Goal: Transaction & Acquisition: Register for event/course

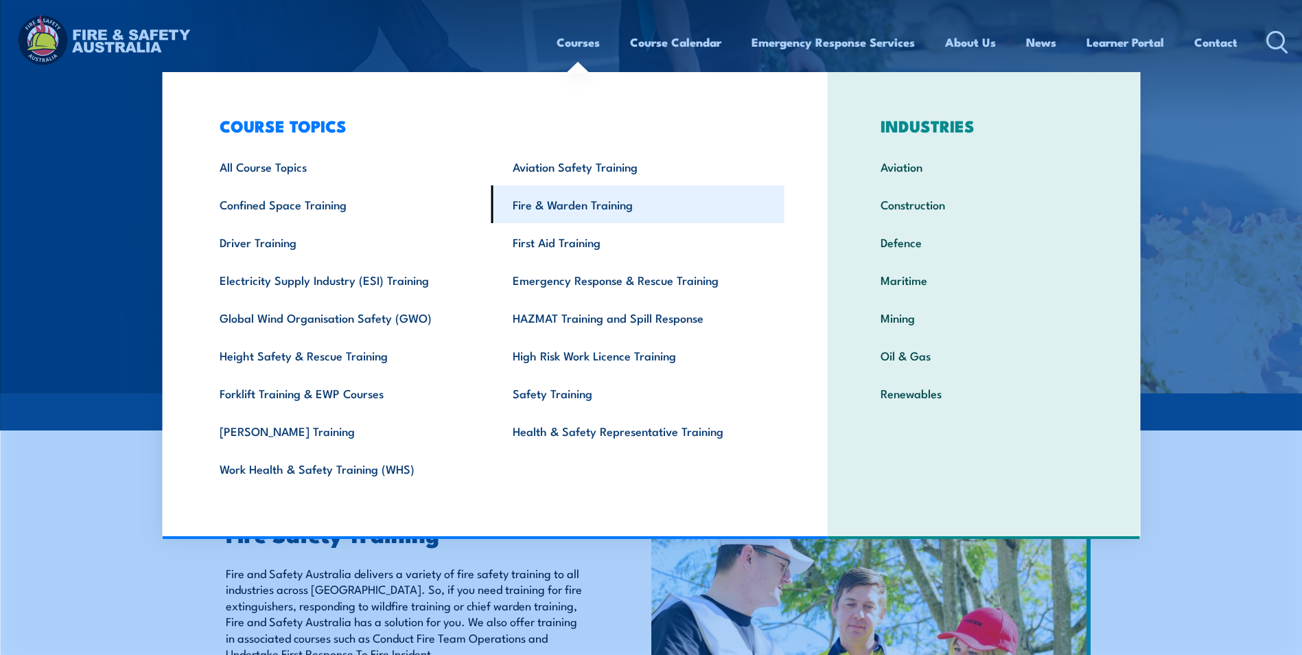
click at [571, 209] on link "Fire & Warden Training" at bounding box center [637, 204] width 293 height 38
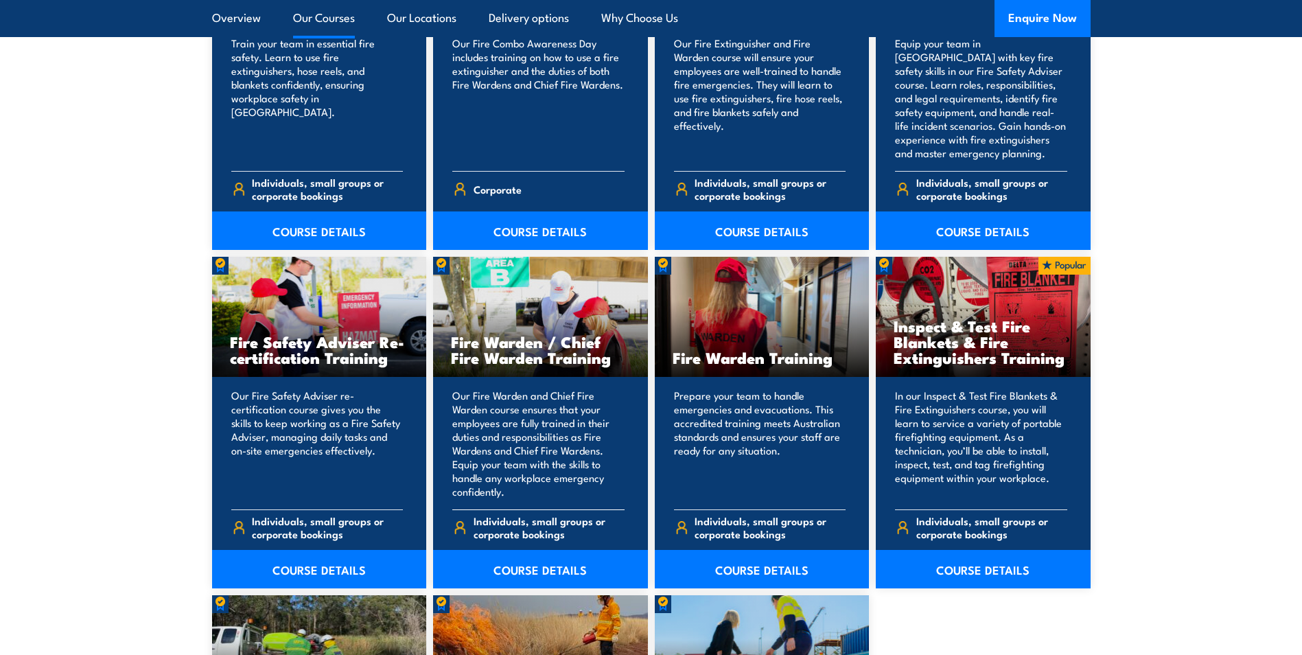
scroll to position [1647, 0]
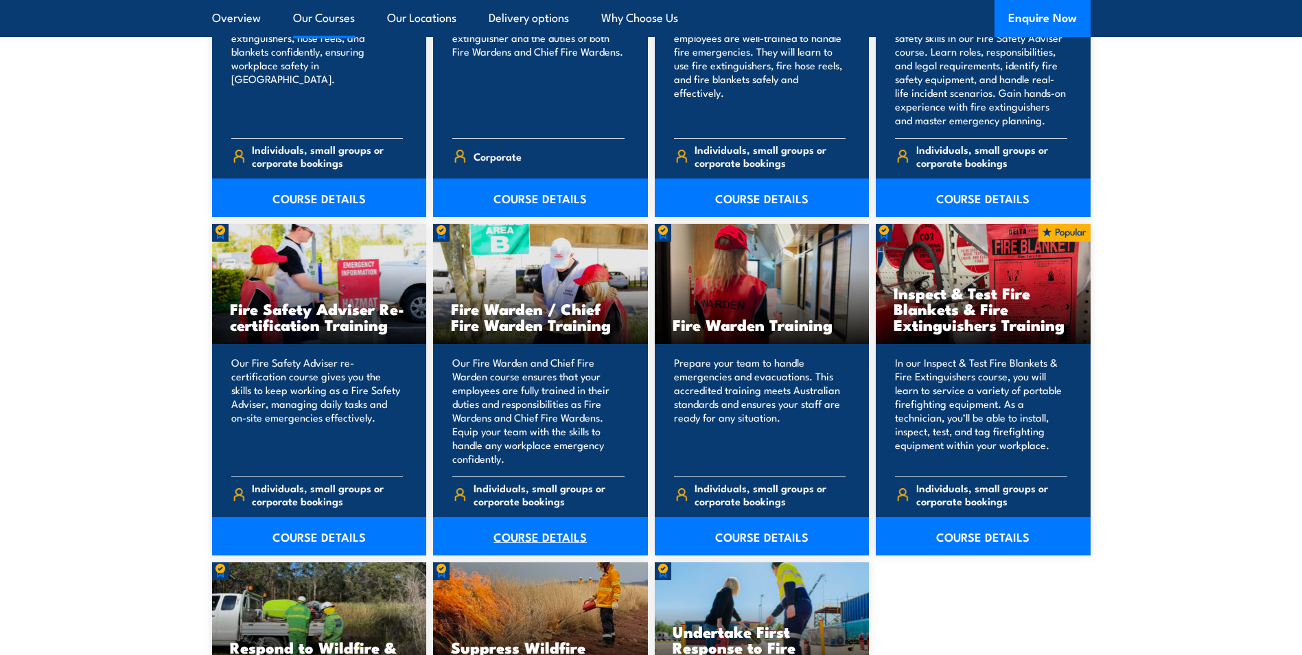
click at [539, 526] on link "COURSE DETAILS" at bounding box center [540, 536] width 215 height 38
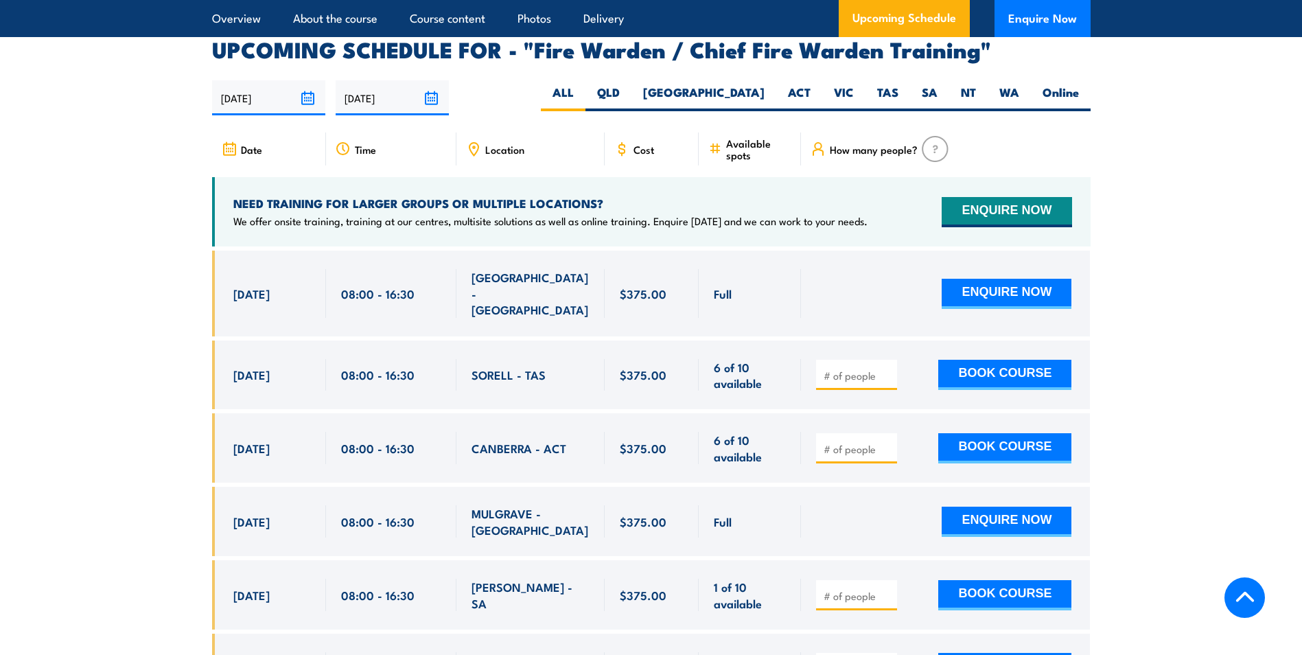
scroll to position [2402, 0]
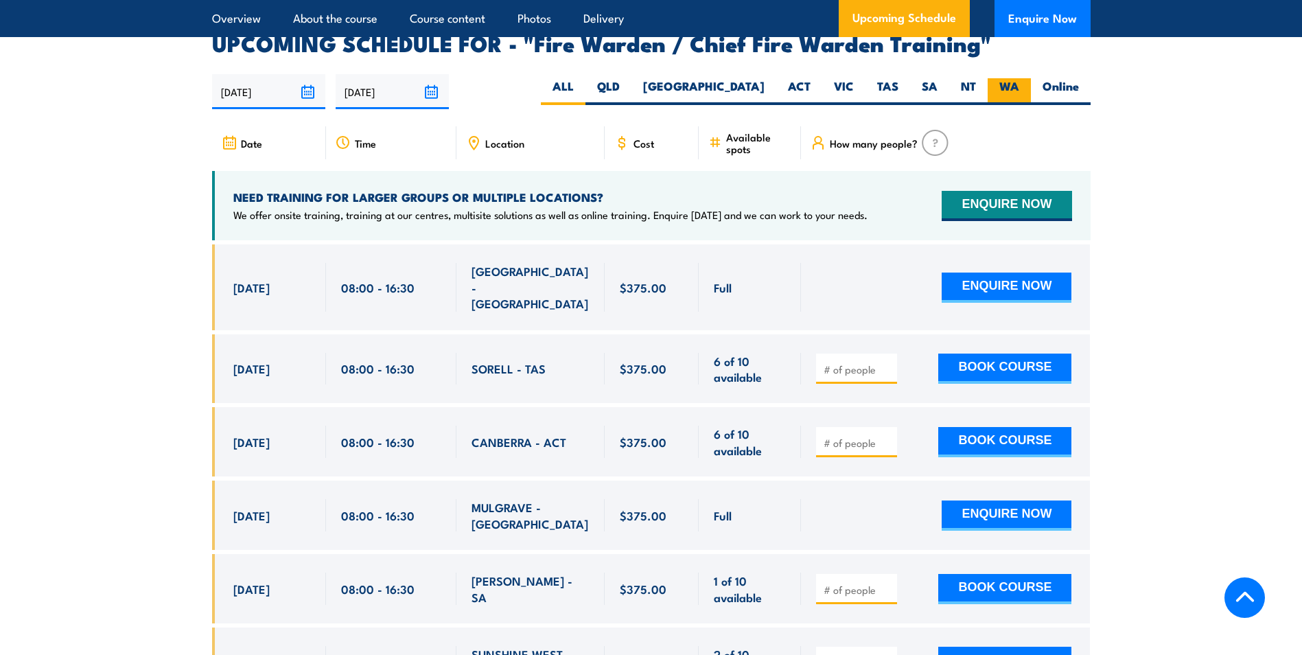
click at [1024, 82] on label "WA" at bounding box center [1009, 91] width 43 height 27
click at [1024, 82] on input "WA" at bounding box center [1023, 82] width 9 height 9
radio input "true"
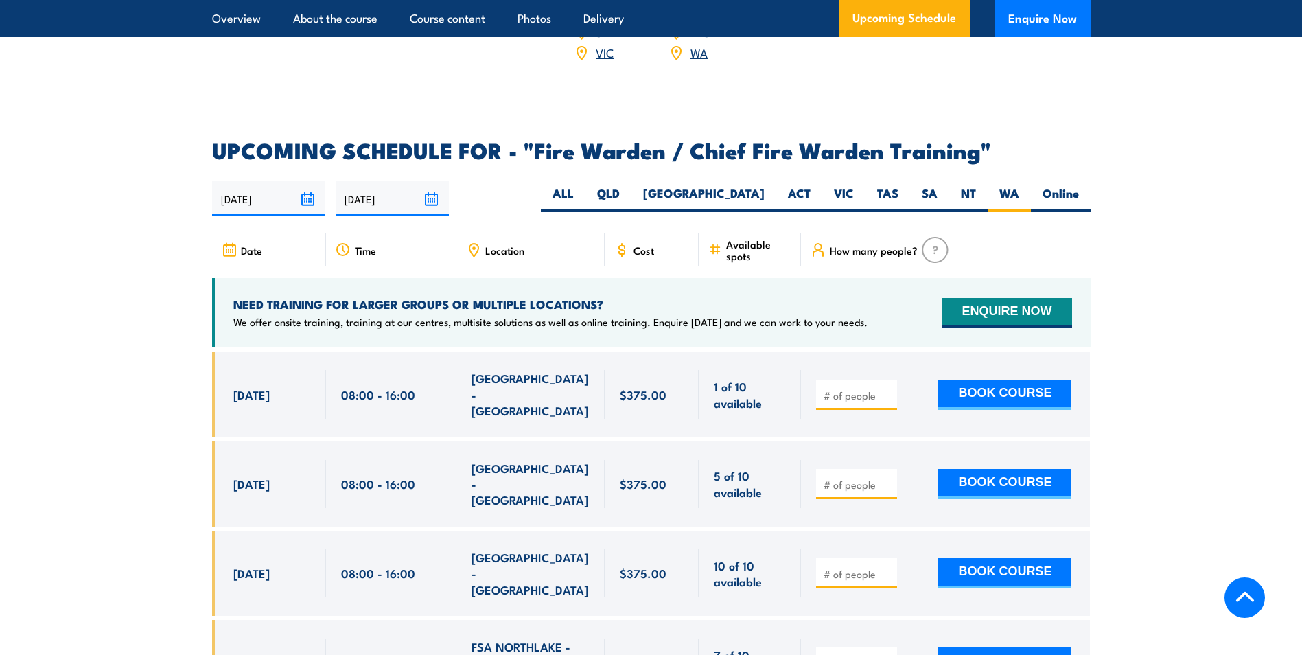
scroll to position [2431, 0]
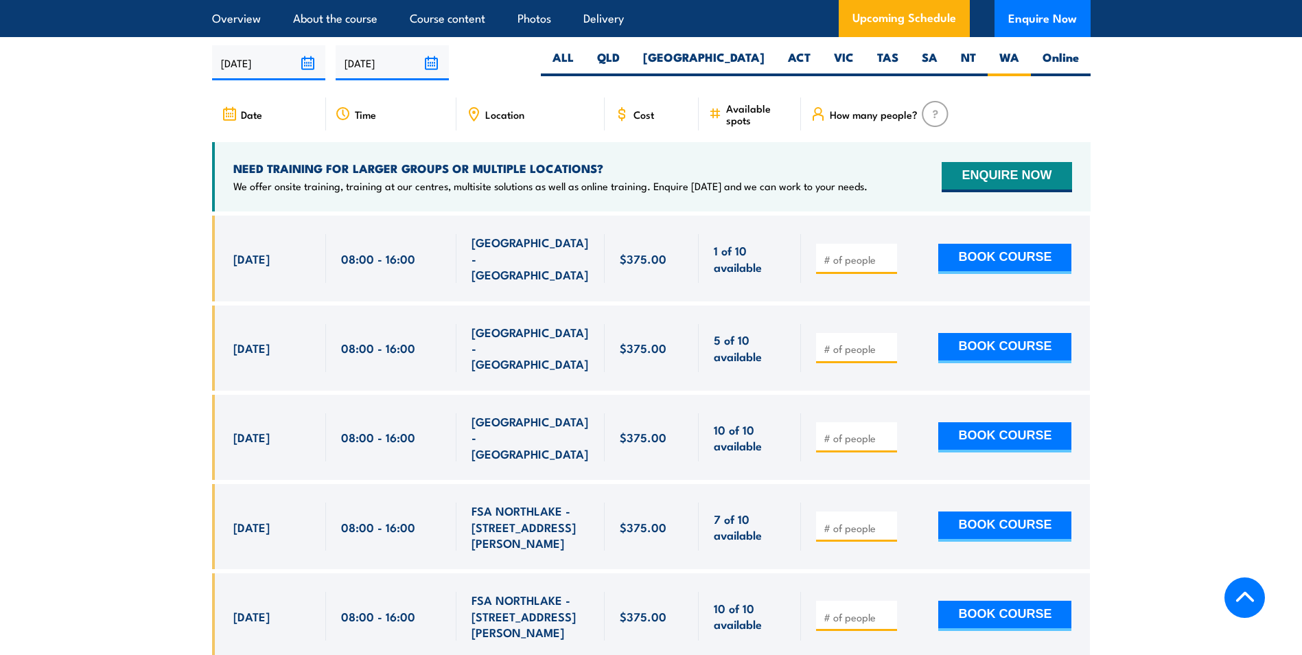
drag, startPoint x: 235, startPoint y: 242, endPoint x: 309, endPoint y: 386, distance: 162.1
click at [309, 386] on div "$375.00" at bounding box center [651, 492] width 879 height 553
drag, startPoint x: 309, startPoint y: 386, endPoint x: 213, endPoint y: 395, distance: 95.9
click at [213, 395] on div "[DATE] 08:00 - 08:00" at bounding box center [269, 437] width 114 height 85
drag, startPoint x: 235, startPoint y: 393, endPoint x: 294, endPoint y: 398, distance: 59.2
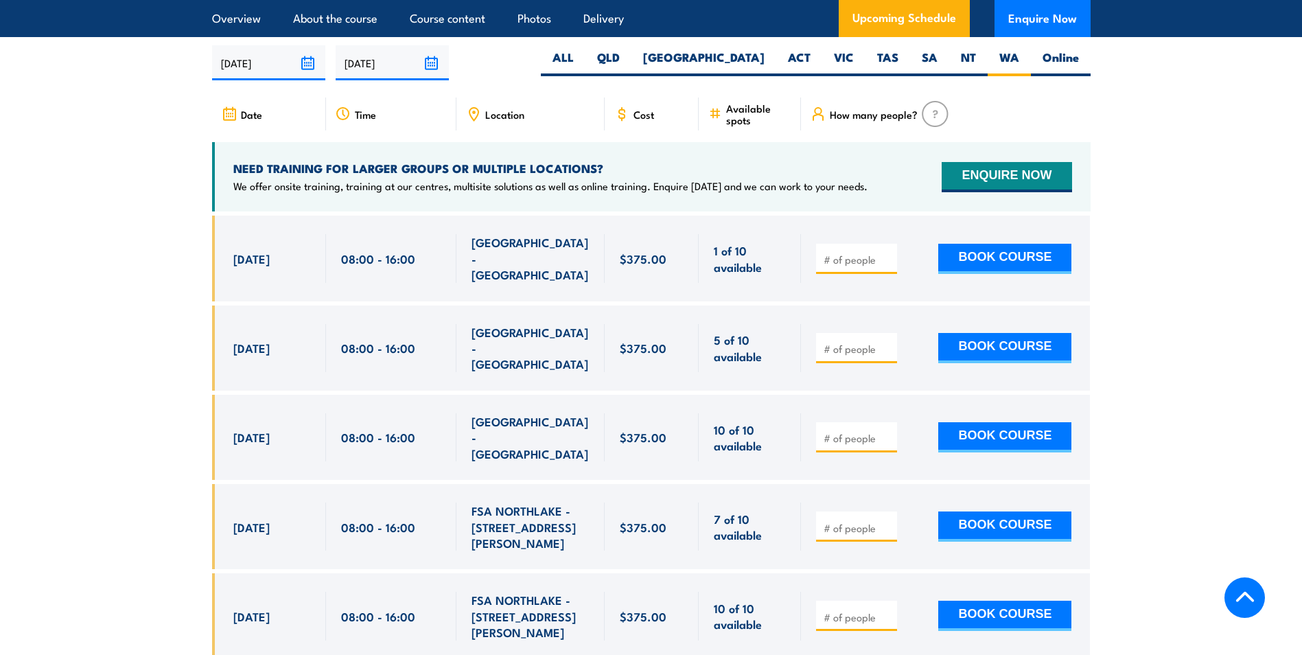
click at [270, 429] on span "[DATE]" at bounding box center [251, 437] width 36 height 16
drag, startPoint x: 294, startPoint y: 398, endPoint x: 281, endPoint y: 400, distance: 13.2
click at [270, 429] on span "[DATE]" at bounding box center [251, 437] width 36 height 16
drag, startPoint x: 235, startPoint y: 317, endPoint x: 299, endPoint y: 320, distance: 63.9
click at [270, 340] on span "[DATE]" at bounding box center [251, 348] width 36 height 16
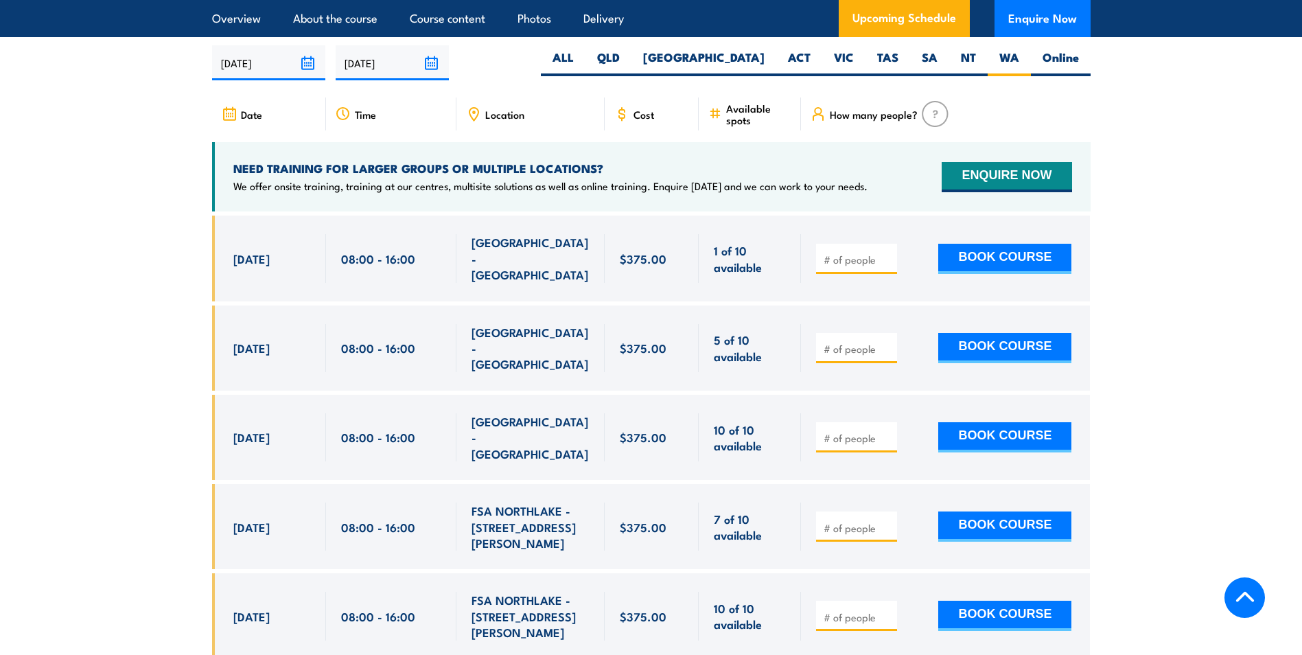
drag, startPoint x: 299, startPoint y: 320, endPoint x: 310, endPoint y: 321, distance: 10.4
click at [310, 324] on div "[DATE]" at bounding box center [272, 348] width 78 height 48
drag, startPoint x: 309, startPoint y: 322, endPoint x: 246, endPoint y: 325, distance: 62.6
click at [246, 325] on div "[DATE]" at bounding box center [272, 348] width 78 height 48
click at [246, 340] on span "[DATE]" at bounding box center [251, 348] width 36 height 16
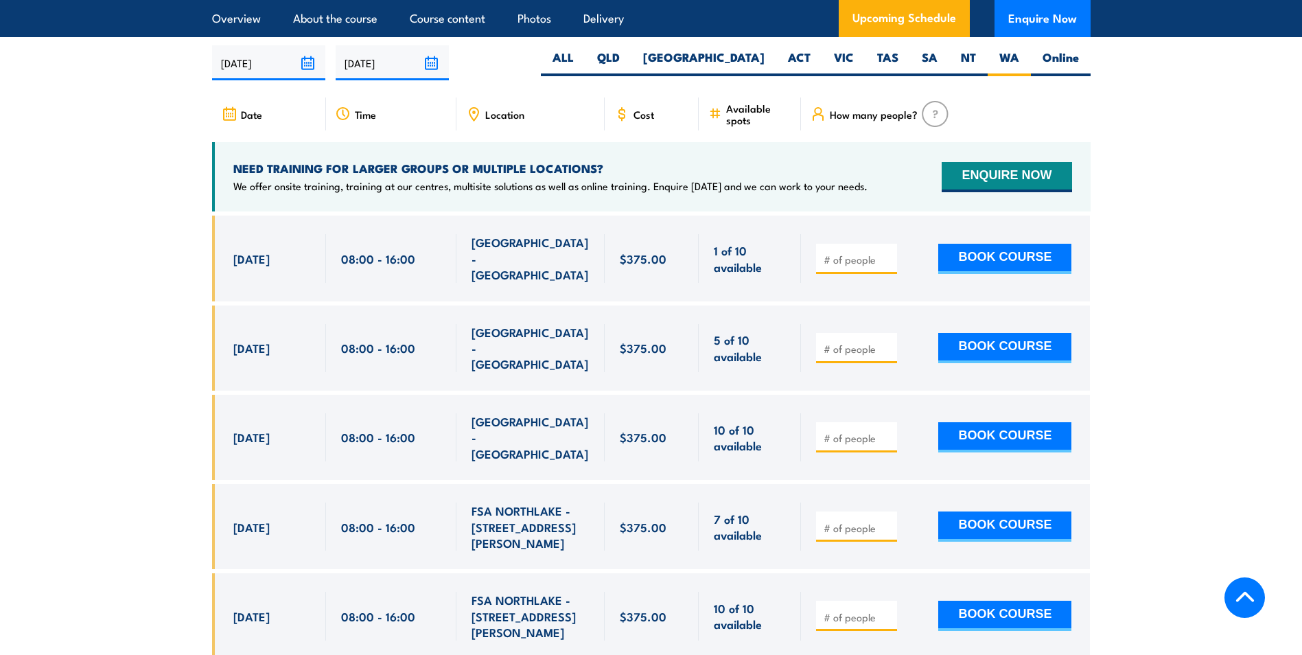
drag, startPoint x: 231, startPoint y: 244, endPoint x: 347, endPoint y: 255, distance: 115.8
click at [347, 255] on div "[DATE] 08:00 - 08:00" at bounding box center [651, 258] width 879 height 85
drag, startPoint x: 347, startPoint y: 255, endPoint x: 270, endPoint y: 244, distance: 77.1
click at [270, 251] on span "[DATE]" at bounding box center [251, 259] width 36 height 16
drag, startPoint x: 299, startPoint y: 247, endPoint x: 235, endPoint y: 251, distance: 63.9
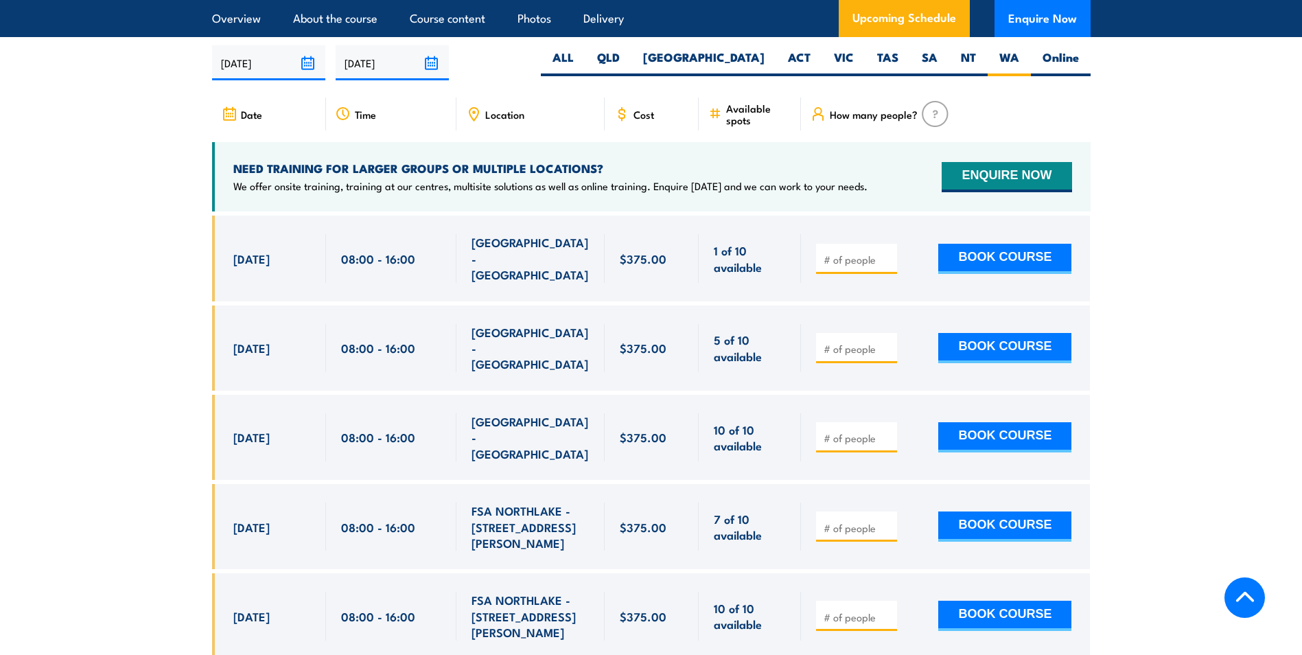
click at [235, 251] on span "[DATE]" at bounding box center [251, 259] width 36 height 16
click at [14, 242] on section "UPCOMING SCHEDULE FOR - "Fire Warden / Chief Fire Warden Training" 17/09/2025 1…" at bounding box center [651, 386] width 1302 height 764
drag, startPoint x: 340, startPoint y: 246, endPoint x: 417, endPoint y: 256, distance: 76.8
click at [417, 256] on div "08:00 - 16:00" at bounding box center [391, 258] width 130 height 85
drag, startPoint x: 417, startPoint y: 256, endPoint x: 377, endPoint y: 255, distance: 39.8
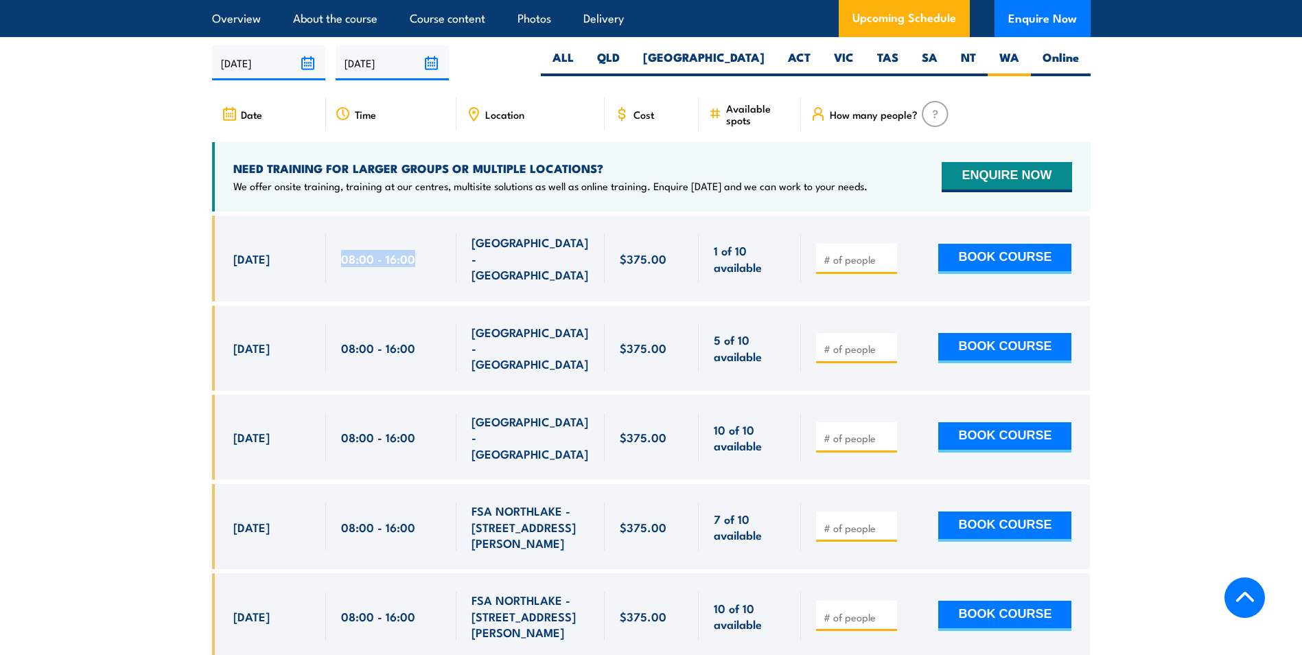
click at [377, 255] on div "08:00 - 16:00" at bounding box center [391, 258] width 100 height 48
click at [825, 253] on input "number" at bounding box center [858, 260] width 69 height 14
type input "1"
click at [888, 253] on input "1" at bounding box center [858, 260] width 69 height 14
click at [649, 256] on div "$375.00" at bounding box center [652, 258] width 65 height 48
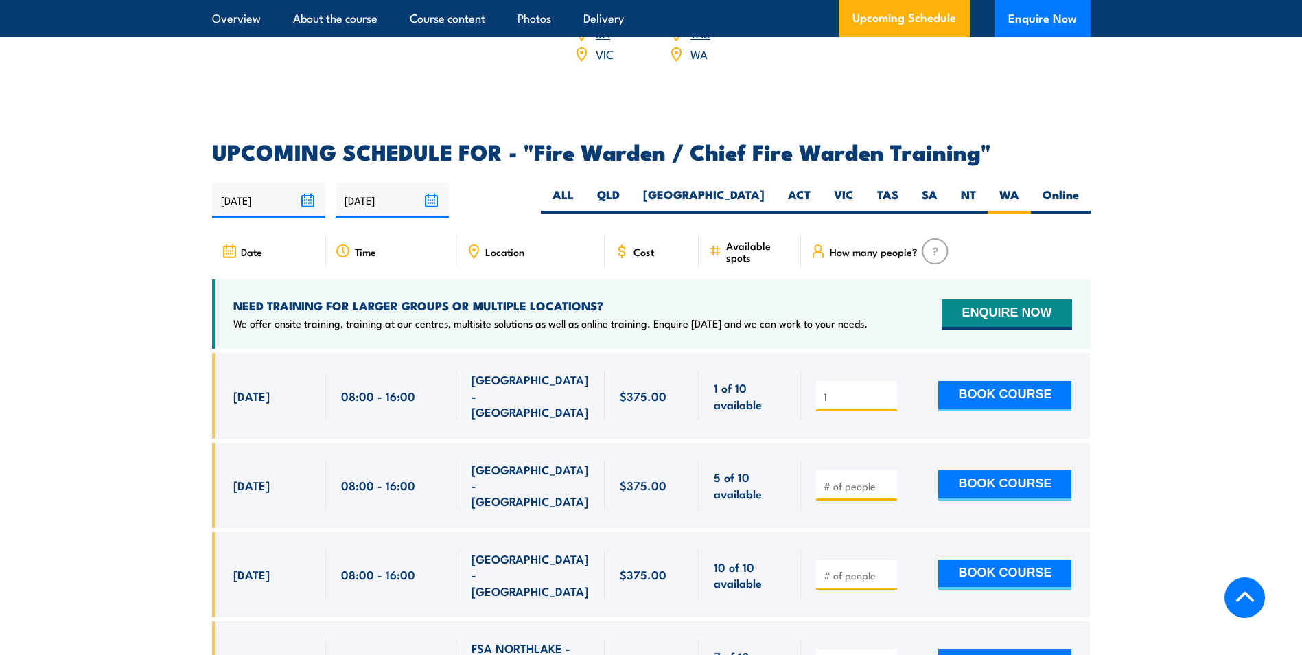
scroll to position [2363, 0]
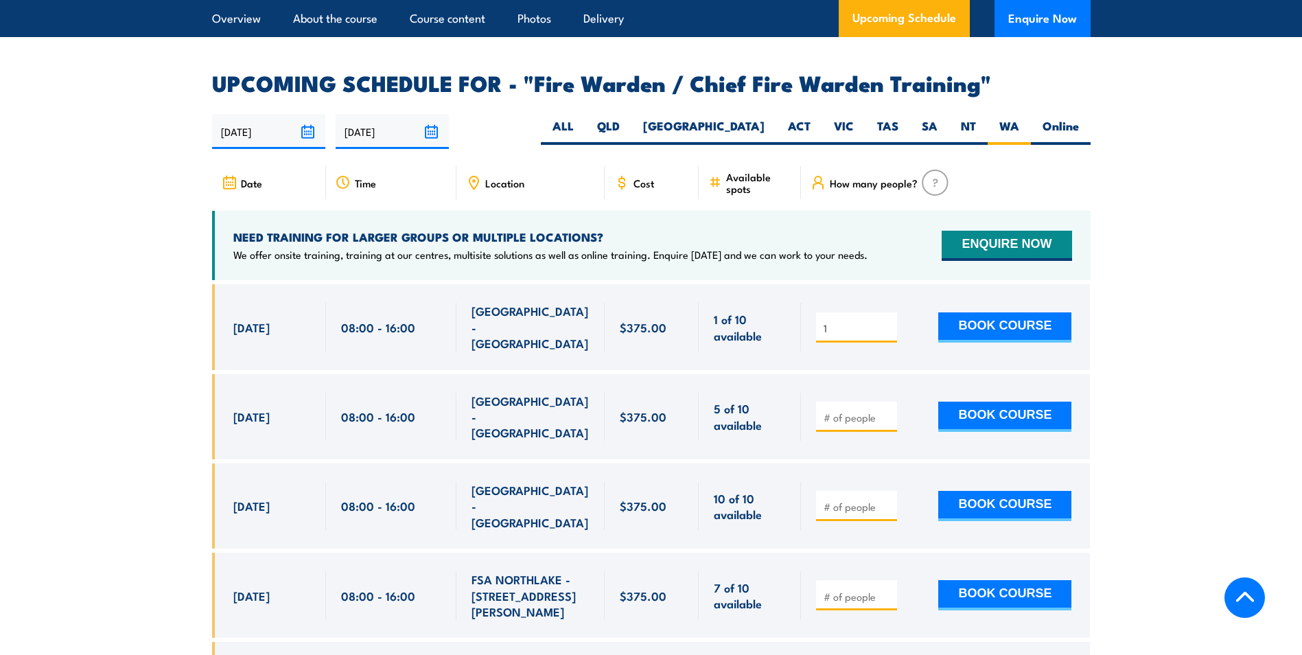
click at [151, 324] on section "UPCOMING SCHEDULE FOR - "Fire Warden / Chief Fire Warden Training" 17/09/2025 1…" at bounding box center [651, 455] width 1302 height 764
click at [842, 321] on input "1" at bounding box center [858, 328] width 69 height 14
click at [834, 408] on span at bounding box center [856, 416] width 71 height 16
click at [837, 410] on input "number" at bounding box center [858, 417] width 69 height 14
type input "1"
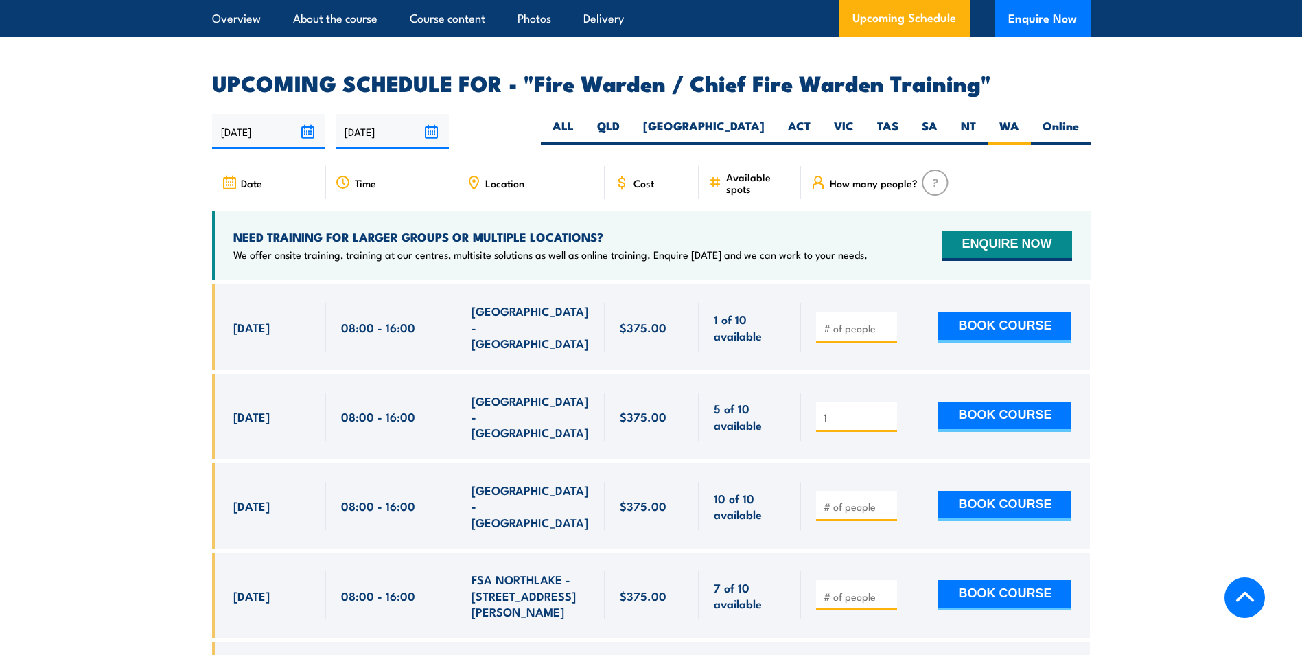
click at [886, 410] on input "1" at bounding box center [858, 417] width 69 height 14
click at [1147, 381] on section "UPCOMING SCHEDULE FOR - "Fire Warden / Chief Fire Warden Training" 17/09/2025 1…" at bounding box center [651, 455] width 1302 height 764
click at [98, 305] on section "UPCOMING SCHEDULE FOR - "Fire Warden / Chief Fire Warden Training" 17/09/2025 1…" at bounding box center [651, 455] width 1302 height 764
click at [143, 327] on section "UPCOMING SCHEDULE FOR - "Fire Warden / Chief Fire Warden Training" 17/09/2025 1…" at bounding box center [651, 455] width 1302 height 764
click at [845, 410] on input "1" at bounding box center [858, 417] width 69 height 14
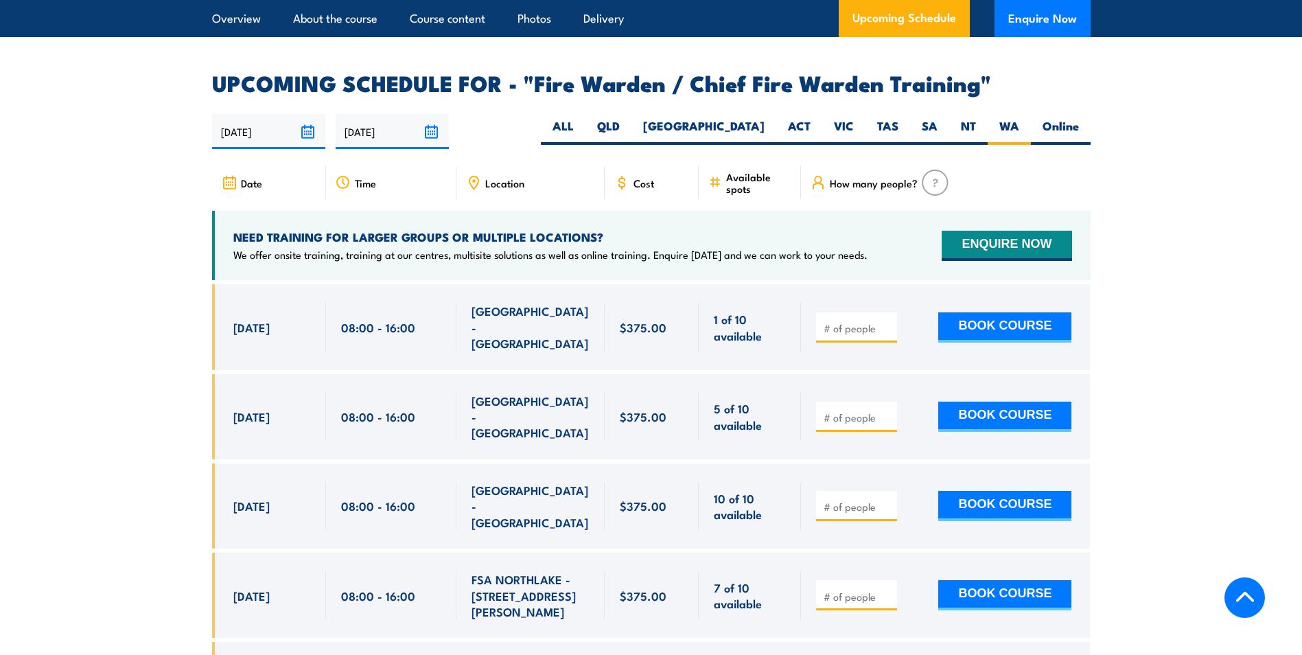
click at [860, 321] on input "number" at bounding box center [858, 328] width 69 height 14
type input "1"
click at [911, 303] on div "1 BOOK COURSE" at bounding box center [943, 327] width 255 height 48
drag, startPoint x: 261, startPoint y: 318, endPoint x: 233, endPoint y: 318, distance: 27.5
click at [233, 318] on div "[DATE] 08:00 - 08:00" at bounding box center [269, 326] width 114 height 85
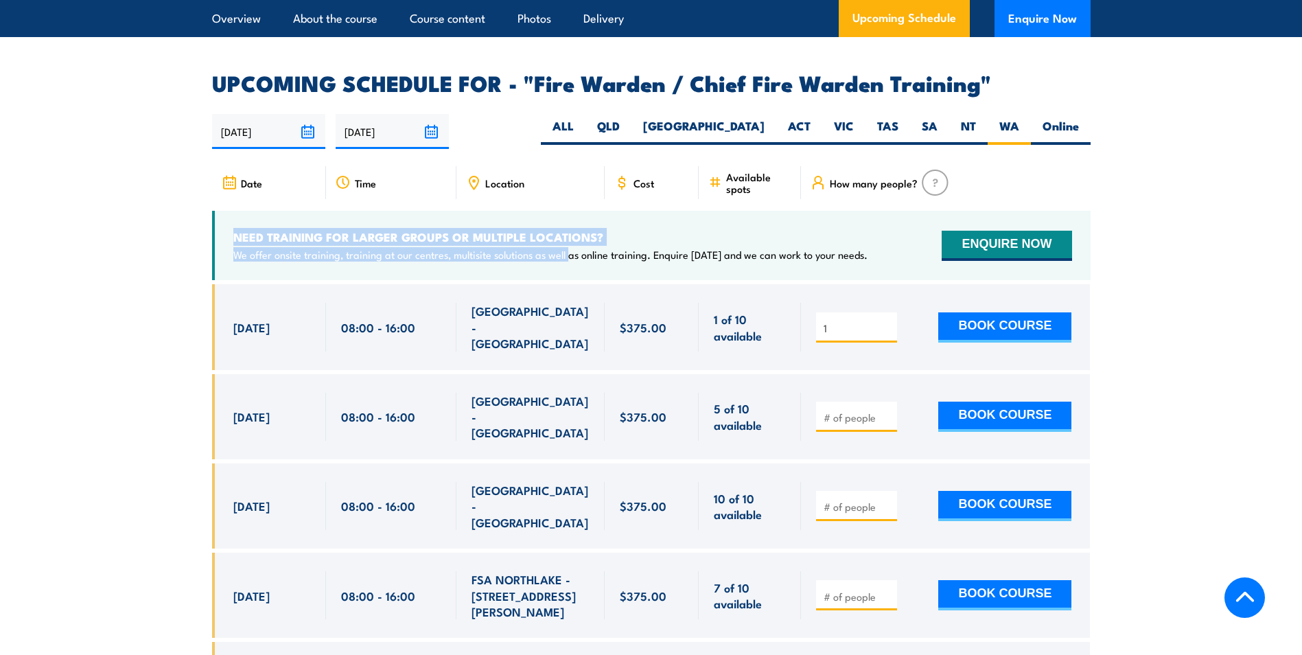
drag, startPoint x: 237, startPoint y: 233, endPoint x: 568, endPoint y: 267, distance: 332.6
click at [568, 267] on div "NEED TRAINING FOR LARGER GROUPS OR MULTIPLE LOCATIONS? We offer onsite training…" at bounding box center [651, 245] width 879 height 69
drag, startPoint x: 568, startPoint y: 267, endPoint x: 588, endPoint y: 261, distance: 21.5
click at [568, 267] on div "NEED TRAINING FOR LARGER GROUPS OR MULTIPLE LOCATIONS? We offer onsite training…" at bounding box center [651, 245] width 879 height 69
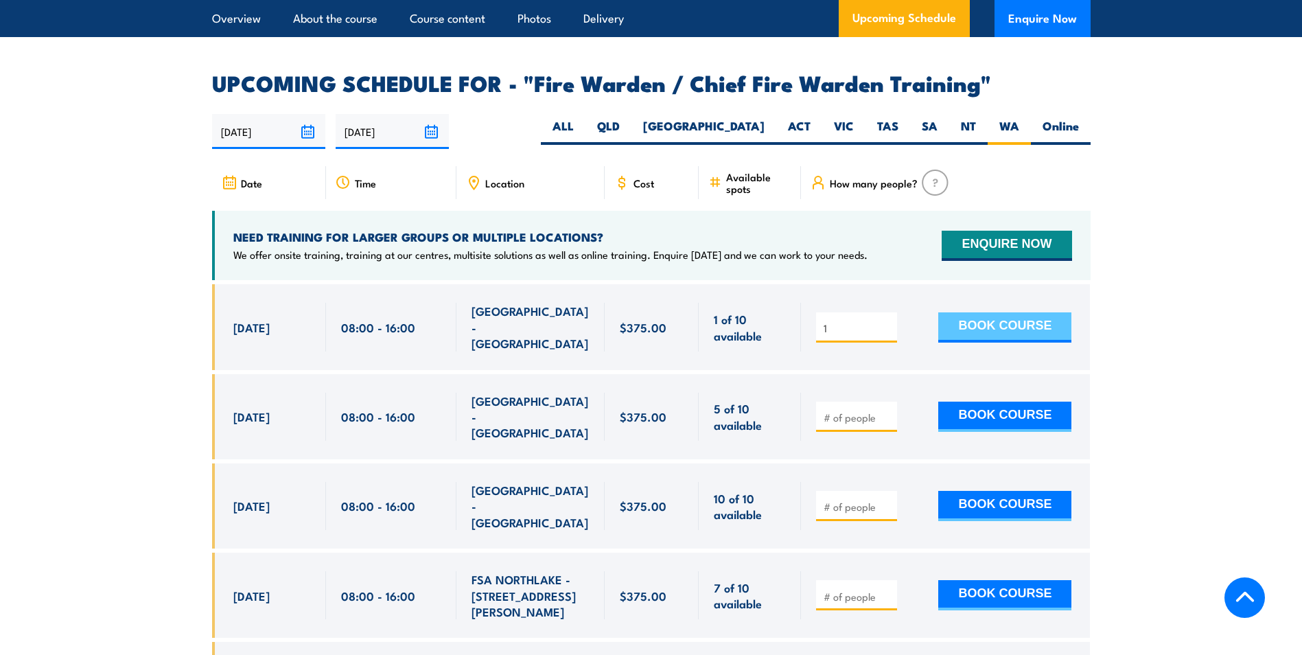
click at [989, 316] on button "BOOK COURSE" at bounding box center [1004, 327] width 133 height 30
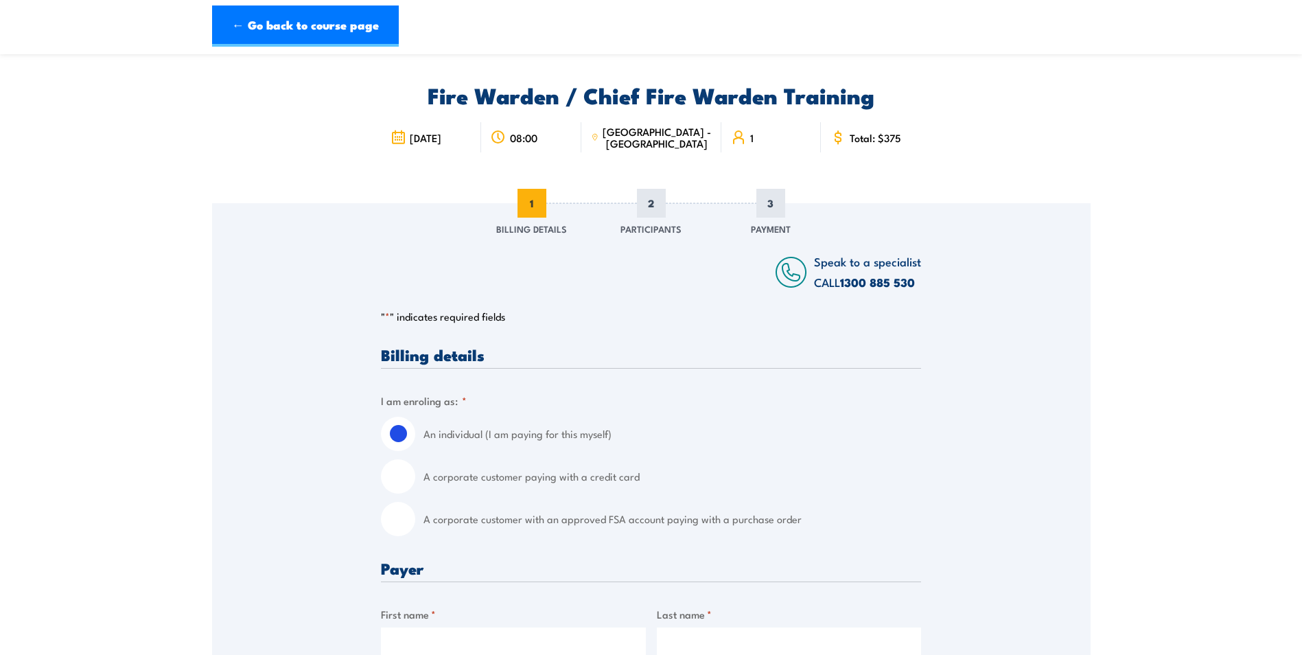
scroll to position [69, 0]
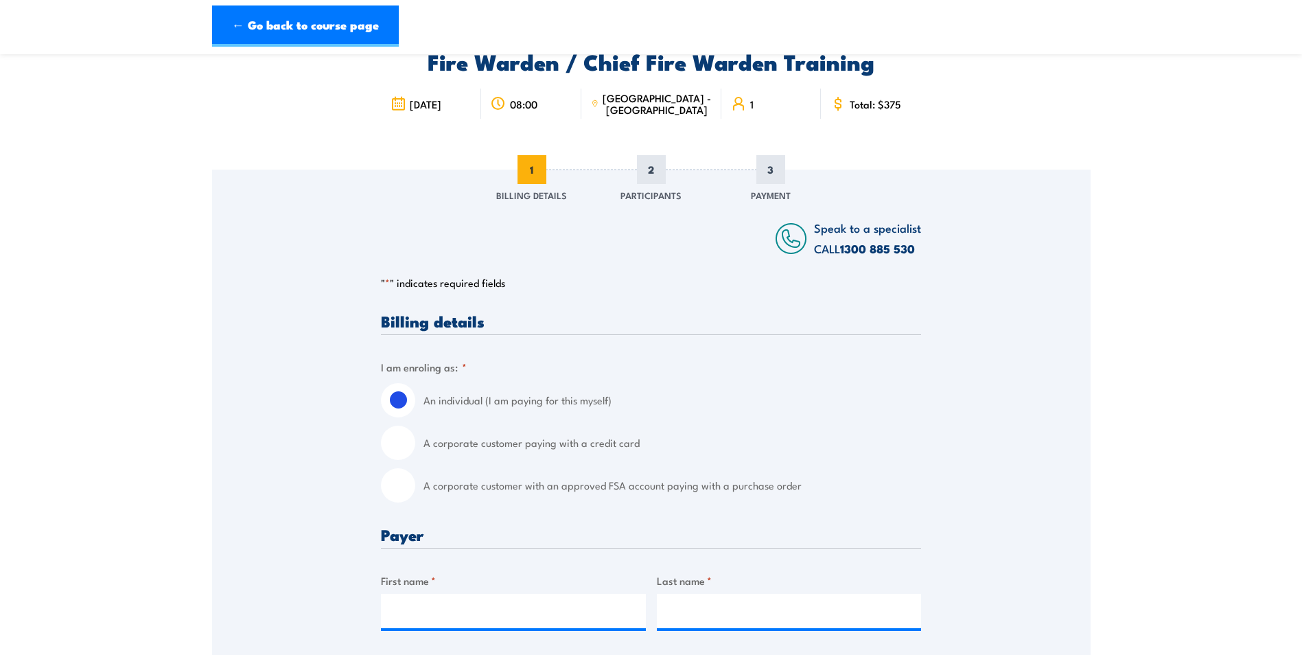
click at [397, 442] on input "A corporate customer paying with a credit card" at bounding box center [398, 443] width 34 height 34
radio input "true"
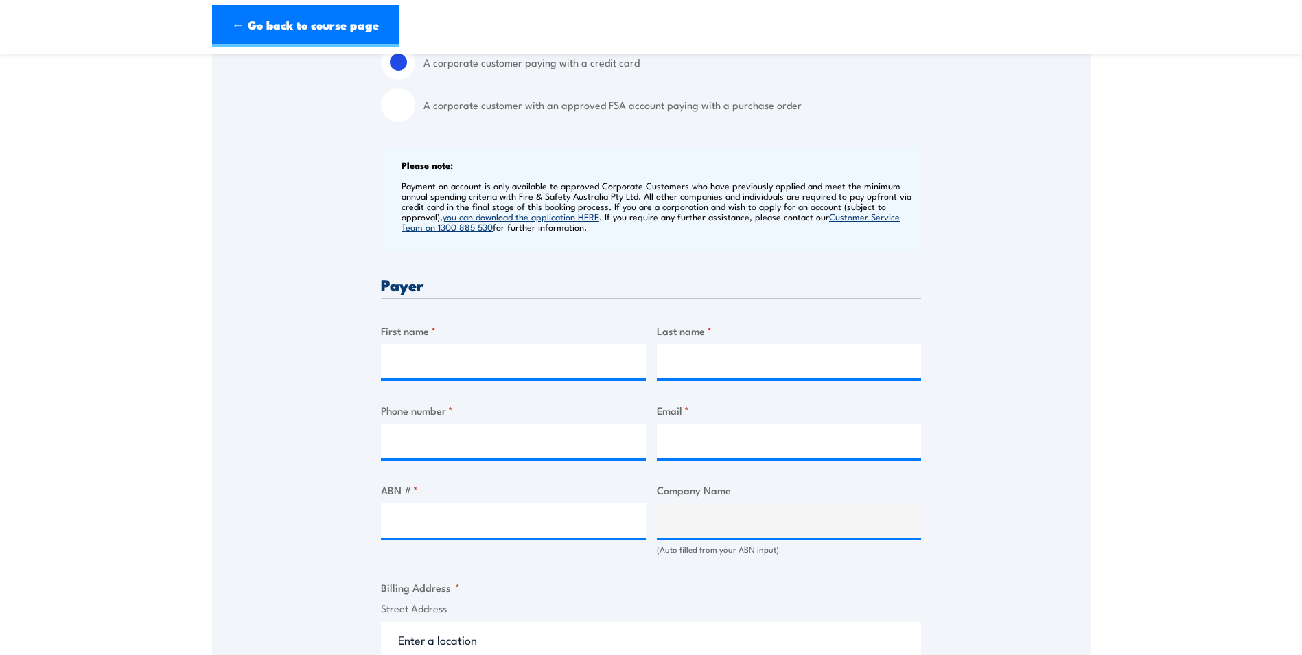
scroll to position [480, 0]
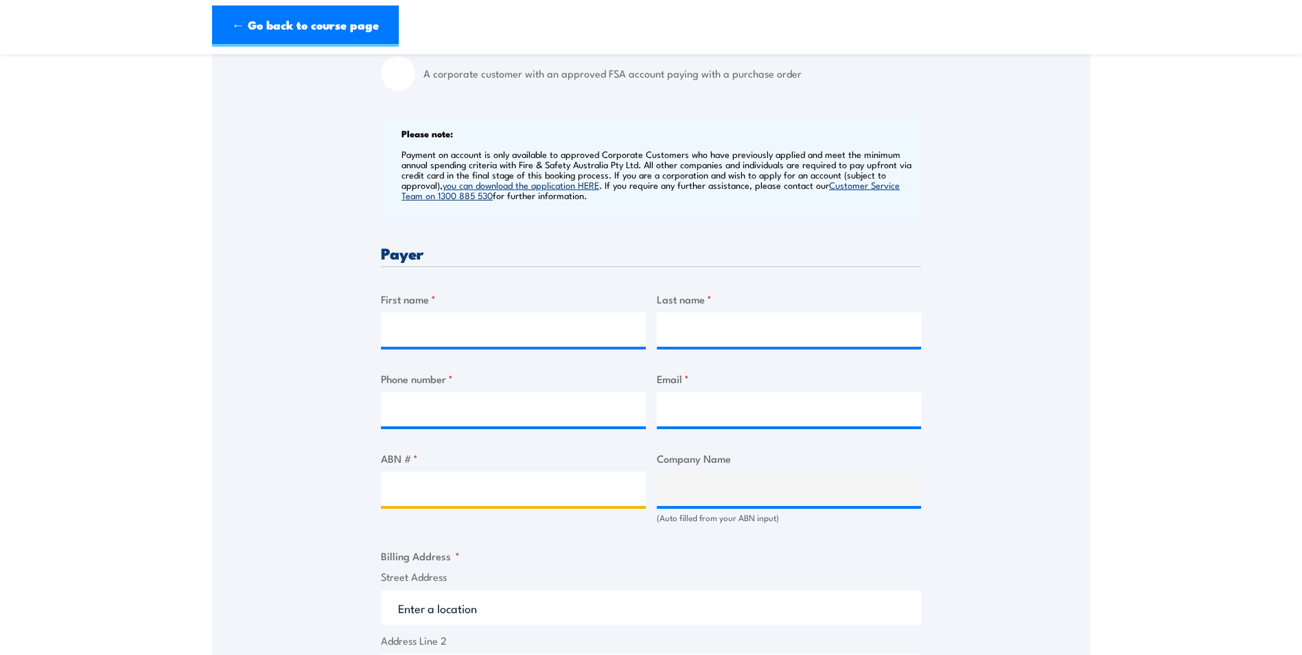
click at [543, 492] on input "ABN # *" at bounding box center [513, 489] width 265 height 34
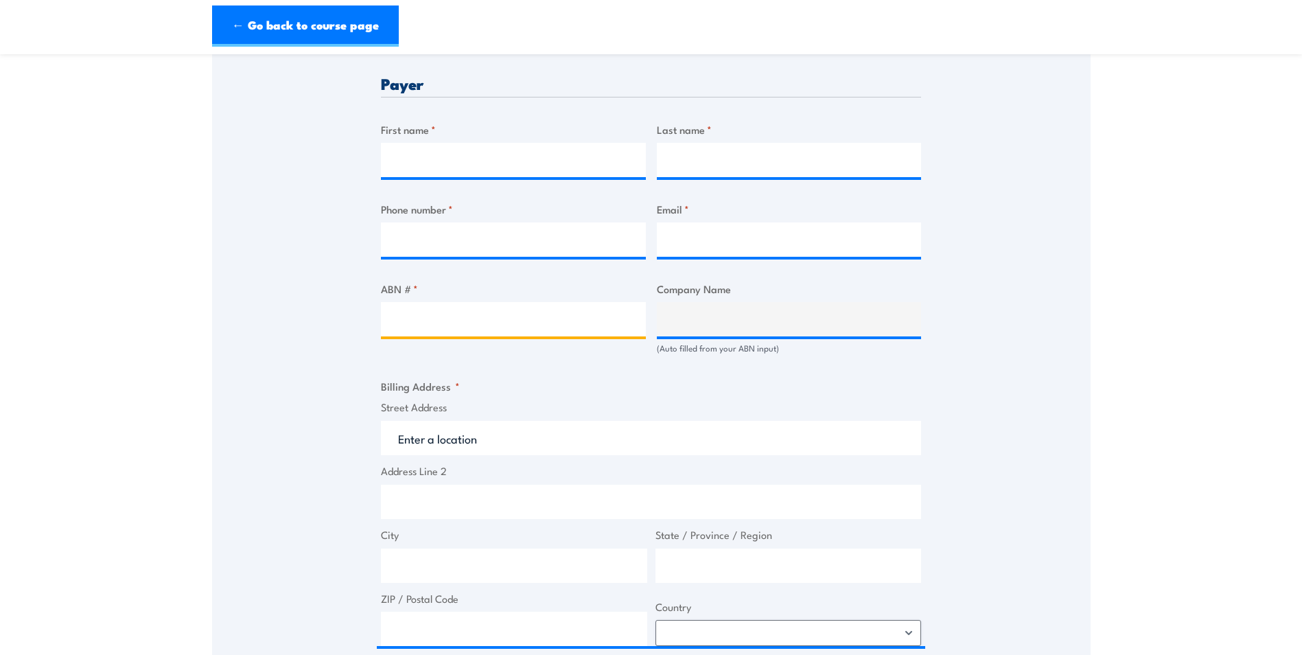
scroll to position [549, 0]
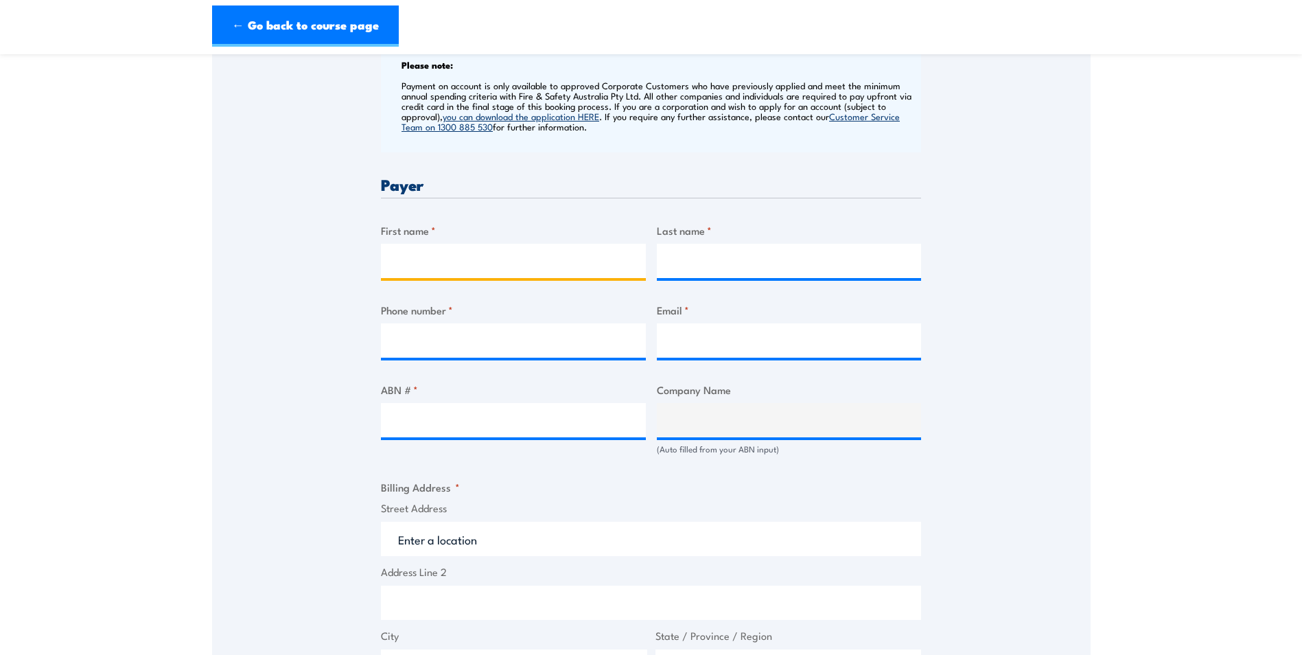
click at [439, 247] on input "First name *" at bounding box center [513, 261] width 265 height 34
click at [491, 227] on label "First name *" at bounding box center [513, 230] width 265 height 16
click at [491, 244] on input "First name *" at bounding box center [513, 261] width 265 height 34
click at [461, 261] on input "First name *" at bounding box center [513, 261] width 265 height 34
click at [470, 235] on label "First name *" at bounding box center [513, 230] width 265 height 16
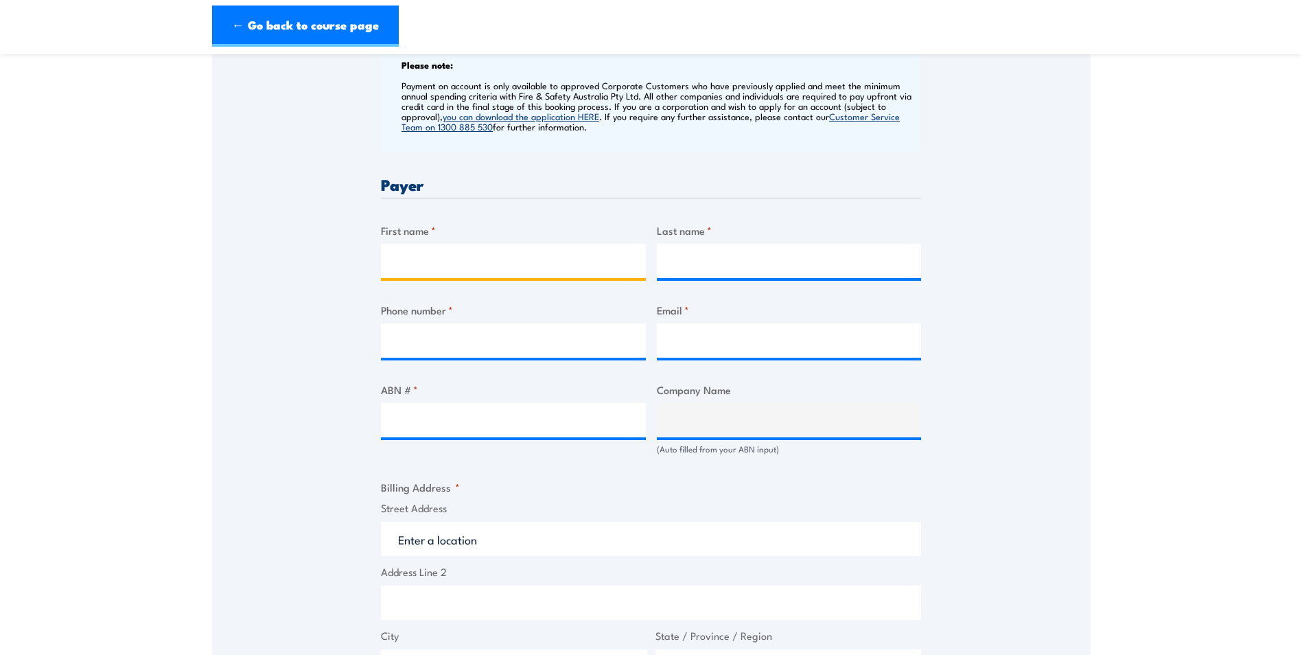
click at [470, 244] on input "First name *" at bounding box center [513, 261] width 265 height 34
click at [475, 257] on input "First name *" at bounding box center [513, 261] width 265 height 34
type input "Neve"
type input "Mayhew"
type input "0862795318"
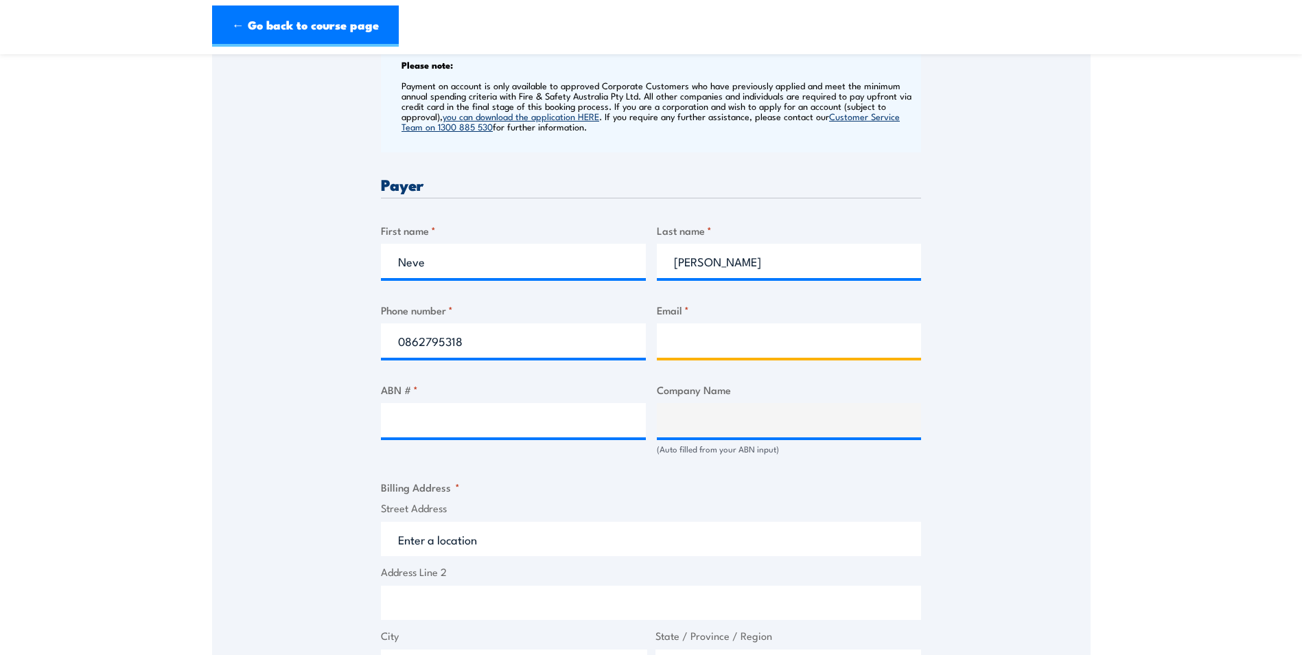
type input "neve.mayhew@reomart.com.au"
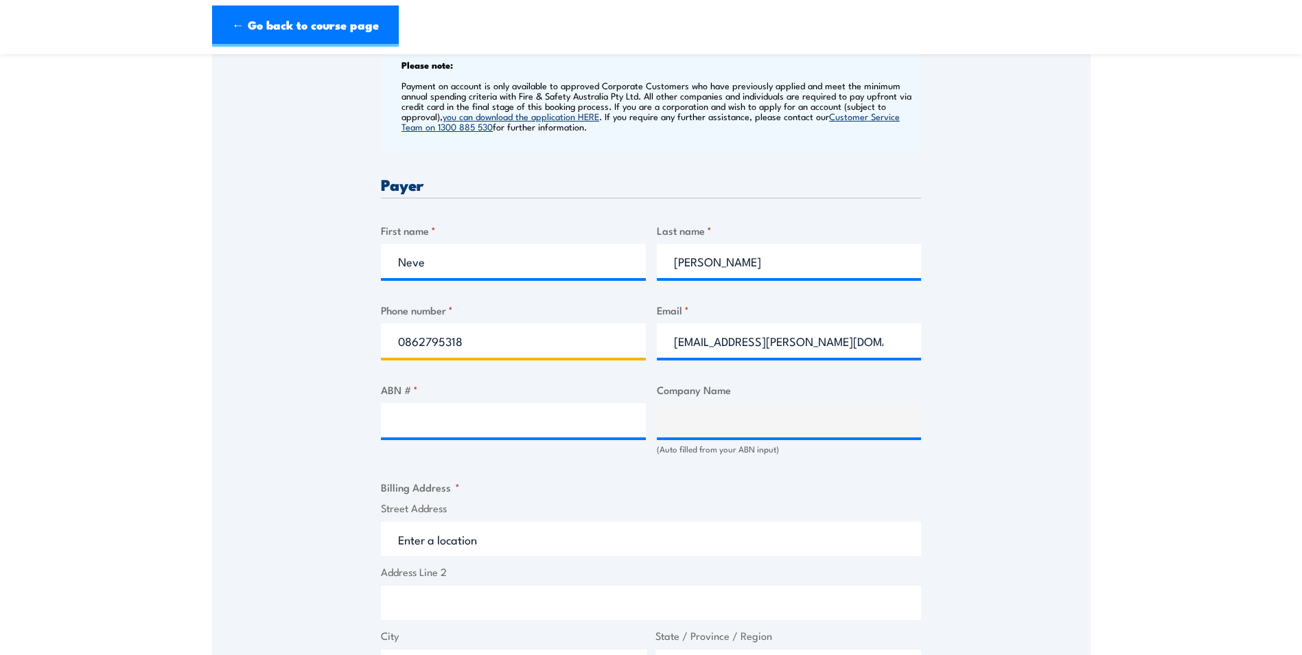
click at [422, 338] on input "0862795318" at bounding box center [513, 340] width 265 height 34
drag, startPoint x: 777, startPoint y: 303, endPoint x: 767, endPoint y: 312, distance: 12.7
click at [777, 303] on label "Email *" at bounding box center [789, 310] width 265 height 16
click at [777, 323] on input "neve.mayhew@reomart.com.au" at bounding box center [789, 340] width 265 height 34
click at [484, 428] on input "ABN # *" at bounding box center [513, 420] width 265 height 34
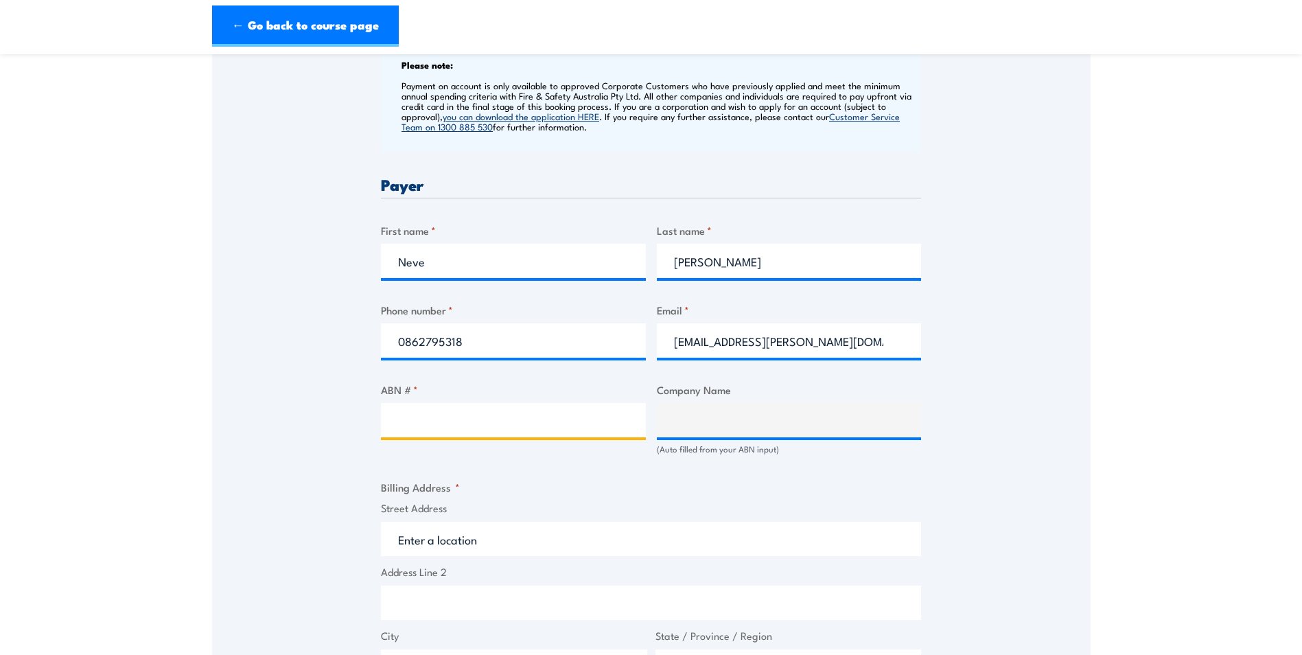
click at [528, 418] on input "ABN # *" at bounding box center [513, 420] width 265 height 34
paste input "73 122 905 864"
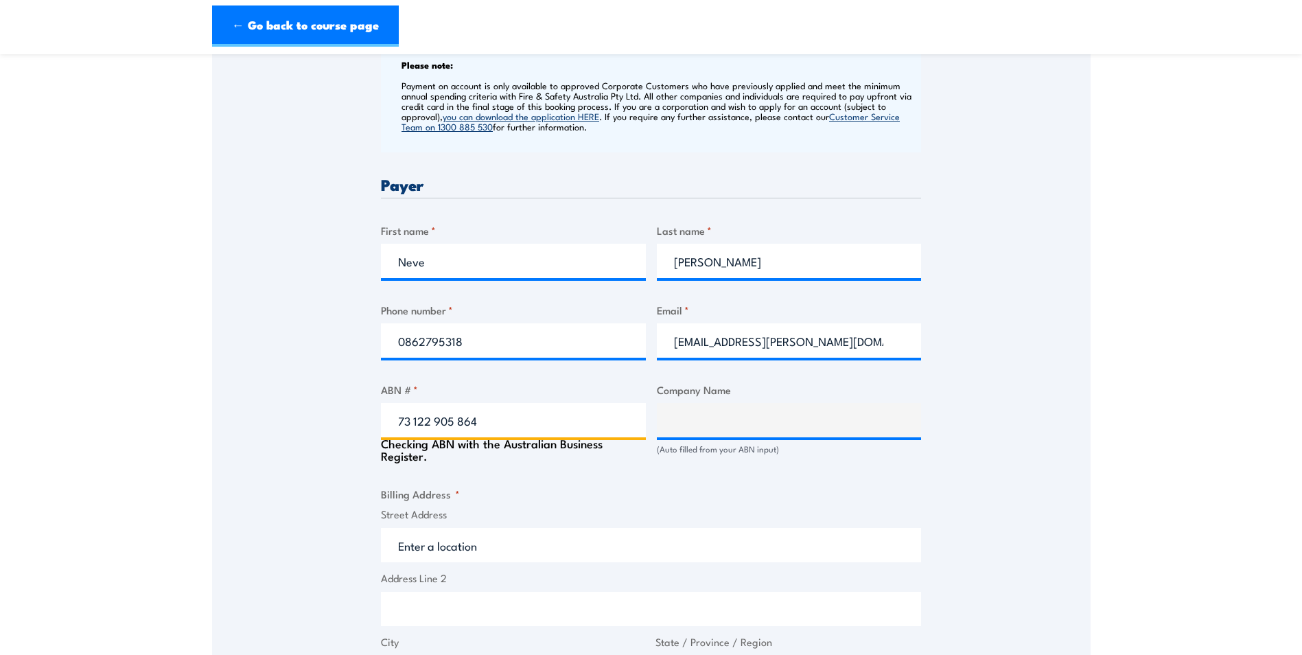
type input "73 122 905 864"
click at [330, 404] on div "Speak to a specialist CALL 1300 885 530 CALL 1300 885 530 " * " indicates requi…" at bounding box center [651, 437] width 879 height 1496
type input "Reomart Pty Limited"
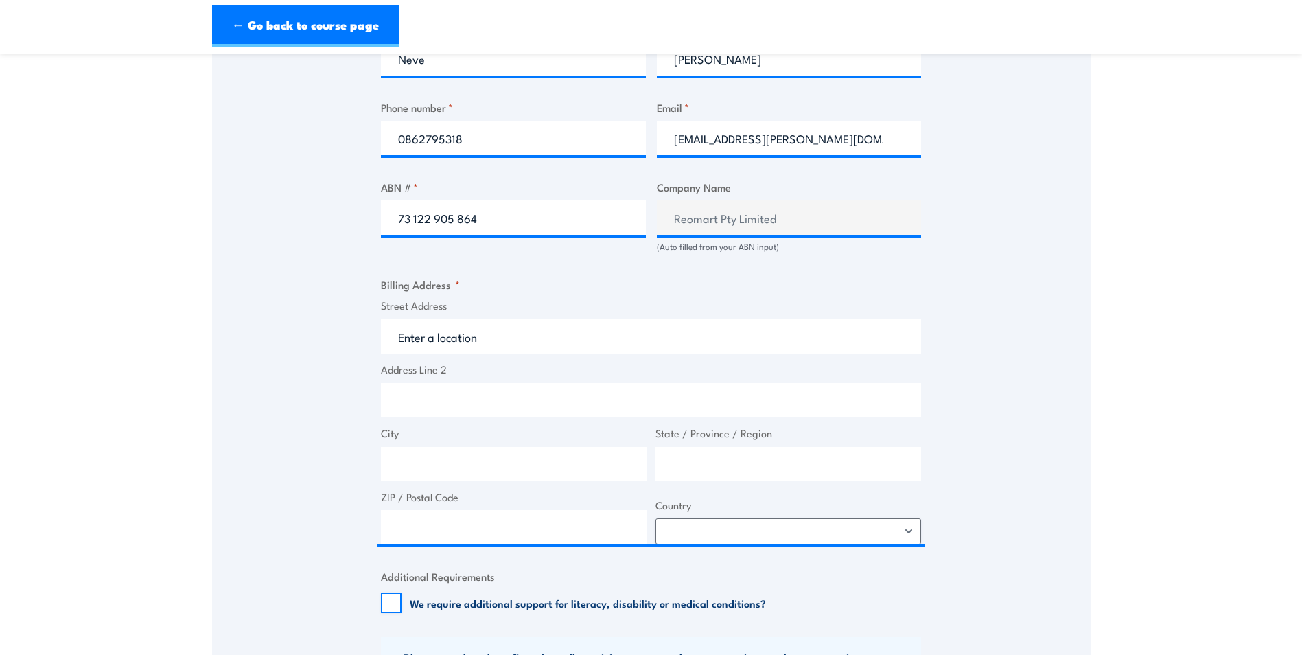
scroll to position [755, 0]
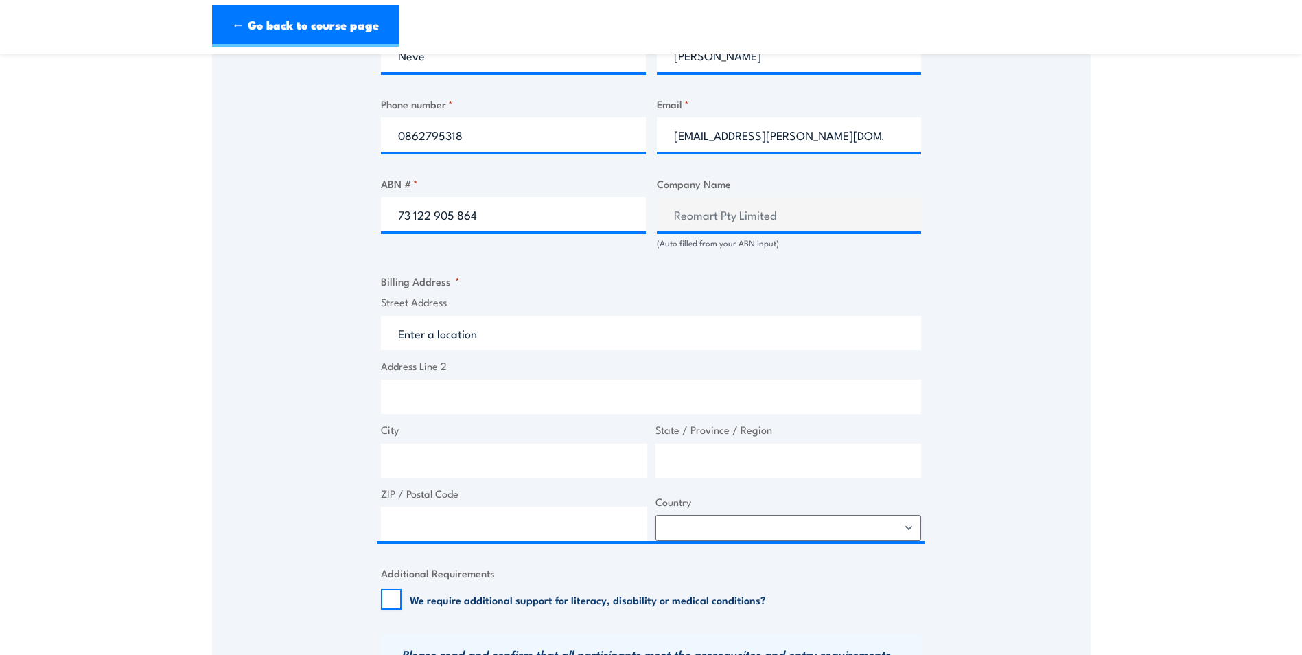
click at [501, 256] on div "Billing details I am enroling as: * An individual (I am paying for this myself)…" at bounding box center [651, 297] width 540 height 1341
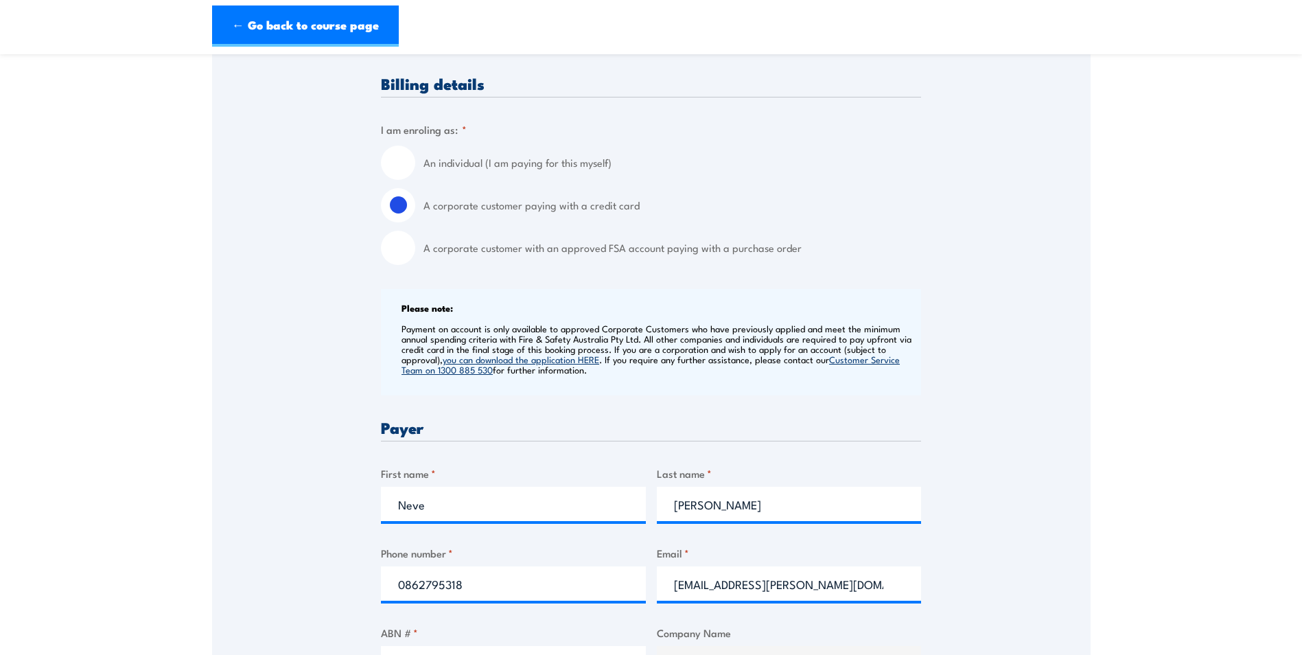
scroll to position [275, 0]
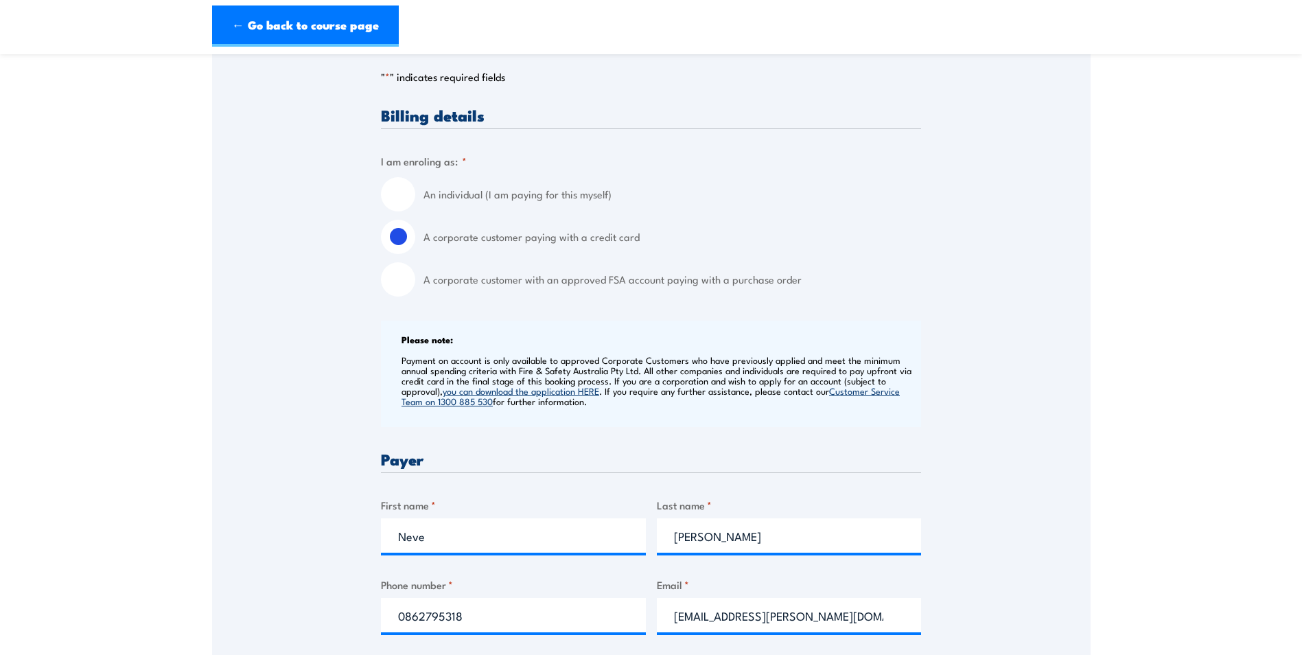
click at [574, 282] on label "A corporate customer with an approved FSA account paying with a purchase order" at bounding box center [673, 279] width 498 height 34
click at [415, 282] on input "A corporate customer with an approved FSA account paying with a purchase order" at bounding box center [398, 279] width 34 height 34
radio input "true"
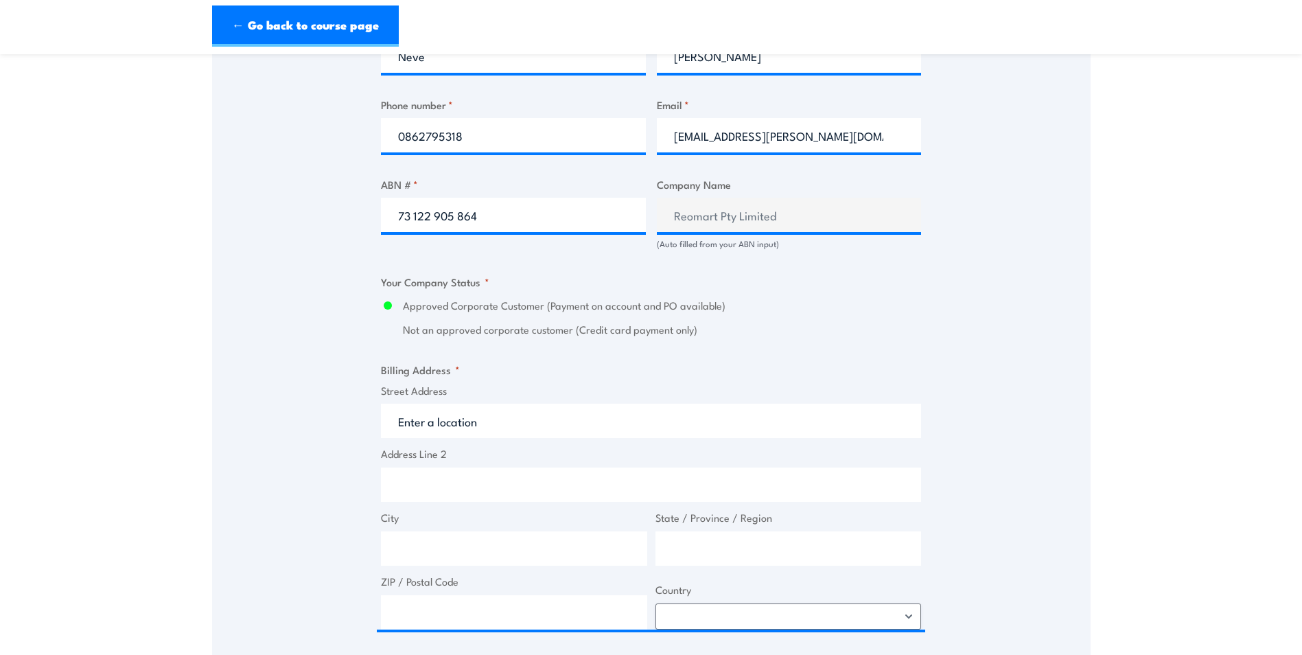
scroll to position [755, 0]
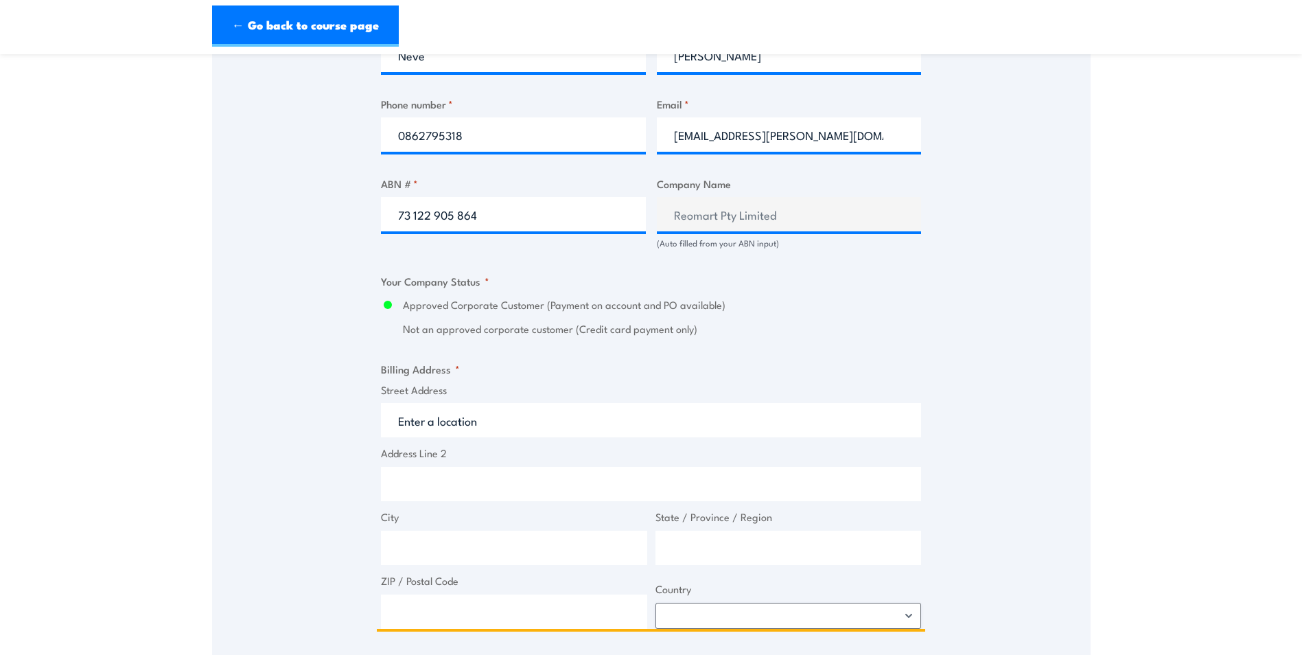
click at [452, 411] on input "Street Address" at bounding box center [651, 420] width 540 height 34
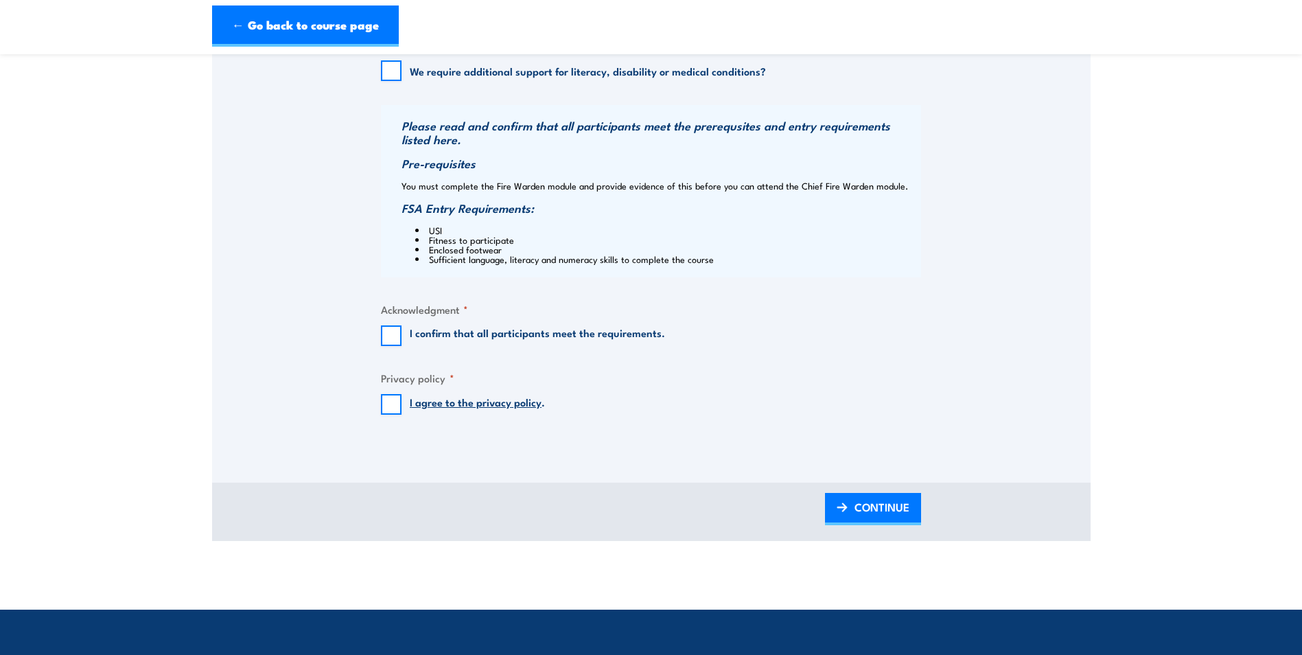
scroll to position [1167, 0]
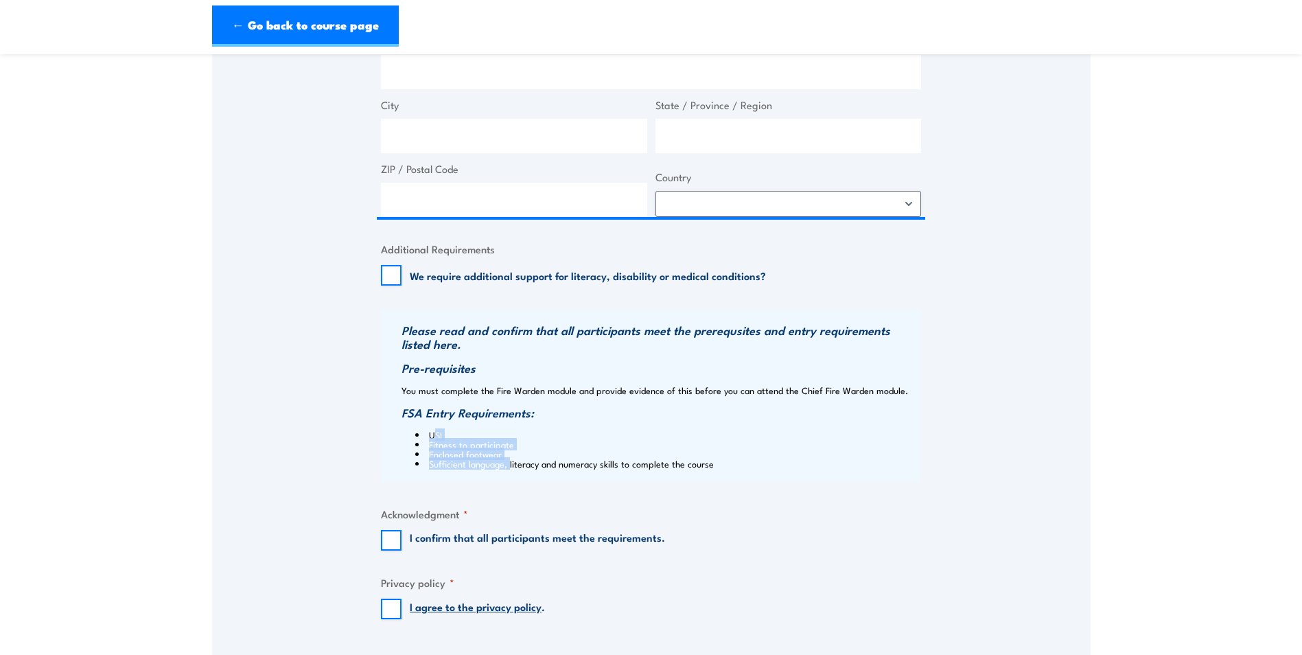
drag, startPoint x: 423, startPoint y: 436, endPoint x: 496, endPoint y: 461, distance: 77.7
click at [496, 461] on div "Please read and confirm that all participants meet the prerequsites and entry r…" at bounding box center [651, 396] width 540 height 172
click at [496, 461] on li "Sufficient language, literacy and numeracy skills to complete the course" at bounding box center [666, 464] width 502 height 10
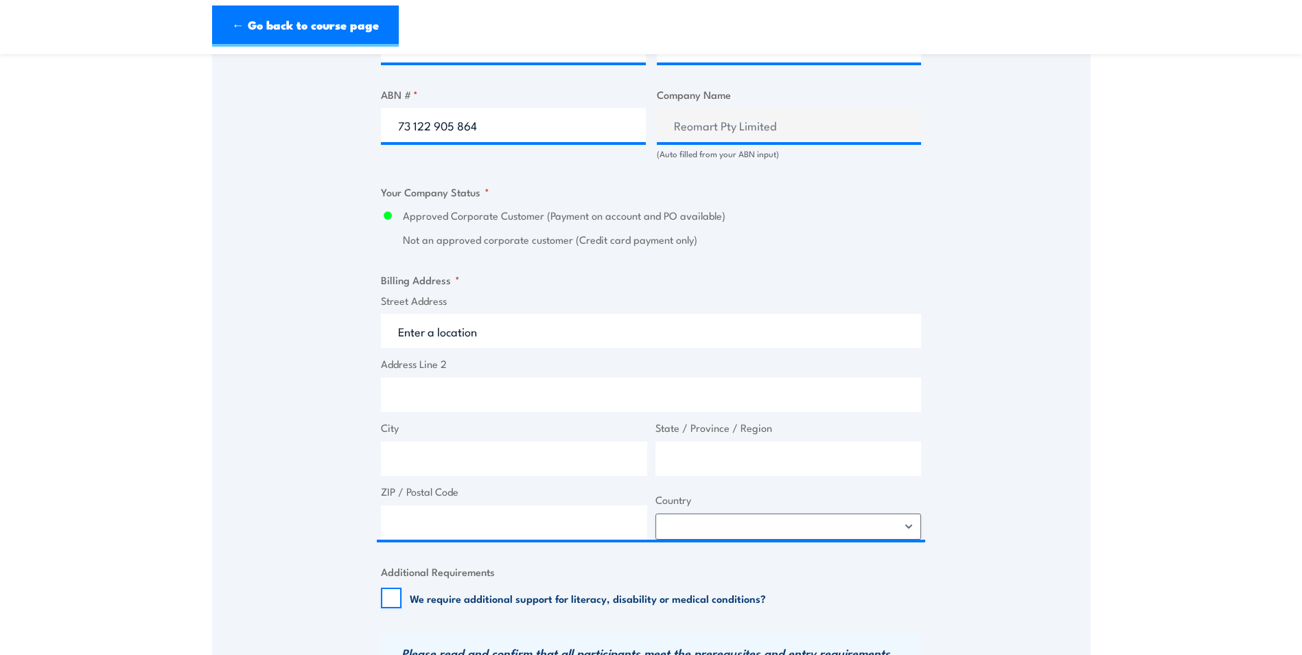
scroll to position [824, 0]
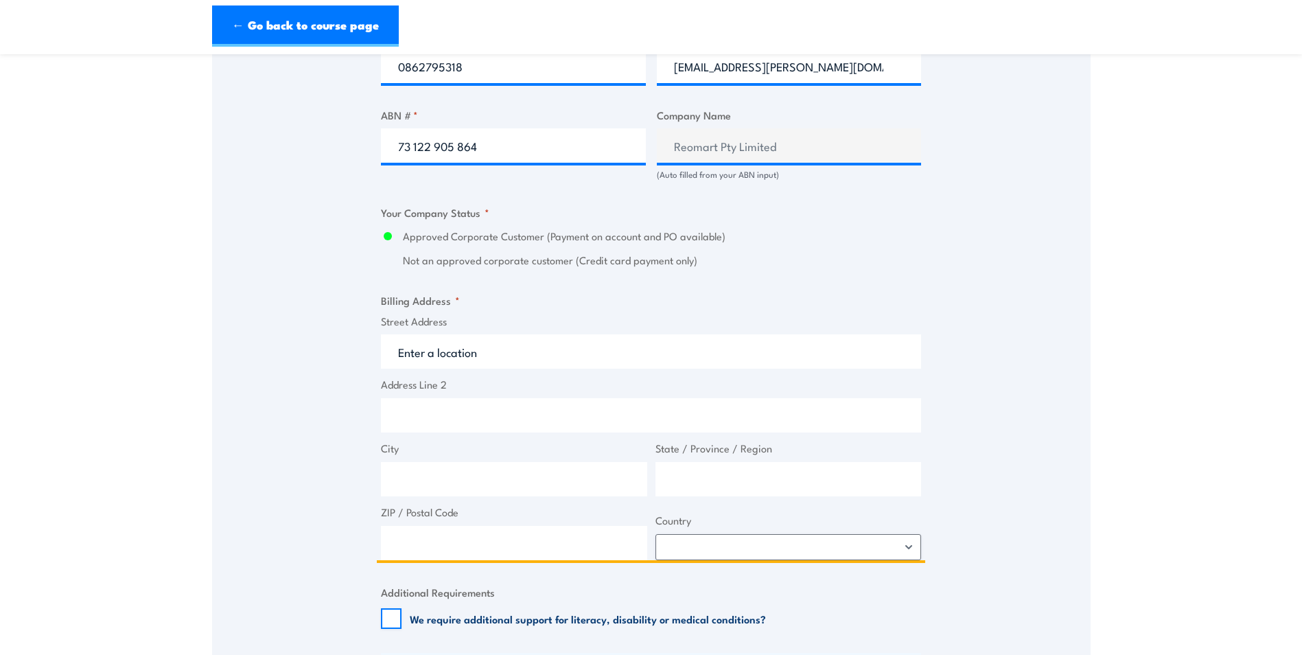
click at [428, 360] on input "Street Address" at bounding box center [651, 351] width 540 height 34
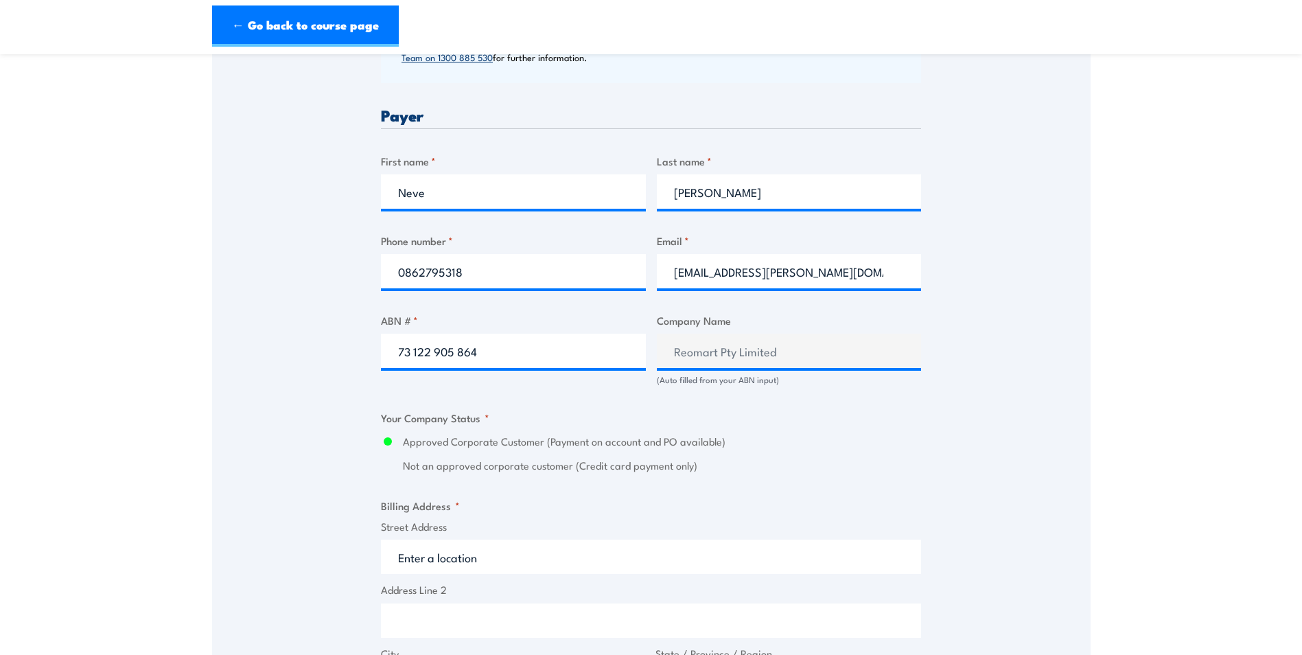
scroll to position [480, 0]
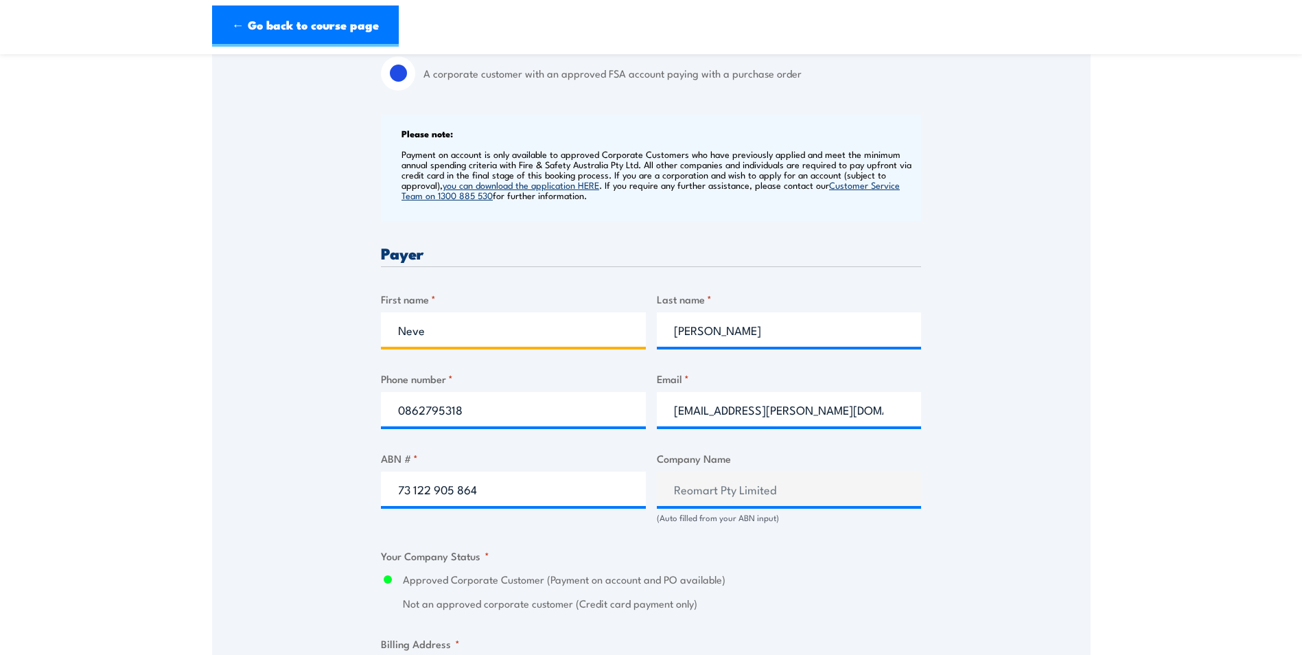
click at [448, 318] on input "Neve" at bounding box center [513, 329] width 265 height 34
click at [443, 279] on div "Billing details I am enroling as: * An individual (I am paying for this myself)…" at bounding box center [651, 615] width 540 height 1428
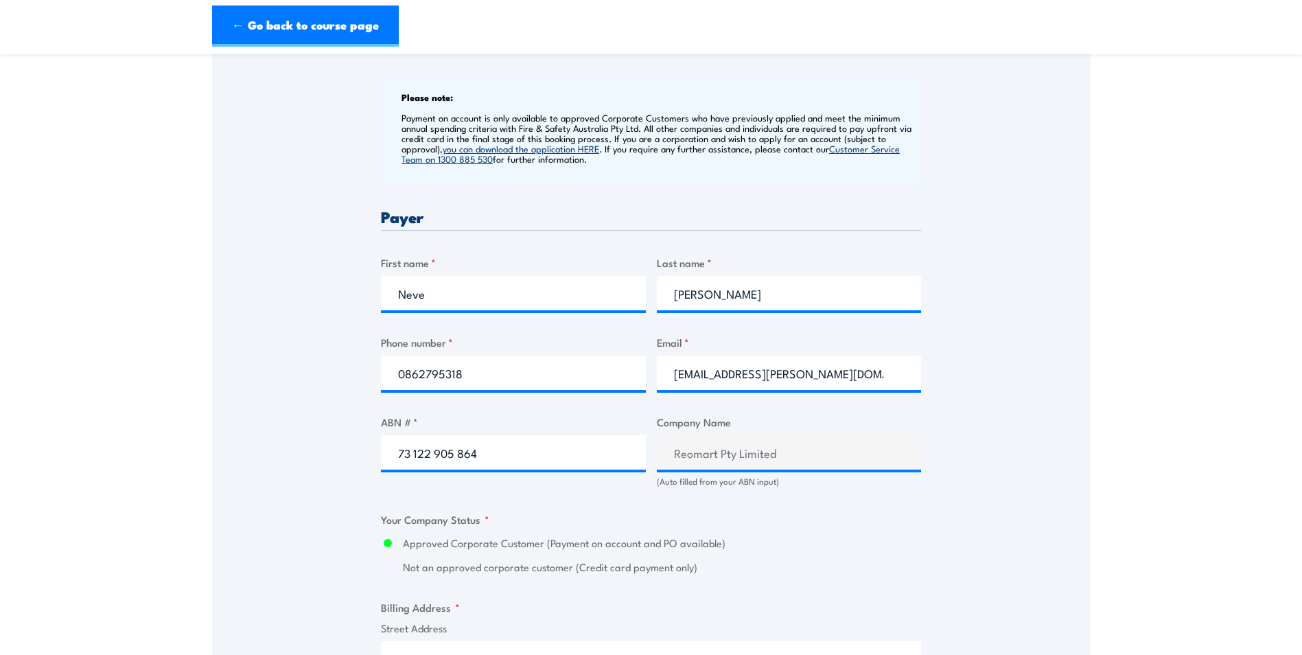
scroll to position [549, 0]
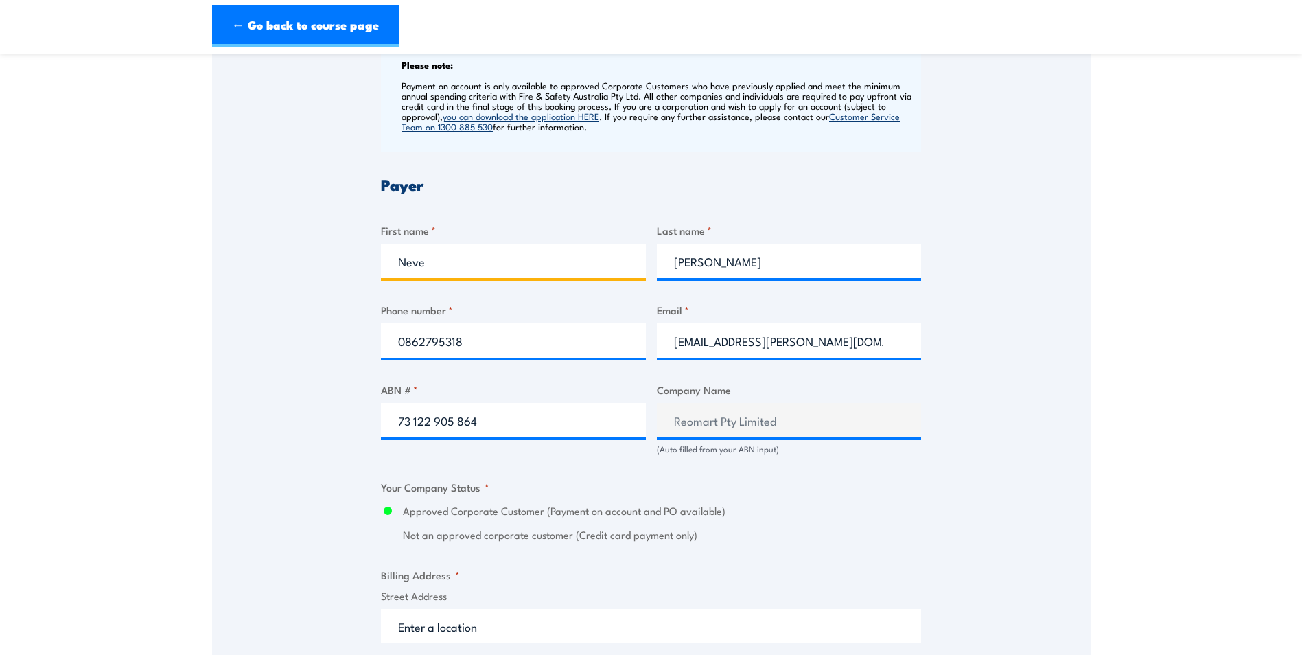
drag, startPoint x: 468, startPoint y: 257, endPoint x: 419, endPoint y: 273, distance: 51.7
click at [468, 257] on input "Neve" at bounding box center [513, 261] width 265 height 34
click at [417, 266] on input "Neve" at bounding box center [513, 261] width 265 height 34
paste input "Sandrina Sutoro"
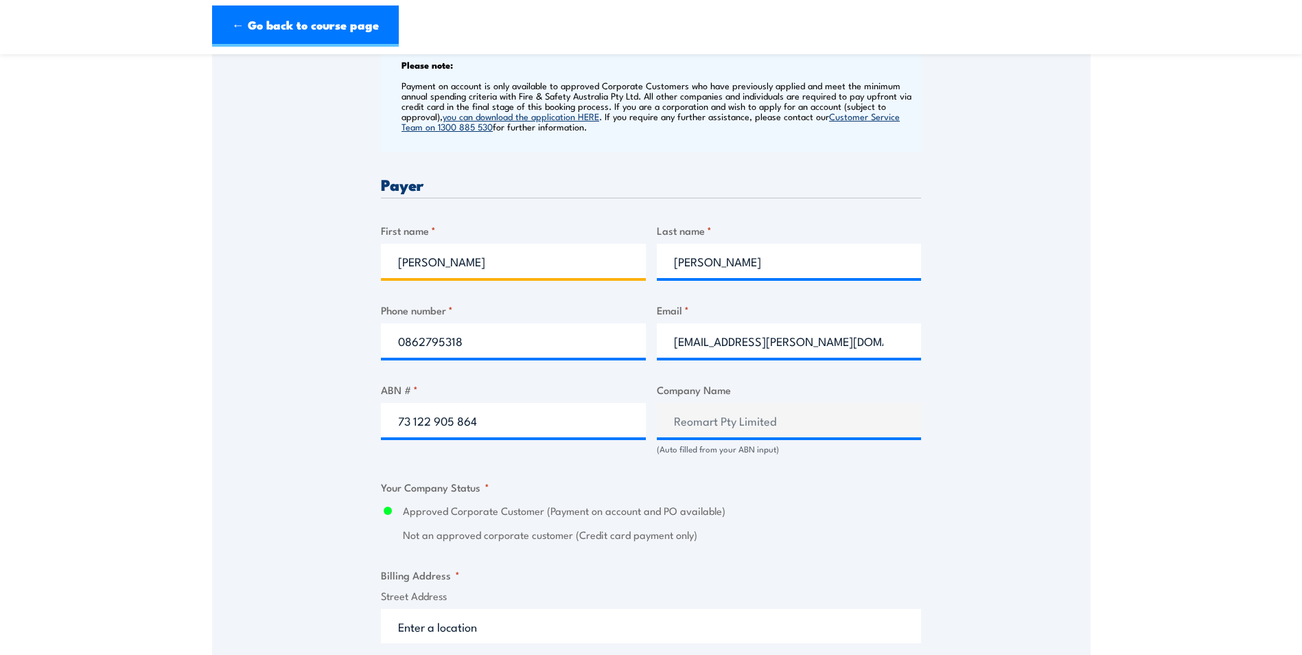
click at [455, 258] on input "Sandrina Sutoro" at bounding box center [513, 261] width 265 height 34
type input "Sandrina"
click at [708, 260] on input "Mayhew" at bounding box center [789, 261] width 265 height 34
paste input "Sutoro"
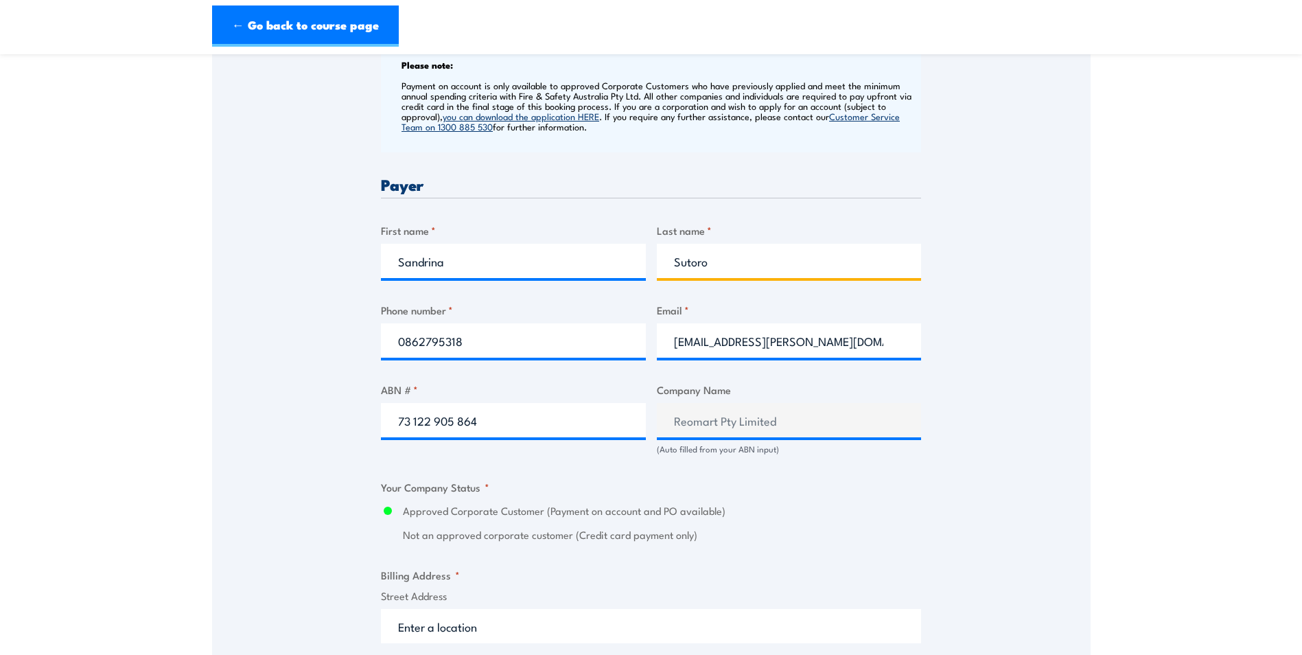
type input "Sutoro"
click at [765, 199] on div "Billing details I am enroling as: * An individual (I am paying for this myself)…" at bounding box center [651, 547] width 540 height 1428
click at [706, 338] on input "neve.mayhew@reomart.com.au" at bounding box center [789, 340] width 265 height 34
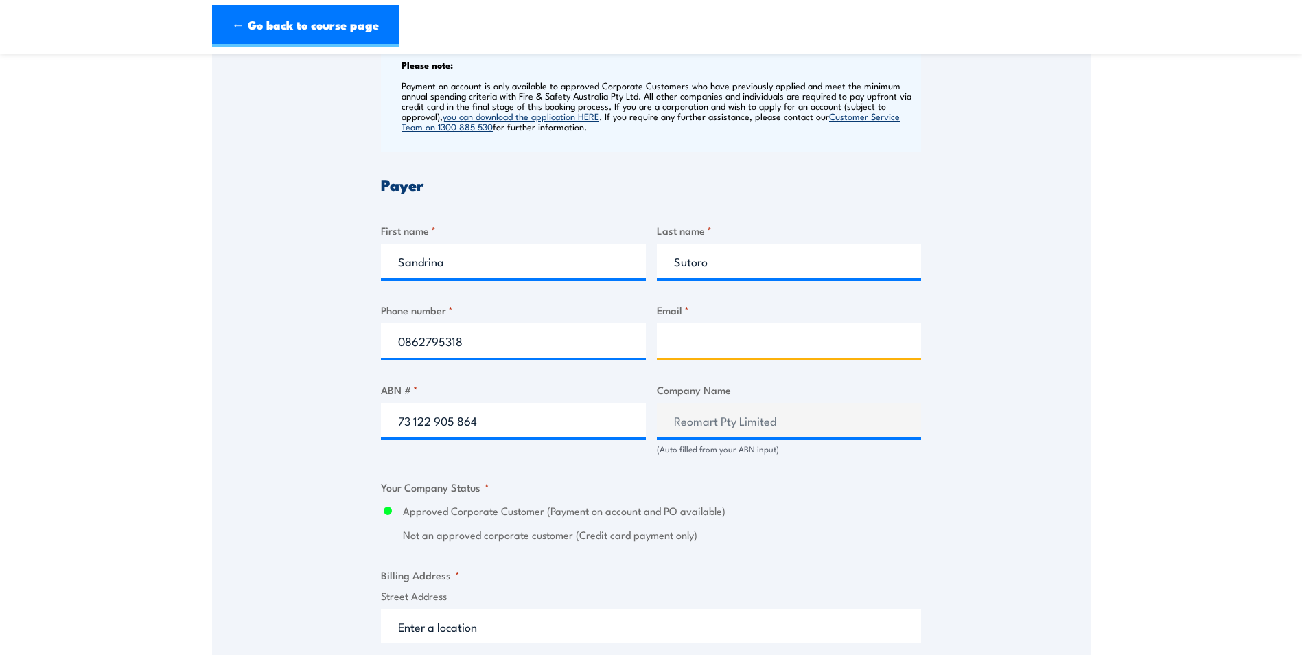
click at [719, 339] on input "Email *" at bounding box center [789, 340] width 265 height 34
paste input "sandrina@reomart.com.au"
type input "sandrina@reomart.com.au"
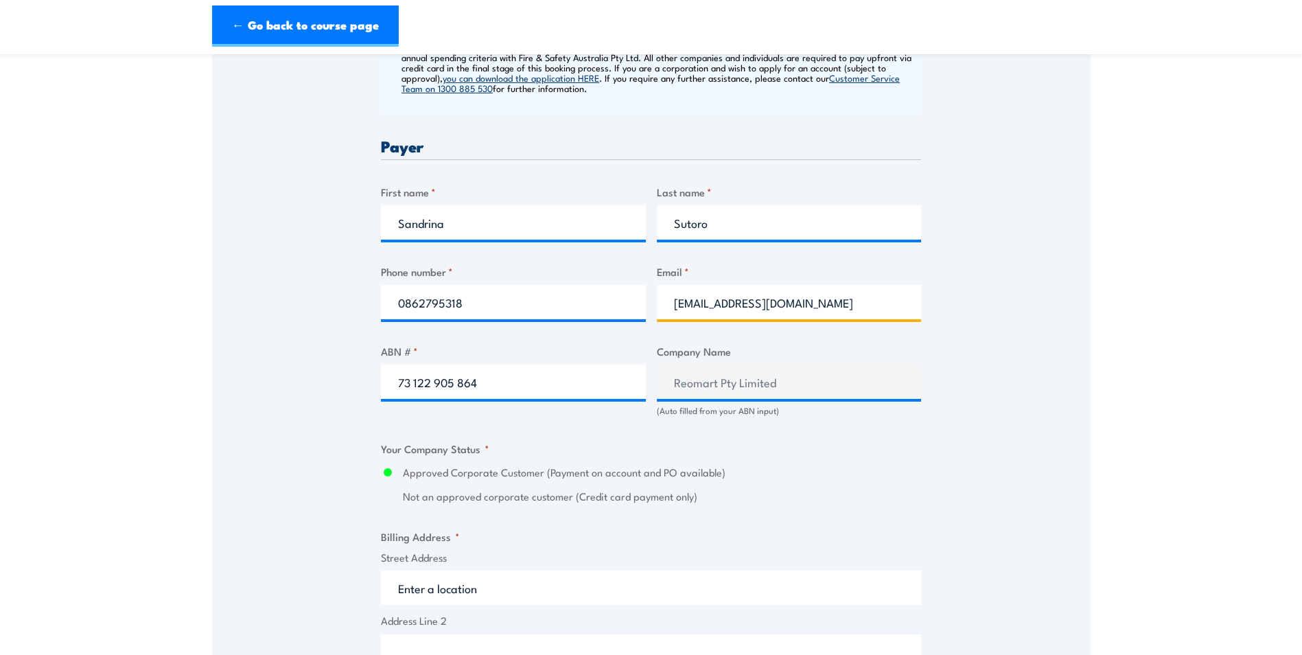
scroll to position [618, 0]
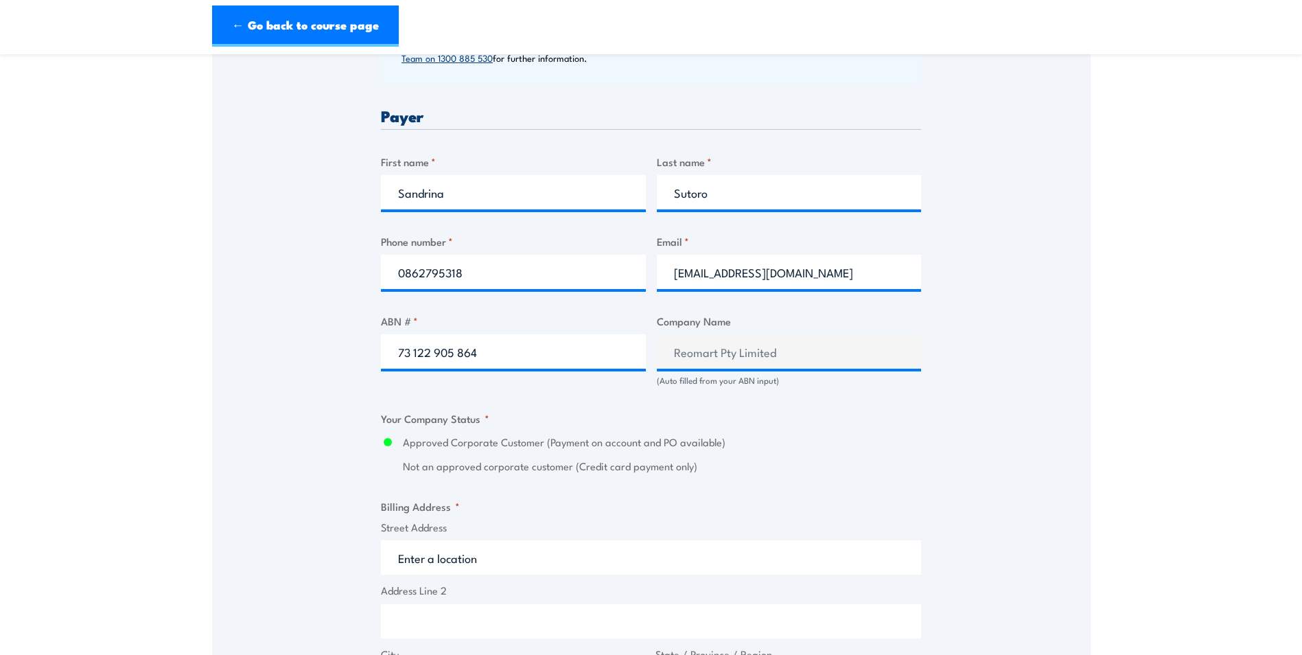
click at [237, 346] on div "Speak to a specialist CALL 1300 885 530 CALL 1300 885 530 " * " indicates requi…" at bounding box center [651, 408] width 879 height 1577
click at [506, 274] on input "0862795318" at bounding box center [513, 272] width 265 height 34
click at [422, 273] on input "0862795318" at bounding box center [513, 272] width 265 height 34
click at [470, 235] on label "Phone number *" at bounding box center [513, 241] width 265 height 16
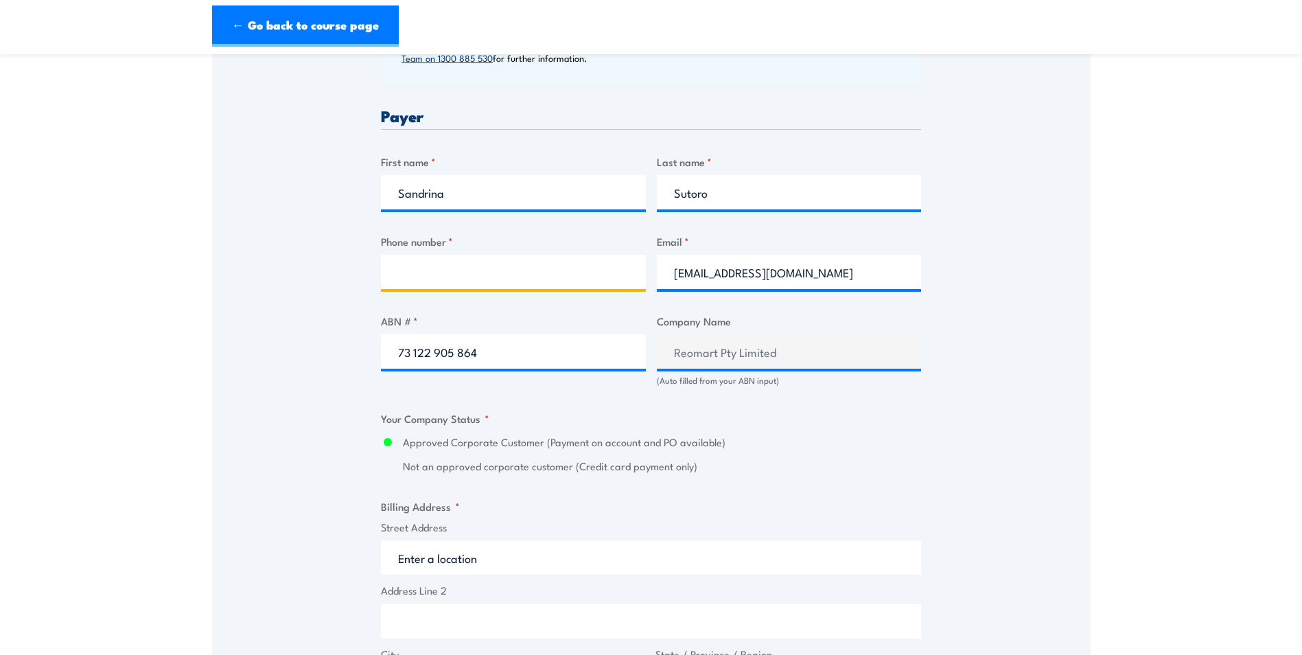
click at [470, 255] on input "Phone number *" at bounding box center [513, 272] width 265 height 34
click at [465, 270] on input "Phone number *" at bounding box center [513, 272] width 265 height 34
type input "0862795318"
click at [292, 283] on div "Speak to a specialist CALL 1300 885 530 CALL 1300 885 530 " * " indicates requi…" at bounding box center [651, 408] width 879 height 1577
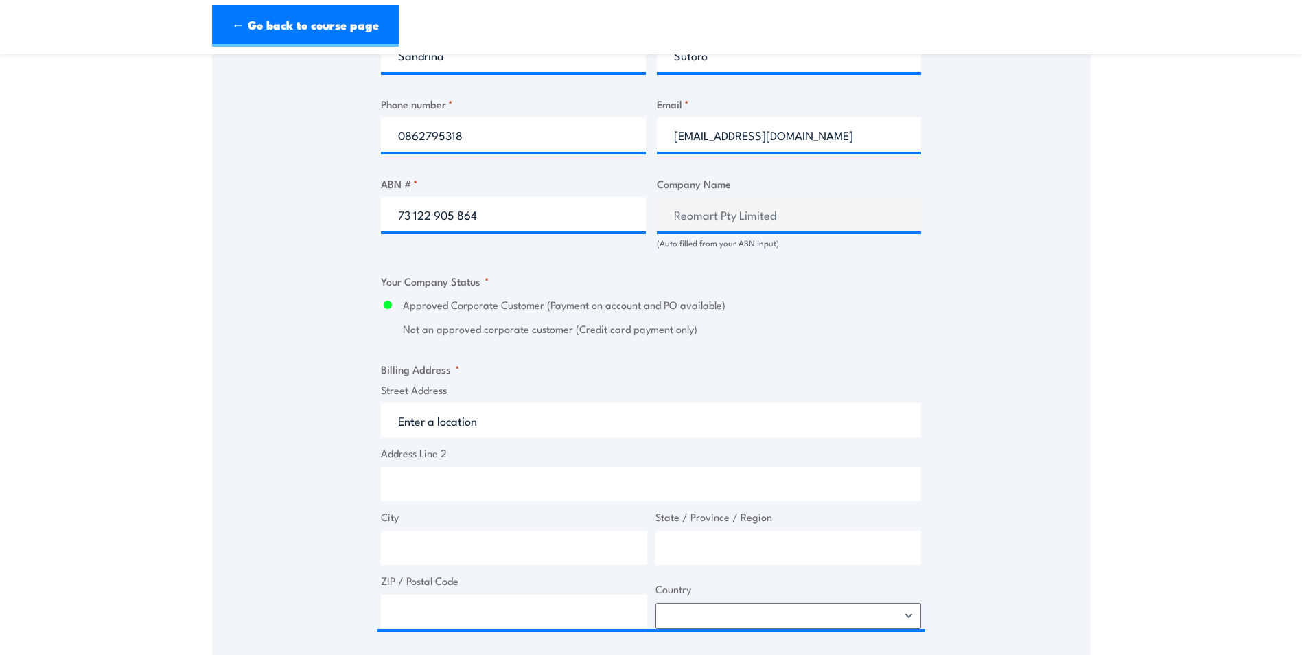
scroll to position [892, 0]
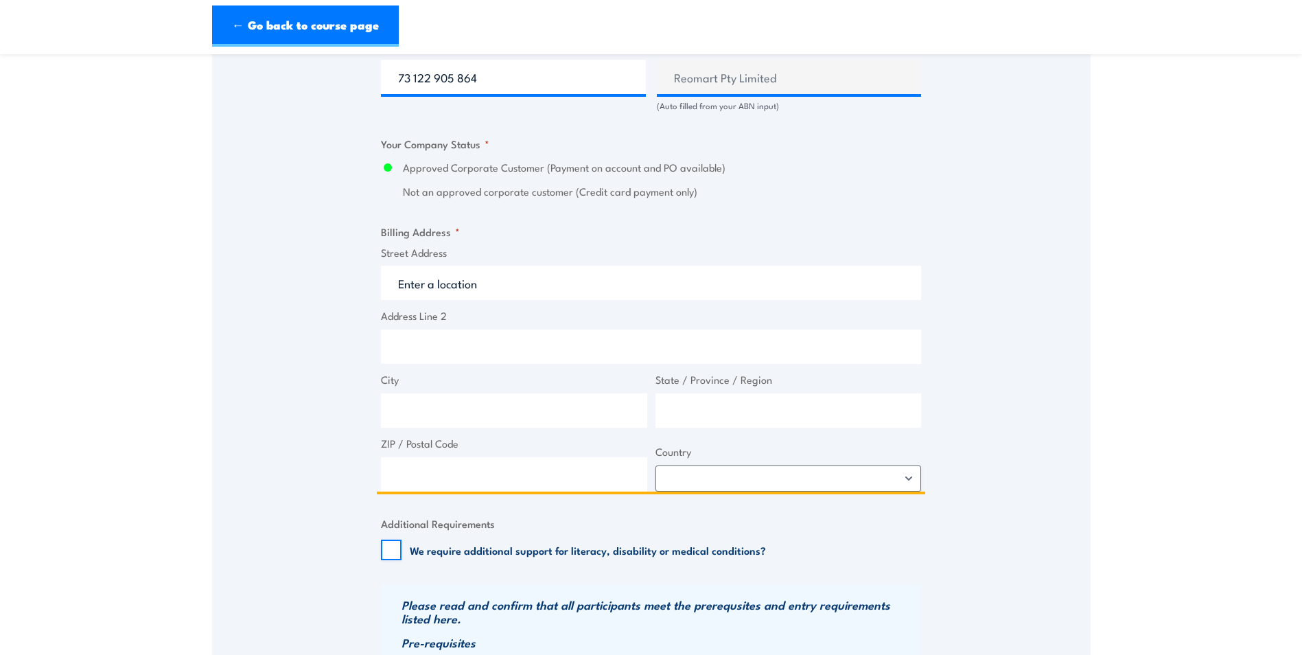
click at [498, 299] on input "Street Address" at bounding box center [651, 283] width 540 height 34
click at [502, 290] on input "Street Address" at bounding box center [651, 283] width 540 height 34
click at [536, 279] on input "Street Address" at bounding box center [651, 283] width 540 height 34
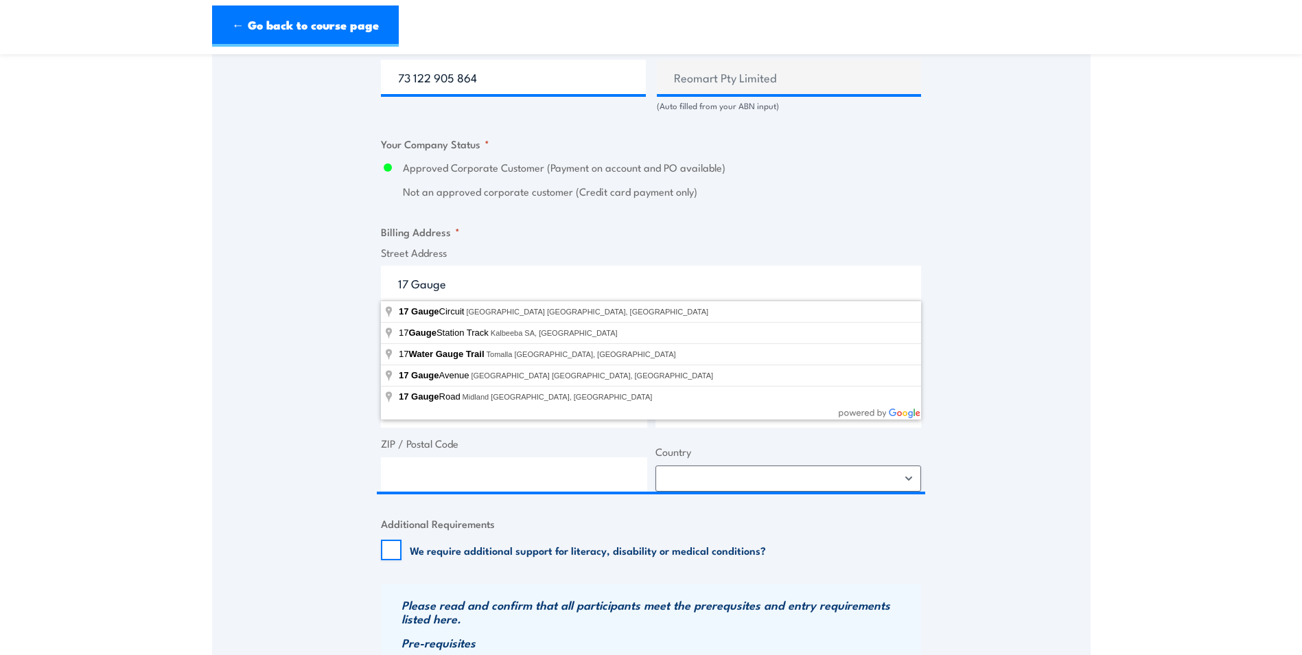
type input "17 Gauge Circuit, Canning Vale WA, Australia"
type input "17 Gauge Cct"
type input "Canning Vale"
type input "Western Australia"
type input "6155"
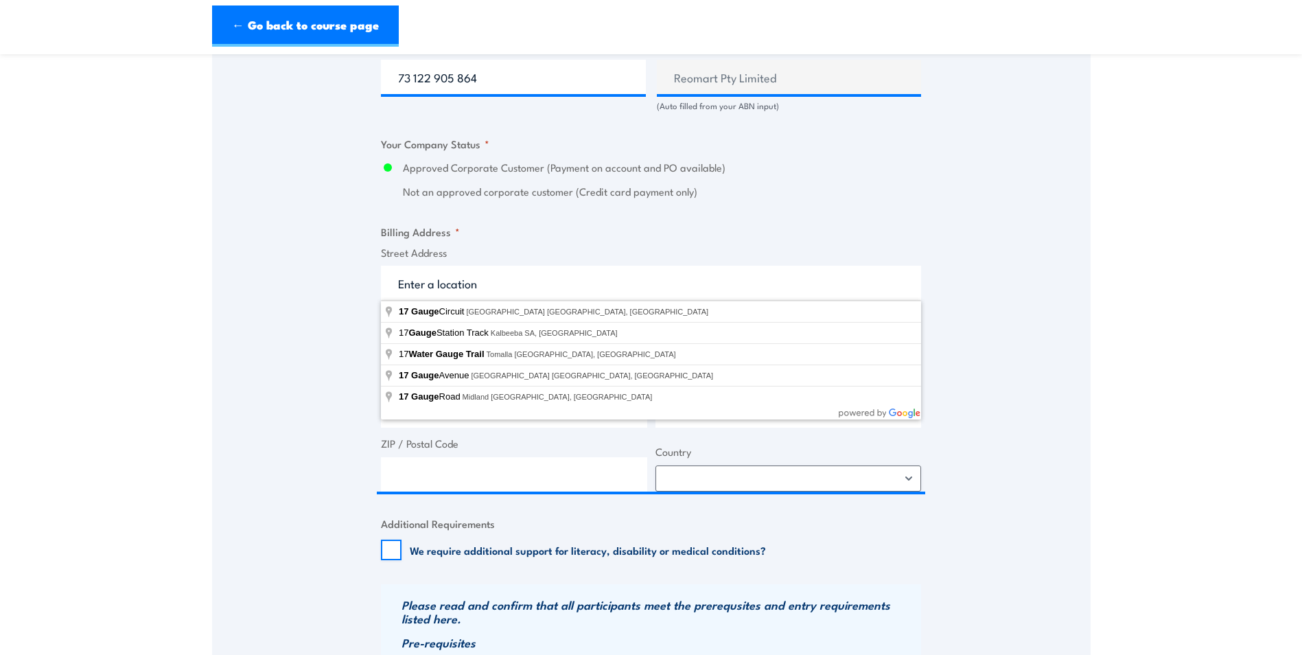
select select "Australia"
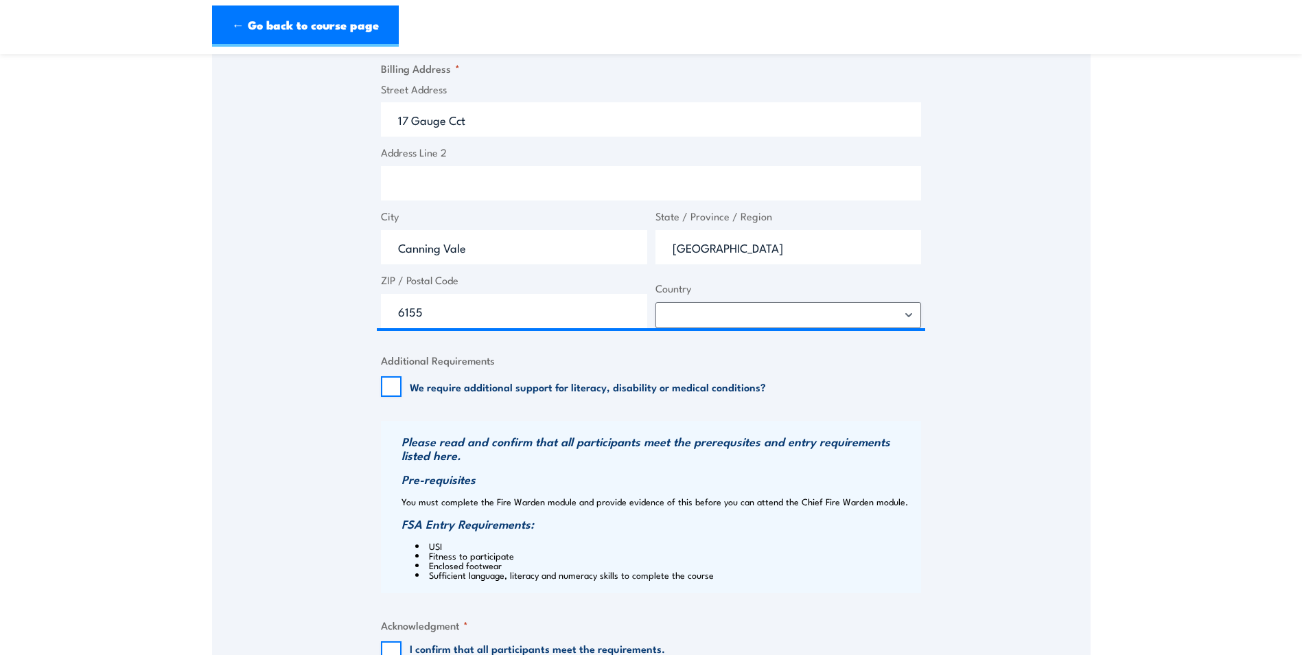
scroll to position [1098, 0]
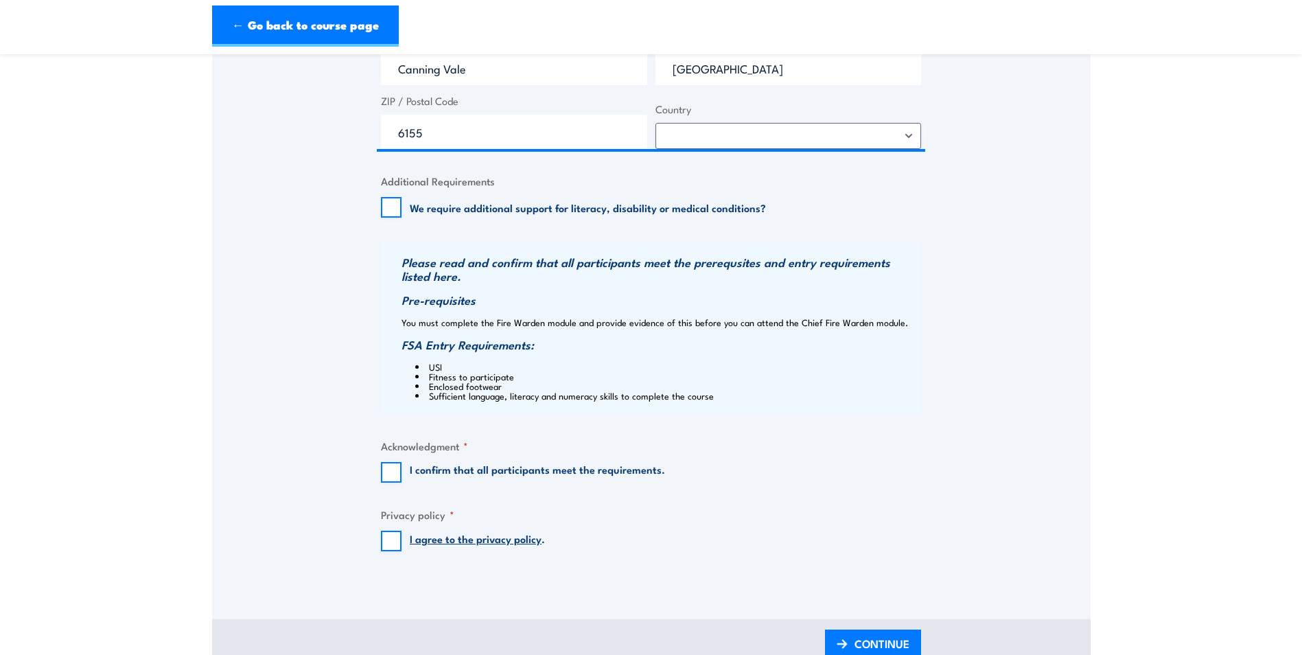
scroll to position [1236, 0]
drag, startPoint x: 419, startPoint y: 360, endPoint x: 458, endPoint y: 390, distance: 48.5
click at [458, 390] on div "Please read and confirm that all participants meet the prerequsites and entry r…" at bounding box center [651, 327] width 540 height 172
click at [458, 390] on li "Sufficient language, literacy and numeracy skills to complete the course" at bounding box center [666, 395] width 502 height 10
click at [395, 468] on input "I confirm that all participants meet the requirements." at bounding box center [391, 471] width 21 height 21
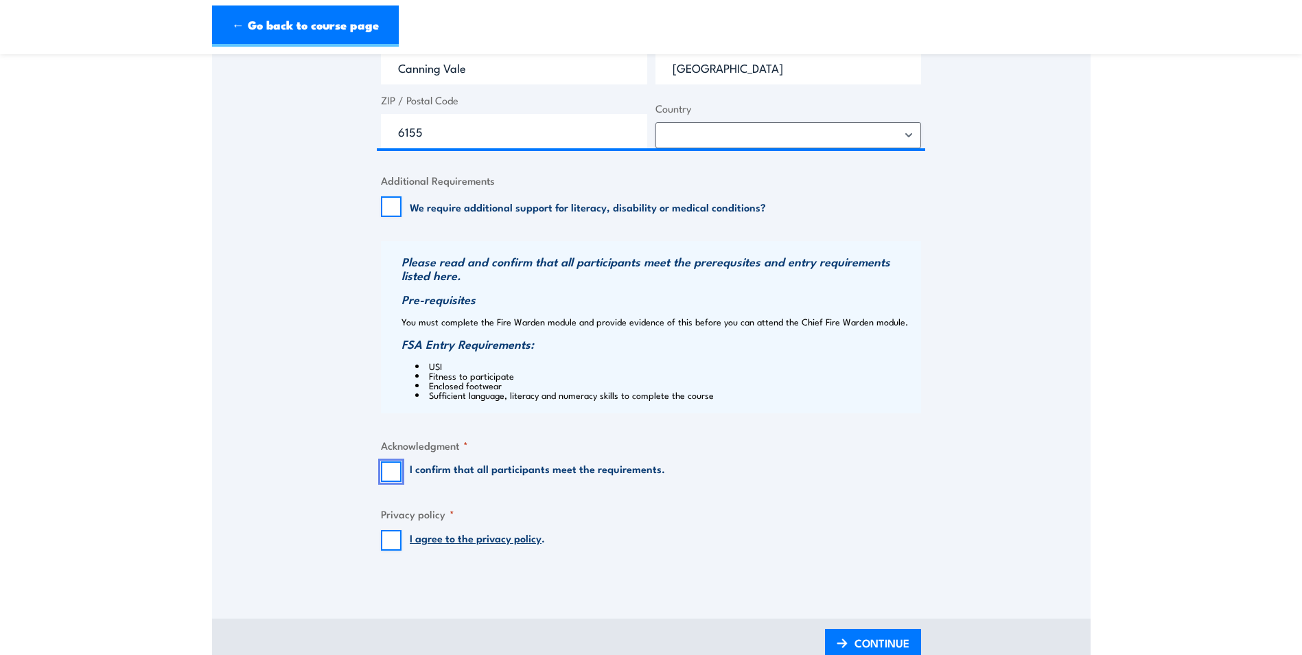
checkbox input "true"
click at [394, 540] on input "I agree to the privacy policy ." at bounding box center [391, 540] width 21 height 21
checkbox input "true"
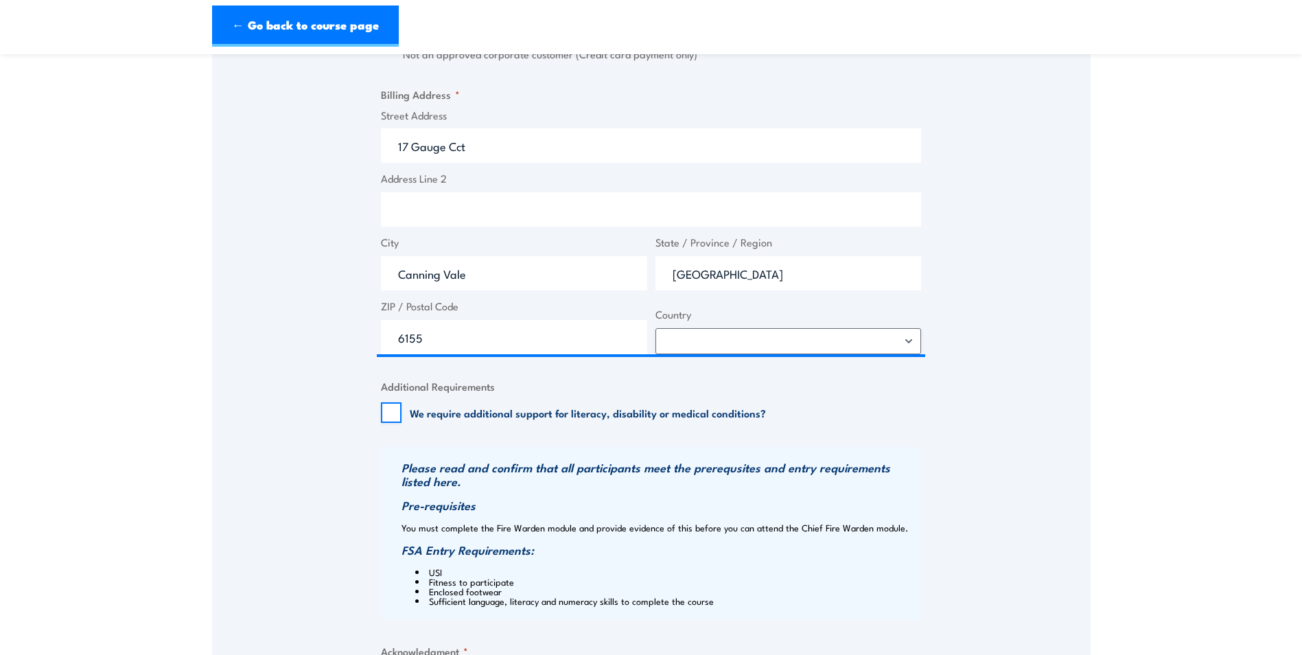
scroll to position [1579, 0]
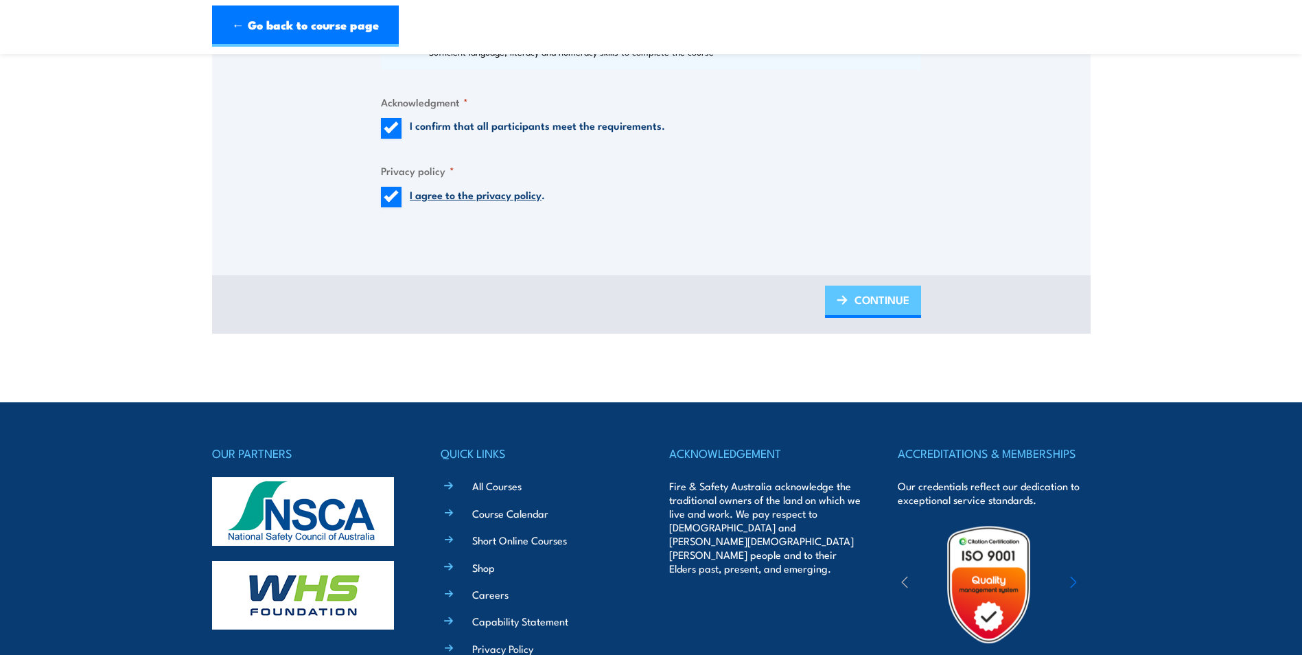
click at [868, 308] on span "CONTINUE" at bounding box center [882, 299] width 55 height 36
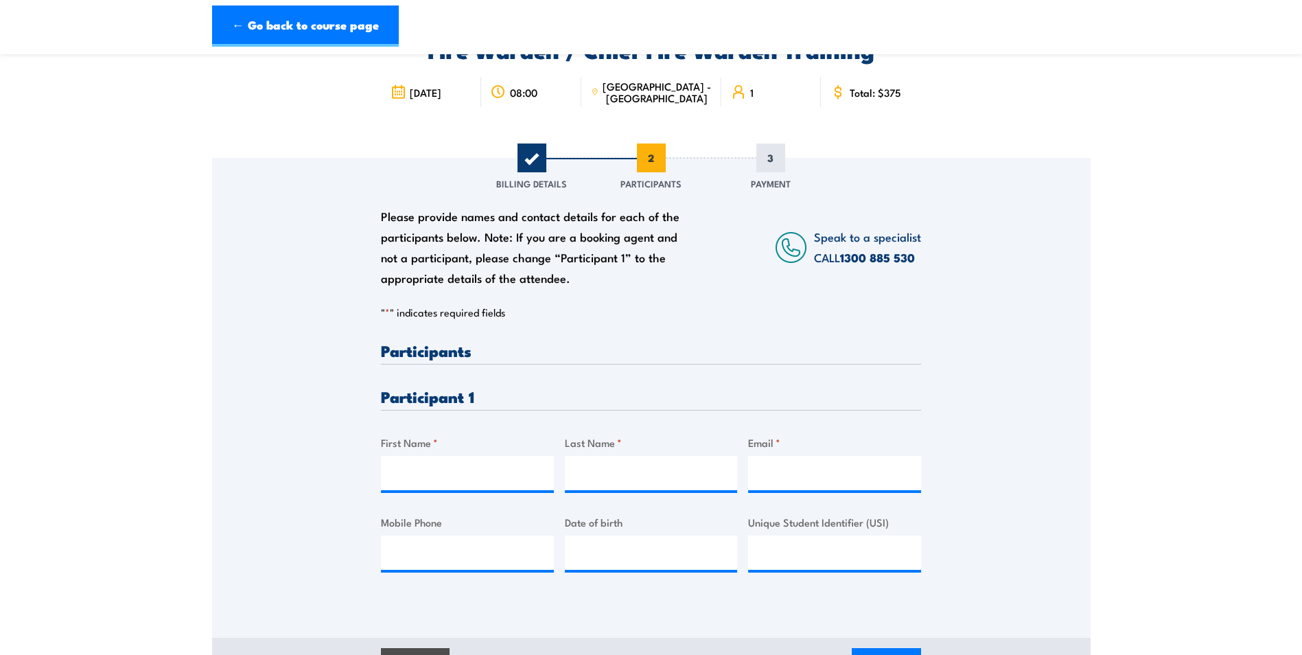
scroll to position [206, 0]
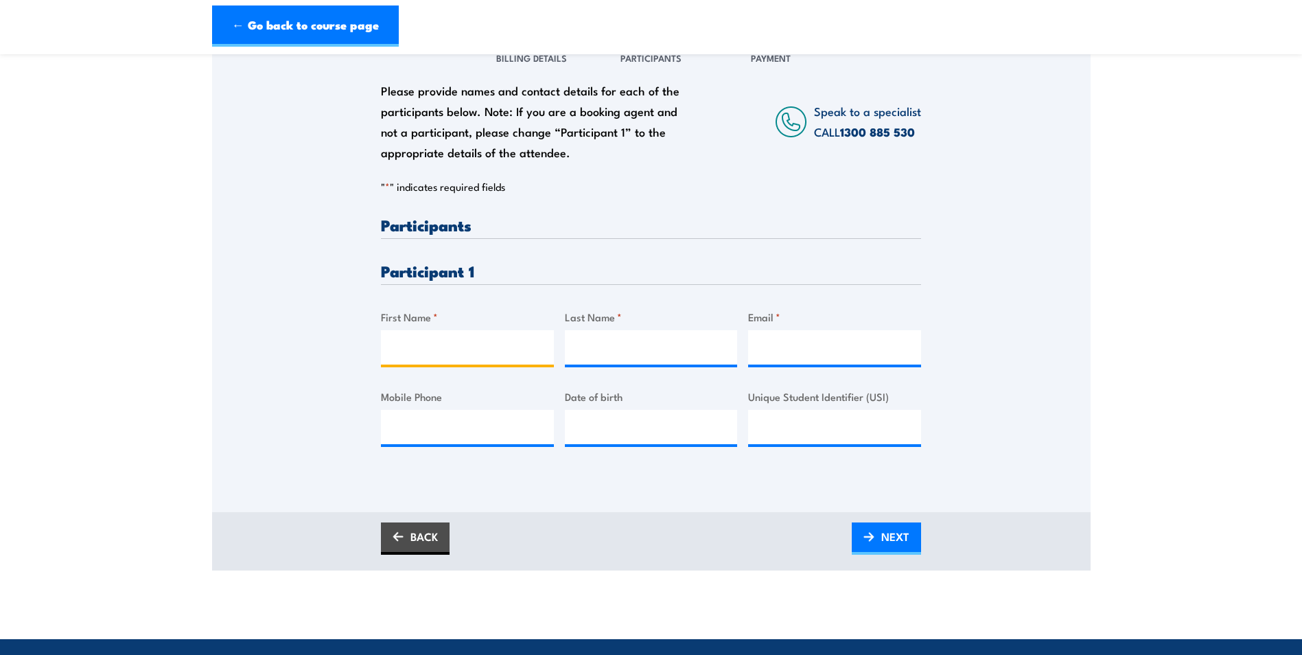
drag, startPoint x: 461, startPoint y: 357, endPoint x: 478, endPoint y: 357, distance: 17.2
click at [461, 357] on input "First Name *" at bounding box center [467, 347] width 173 height 34
click at [618, 337] on input "Last Name *" at bounding box center [651, 347] width 173 height 34
click at [787, 342] on input "Email *" at bounding box center [834, 347] width 173 height 34
click at [769, 279] on div "Participant 1" at bounding box center [651, 274] width 540 height 22
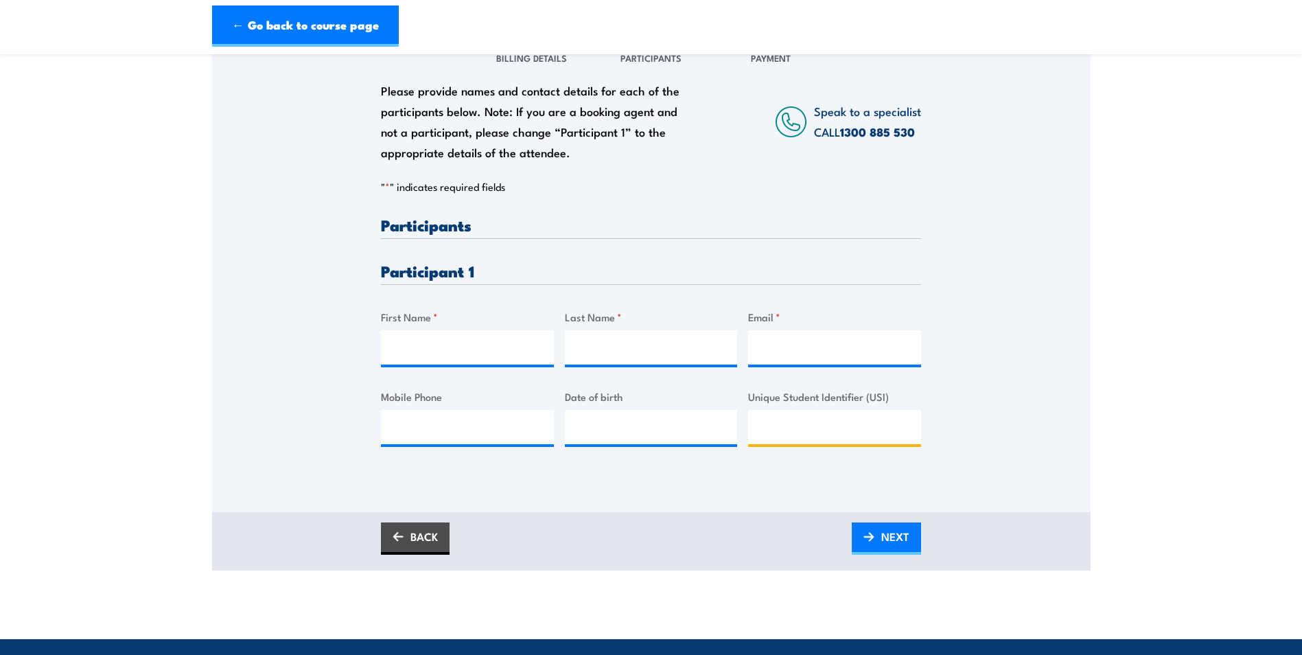
click at [800, 437] on input "Unique Student Identifier (USI)" at bounding box center [834, 427] width 173 height 34
click at [802, 391] on label "Unique Student Identifier (USI)" at bounding box center [834, 397] width 173 height 16
click at [802, 410] on input "Unique Student Identifier (USI)" at bounding box center [834, 427] width 173 height 34
click at [672, 257] on div "Please provide names and contact details for each of the participants below. No…" at bounding box center [651, 342] width 540 height 251
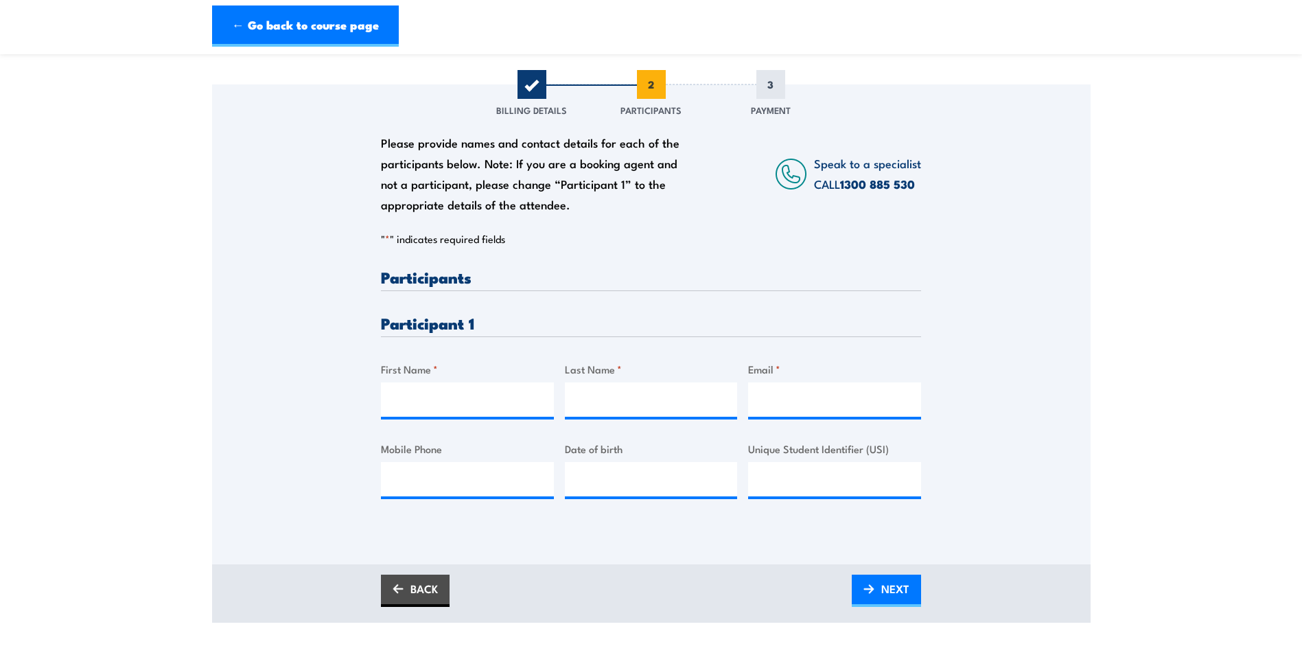
scroll to position [69, 0]
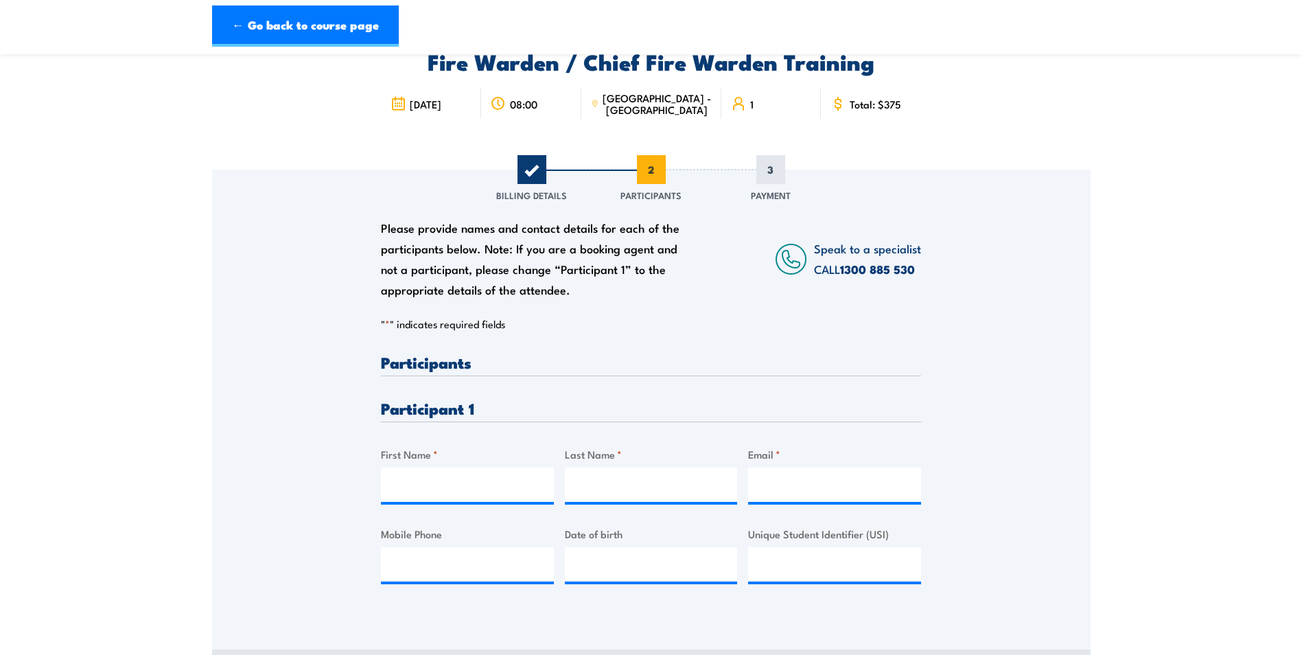
drag, startPoint x: 562, startPoint y: 287, endPoint x: 581, endPoint y: 297, distance: 21.2
click at [581, 297] on div "Please provide names and contact details for each of the participants below. No…" at bounding box center [537, 259] width 312 height 82
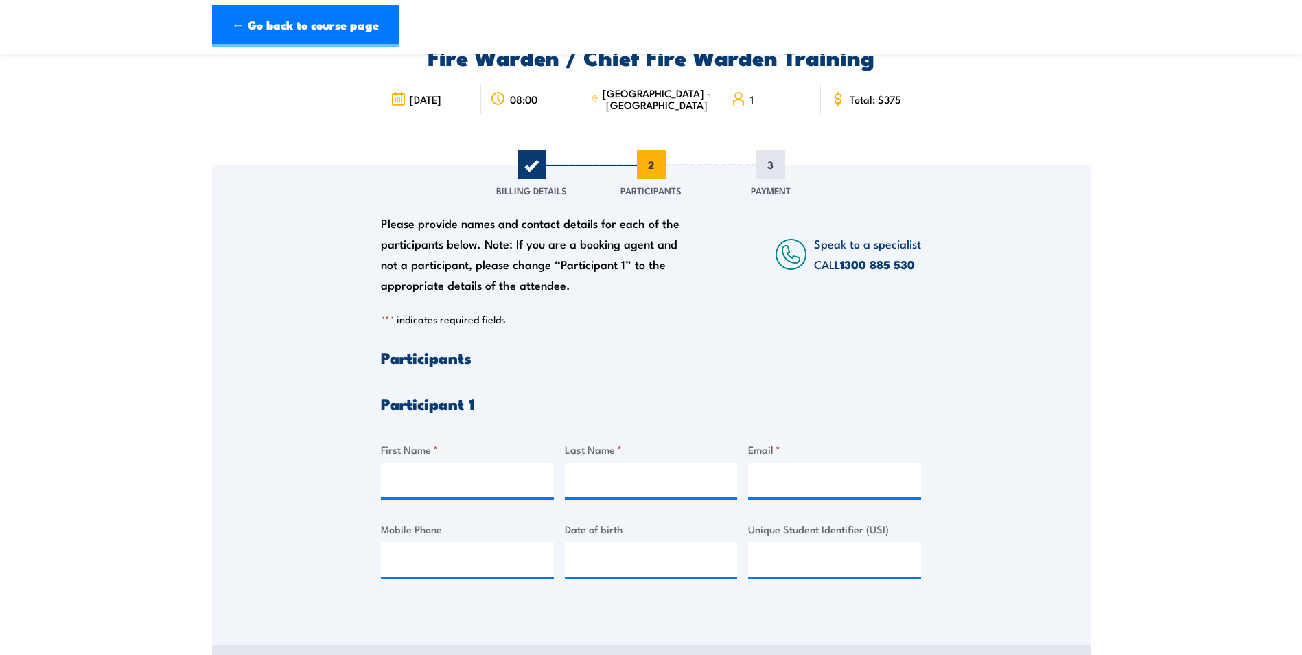
scroll to position [275, 0]
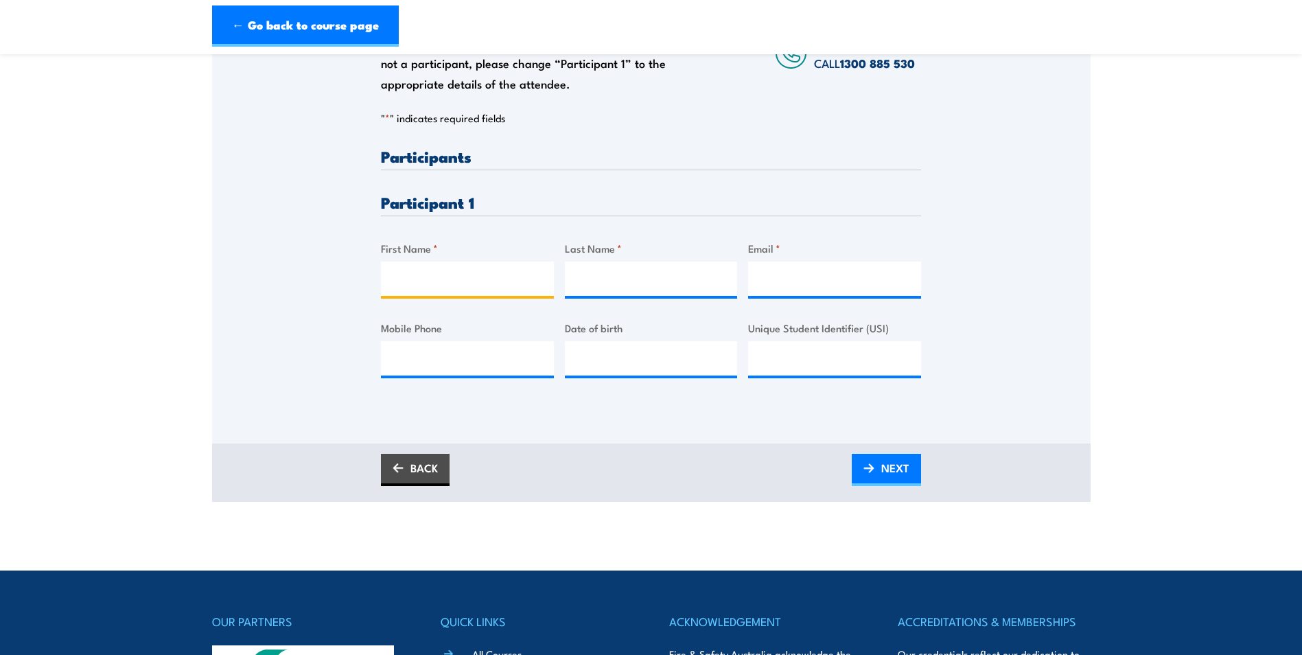
click at [448, 268] on input "First Name *" at bounding box center [467, 279] width 173 height 34
click at [356, 281] on div "Please provide names and contact details for each of the participants below. No…" at bounding box center [651, 184] width 879 height 441
click at [432, 323] on label "Mobile Phone" at bounding box center [467, 328] width 173 height 16
click at [432, 341] on input "Mobile Phone" at bounding box center [467, 358] width 173 height 34
click at [610, 335] on label "Date of birth" at bounding box center [651, 328] width 173 height 16
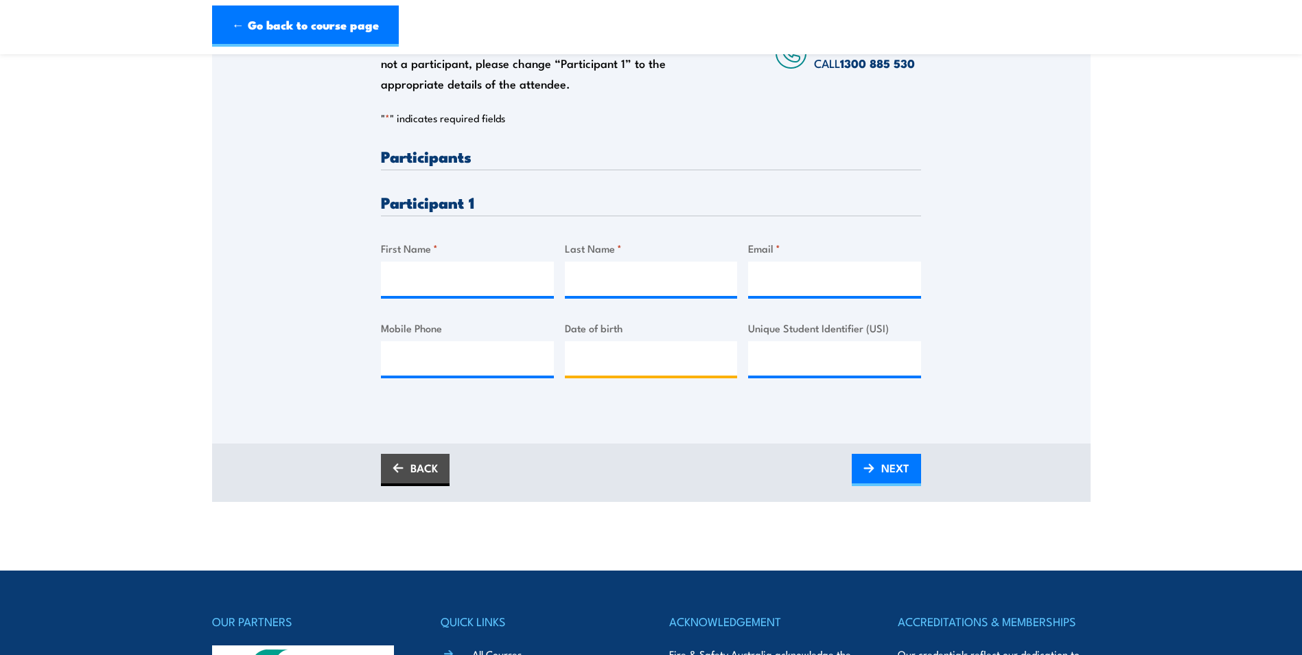
click at [610, 341] on input "Date of birth" at bounding box center [651, 358] width 173 height 34
type input "__/__/____"
click at [616, 254] on label "Last Name *" at bounding box center [651, 248] width 173 height 16
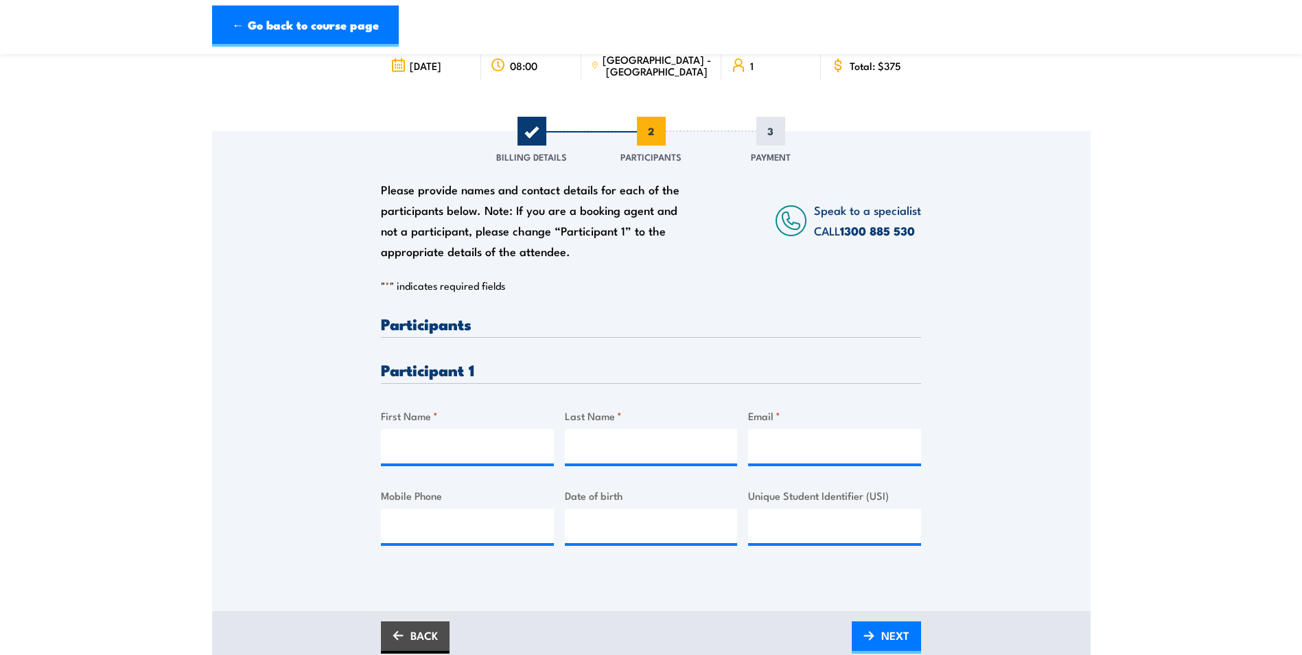
scroll to position [244, 0]
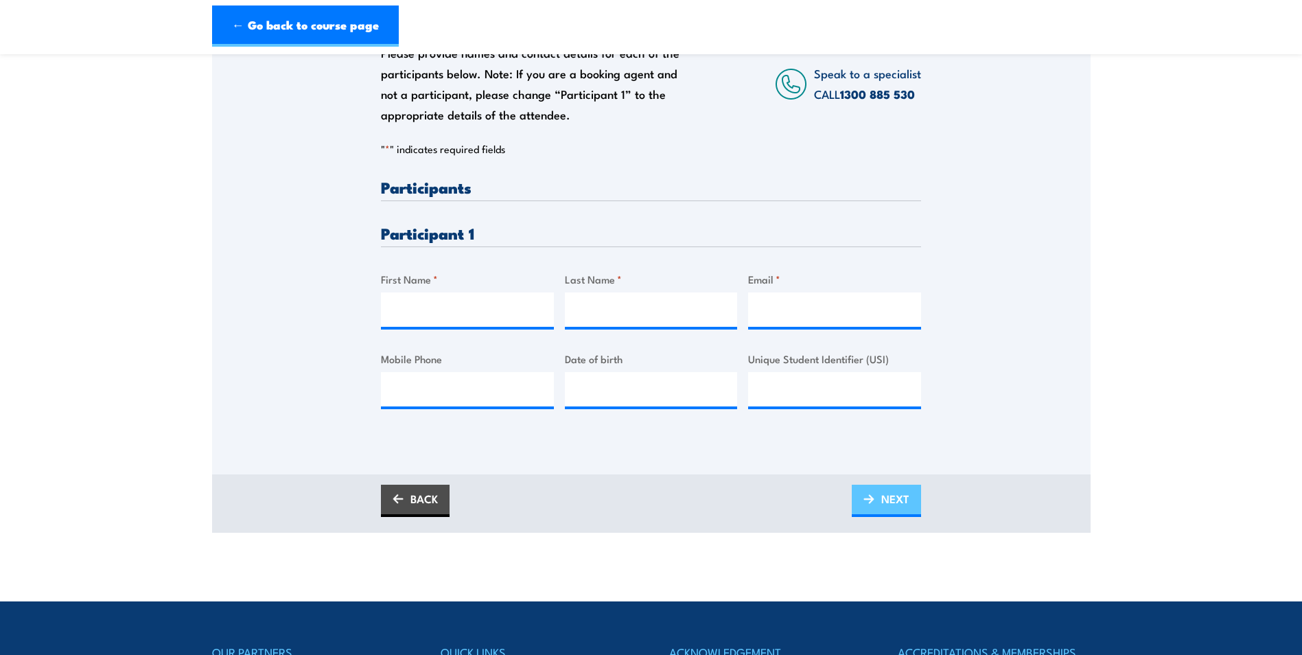
click at [860, 500] on link "NEXT" at bounding box center [886, 501] width 69 height 32
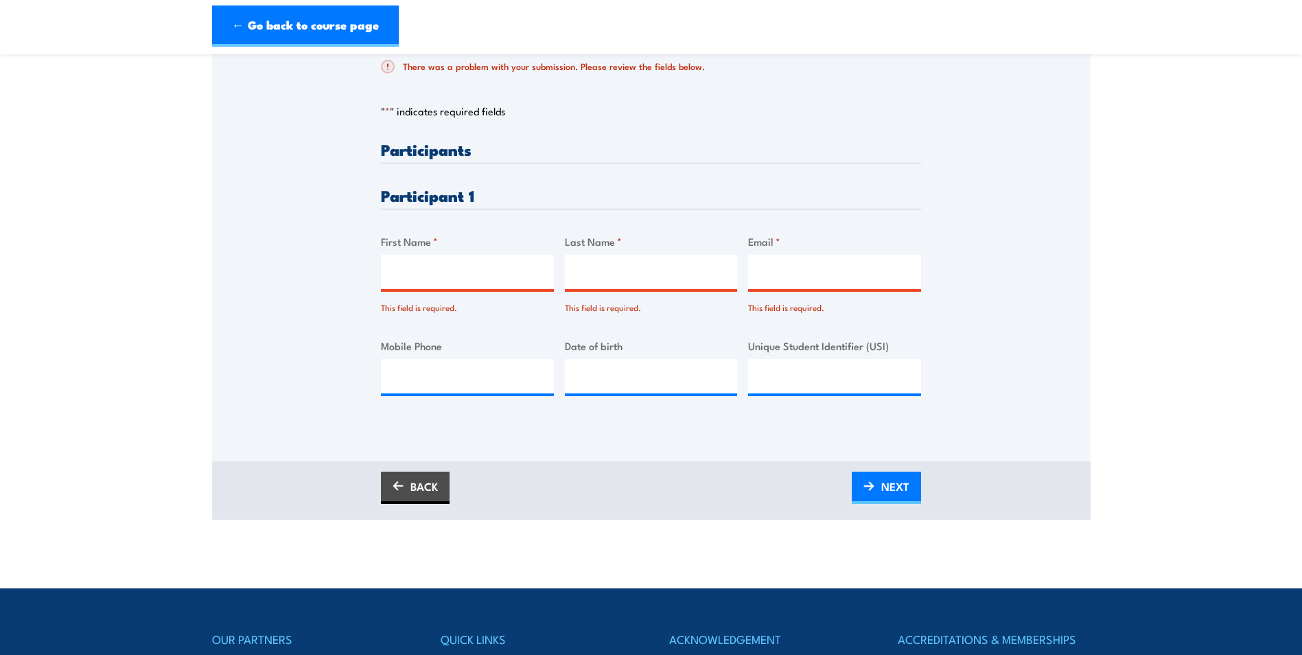
scroll to position [343, 0]
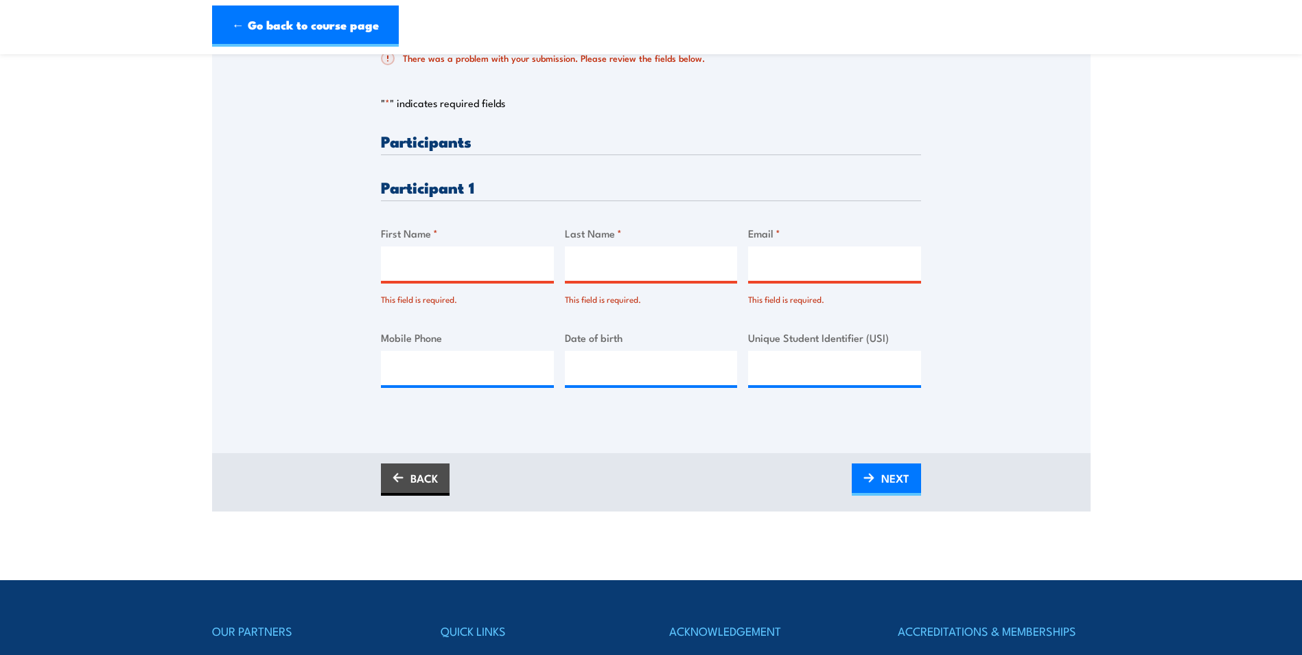
click at [492, 257] on input "First Name *" at bounding box center [467, 263] width 173 height 34
type input "Neve"
type input "Mayhew"
type input "neve.mayhew@reomart.com.au"
type input "0862795318"
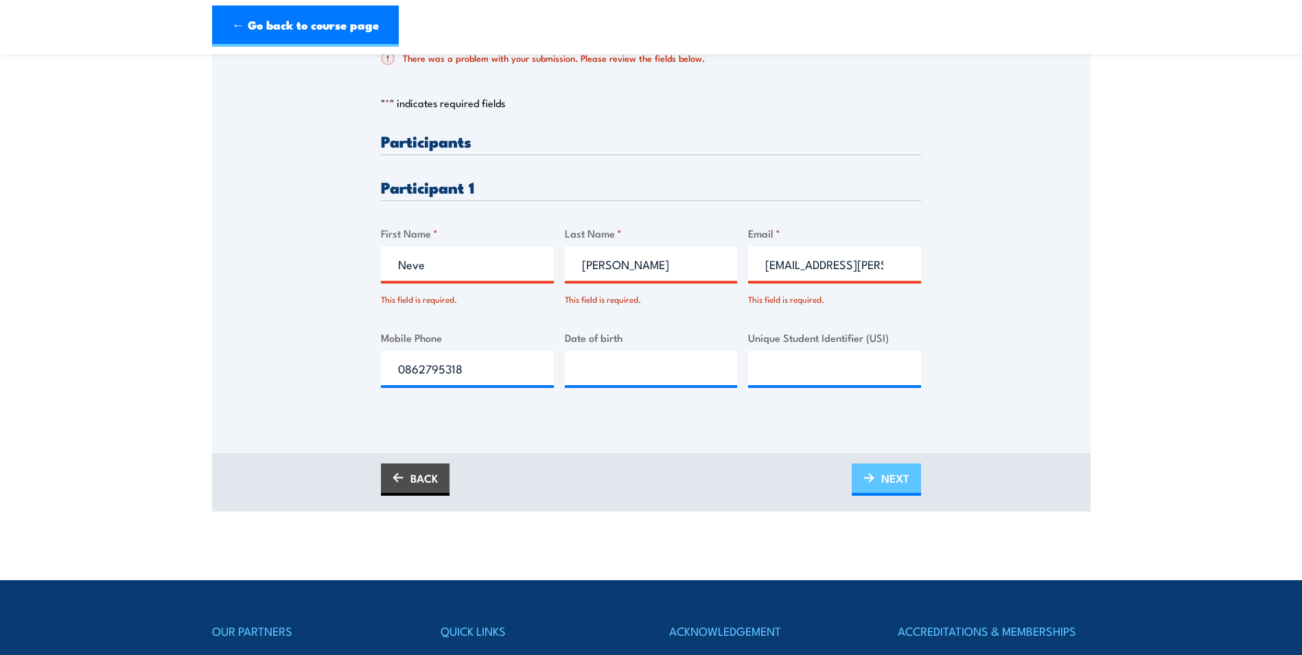
click at [879, 474] on link "NEXT" at bounding box center [886, 479] width 69 height 32
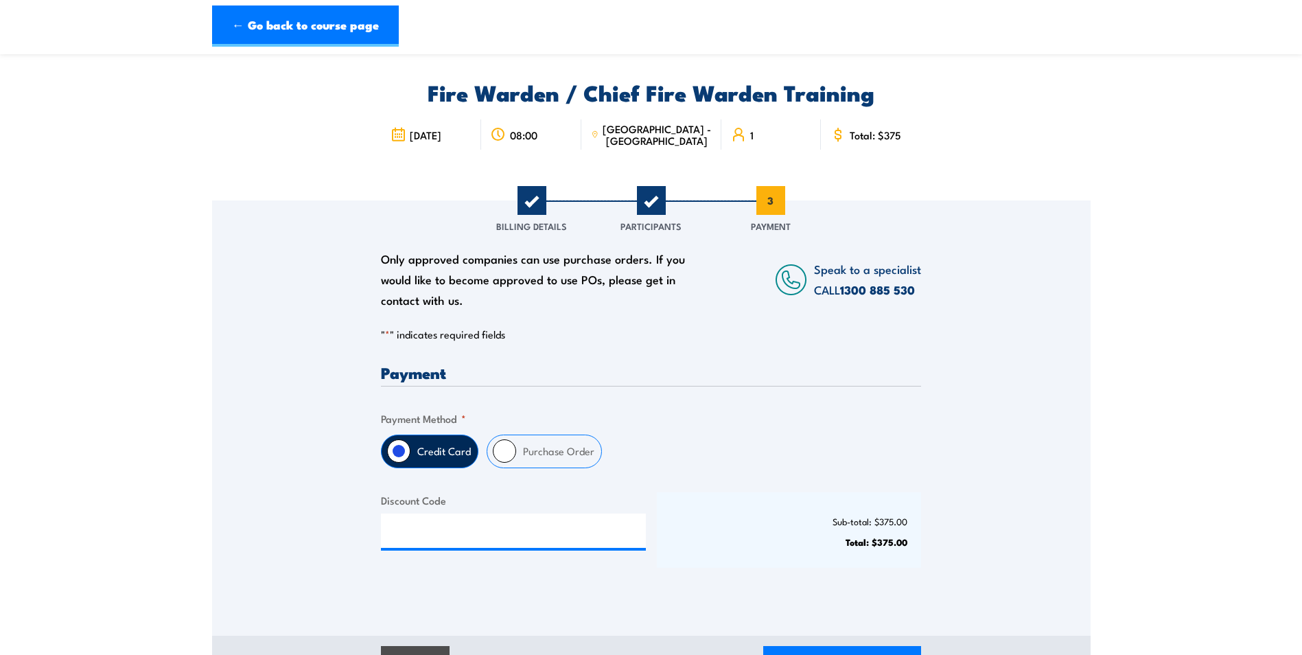
scroll to position [69, 0]
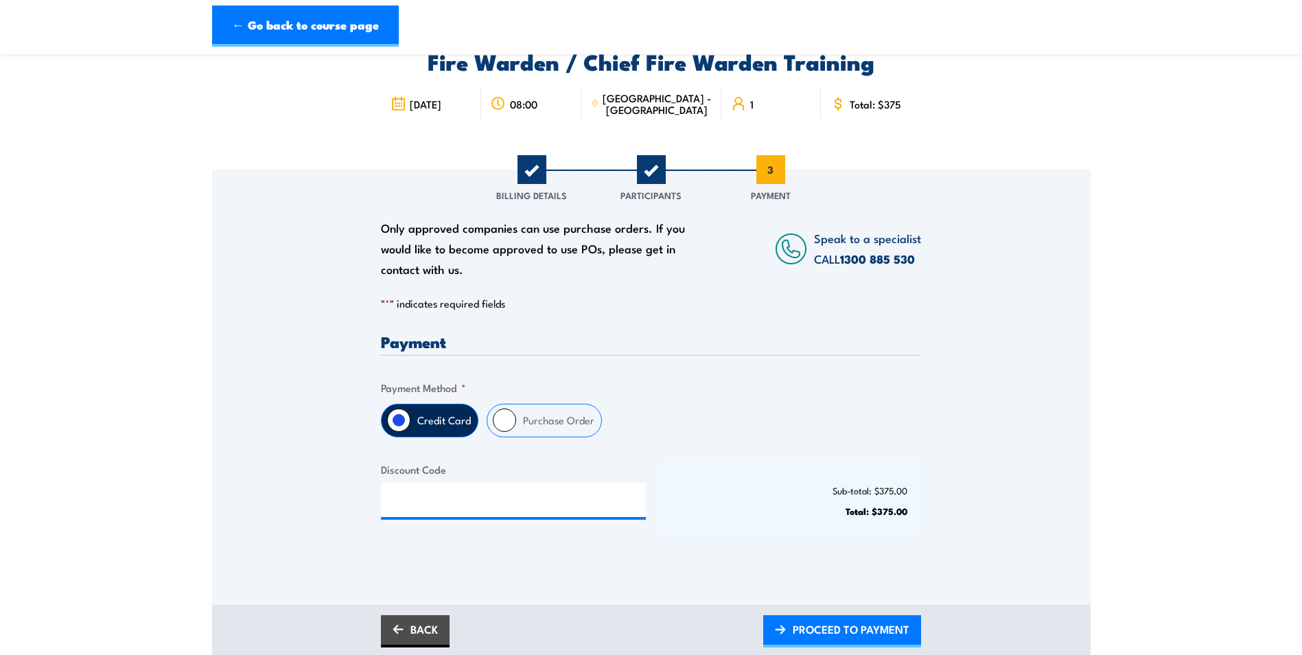
click at [510, 412] on input "Purchase Order" at bounding box center [504, 419] width 23 height 23
radio input "true"
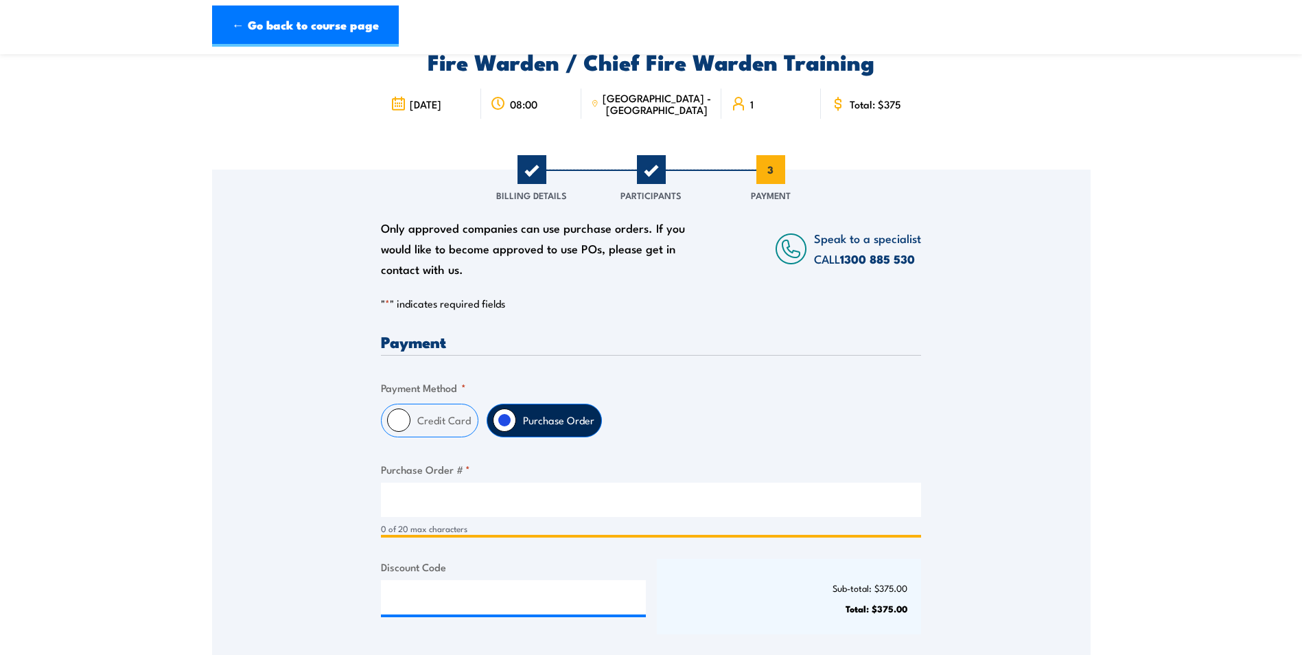
click at [477, 509] on input "Purchase Order # *" at bounding box center [651, 500] width 540 height 34
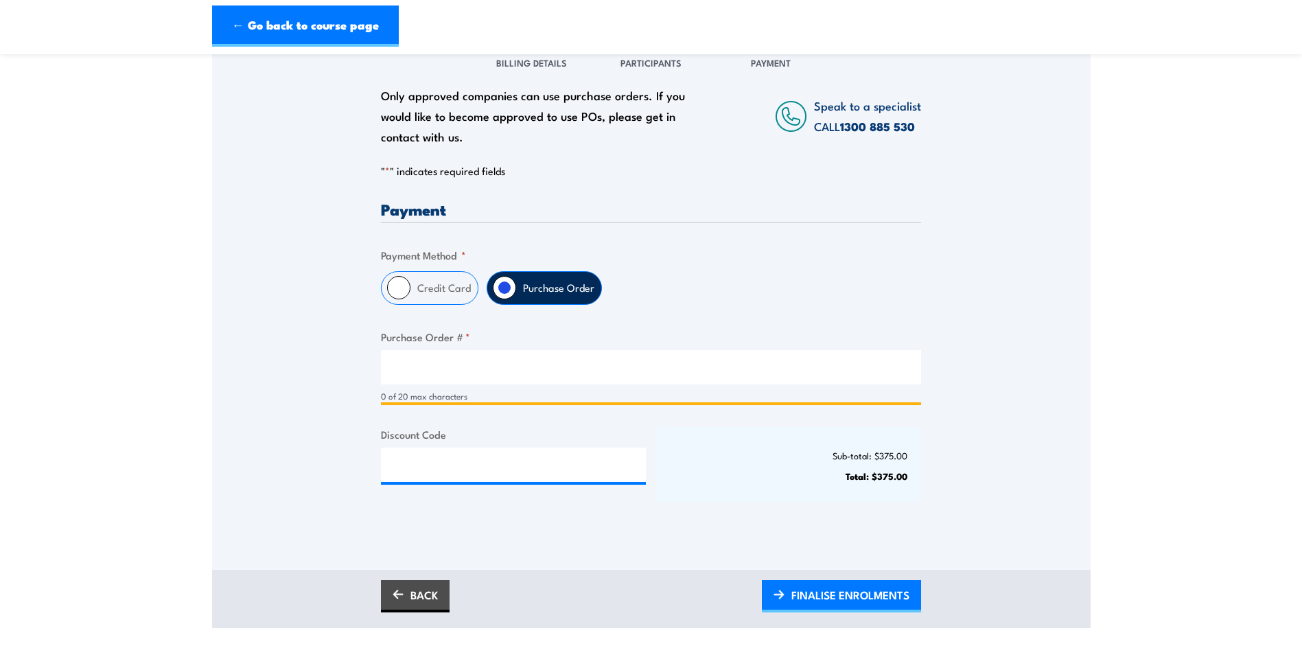
scroll to position [206, 0]
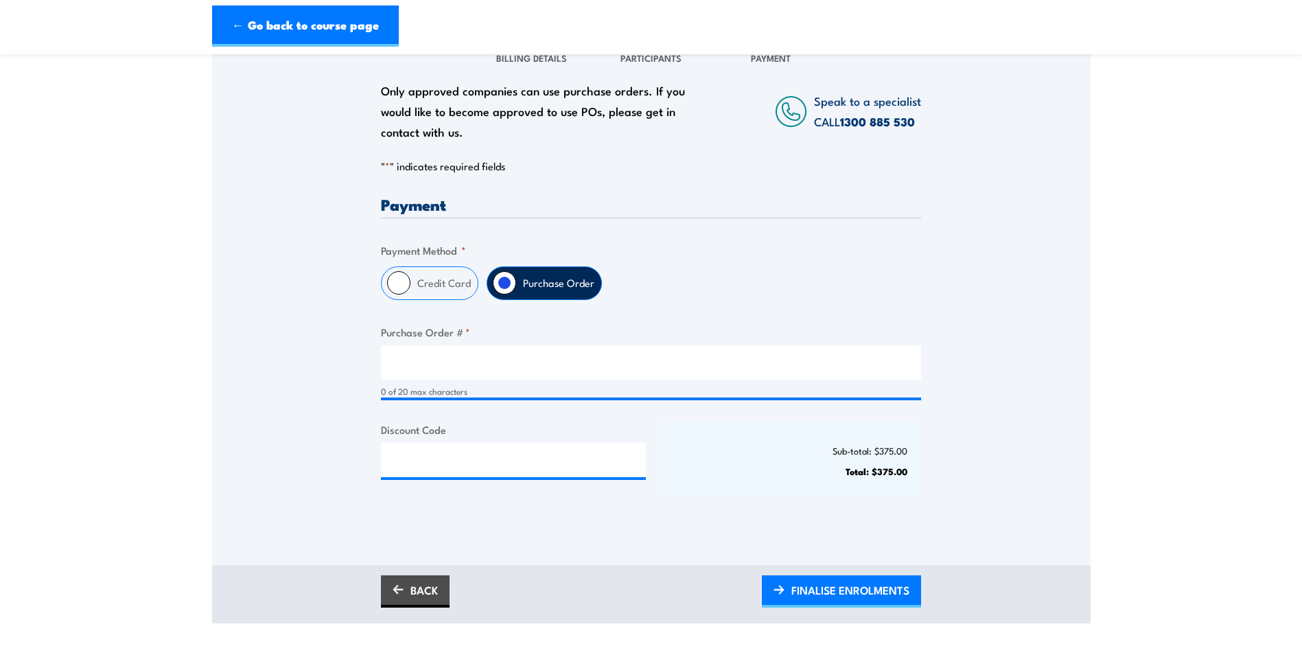
click at [548, 316] on div "Payment Only approved companies can use purchase orders. If you would like to b…" at bounding box center [651, 358] width 540 height 325
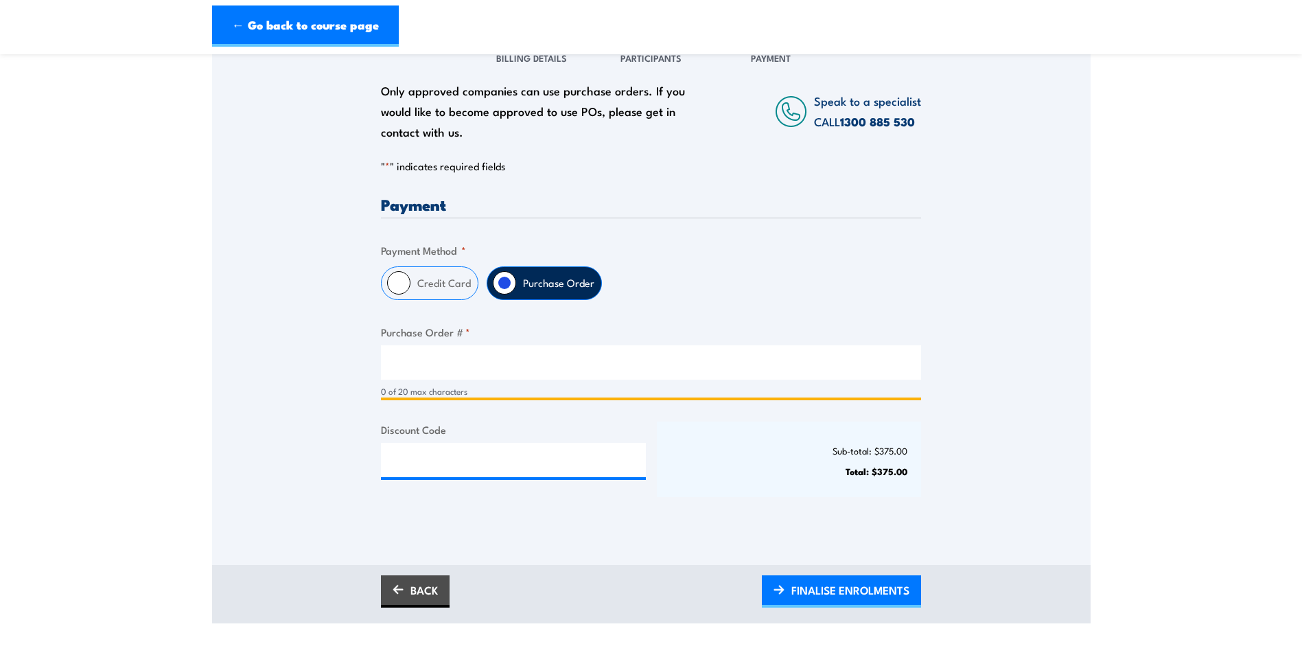
click at [518, 353] on input "Purchase Order # *" at bounding box center [651, 362] width 540 height 34
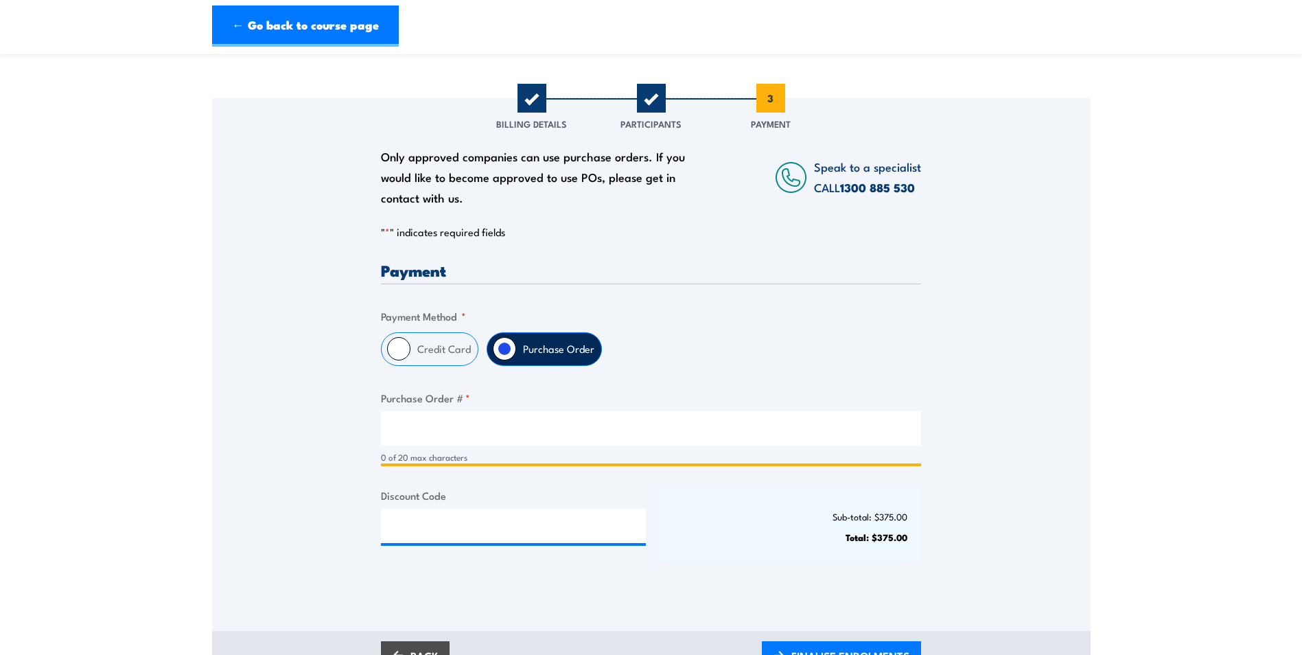
scroll to position [69, 0]
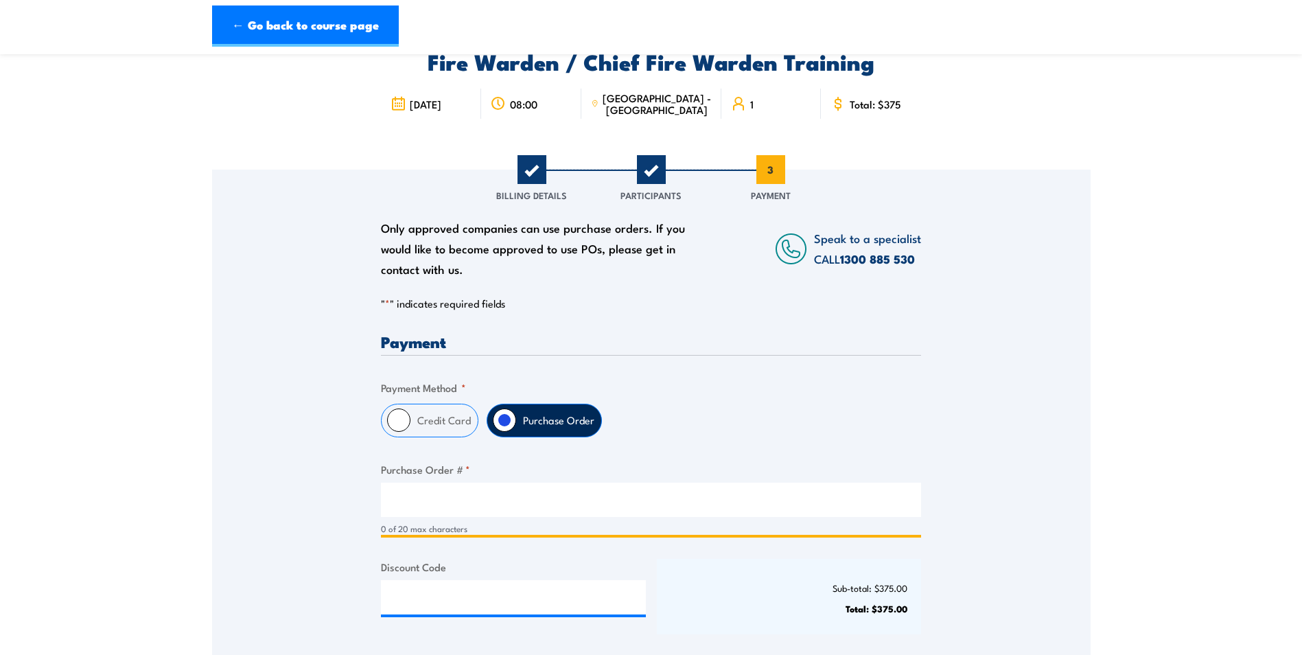
click at [413, 489] on input "Purchase Order # *" at bounding box center [651, 500] width 540 height 34
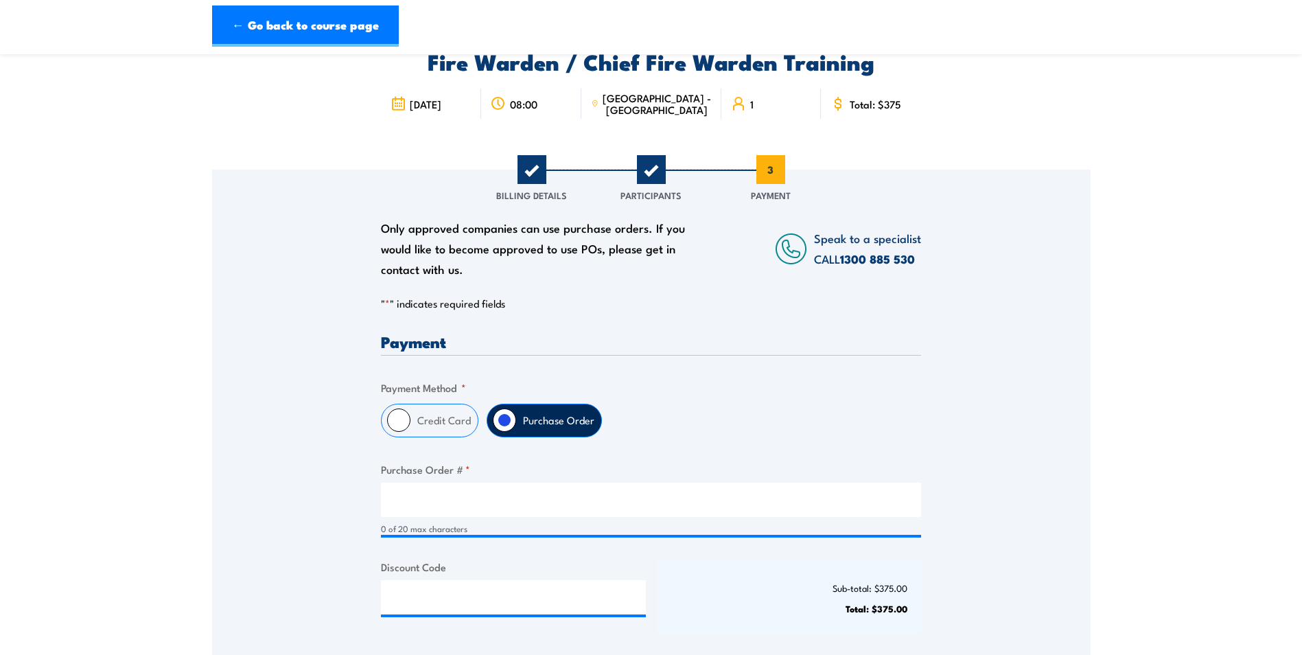
click at [648, 173] on span "2" at bounding box center [651, 169] width 29 height 29
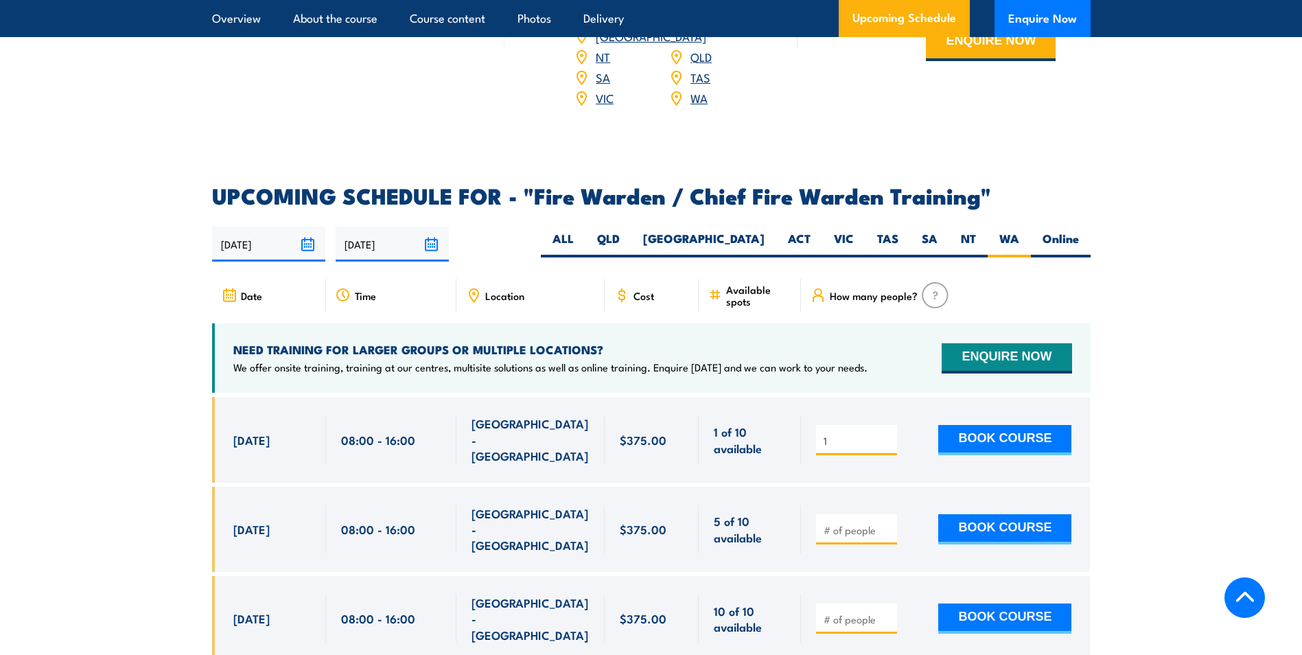
scroll to position [2225, 0]
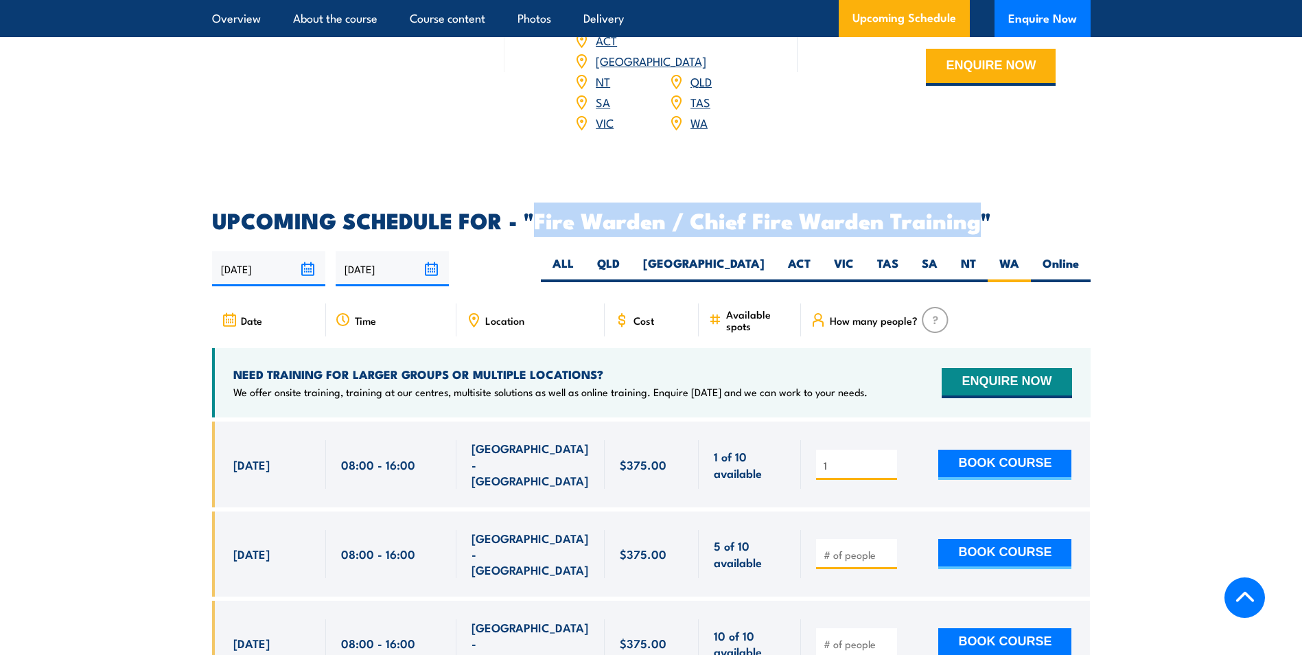
drag, startPoint x: 536, startPoint y: 216, endPoint x: 975, endPoint y: 219, distance: 438.6
click at [975, 219] on h2 "UPCOMING SCHEDULE FOR - "Fire Warden / Chief Fire Warden Training"" at bounding box center [651, 219] width 879 height 19
copy h2 "Fire Warden / Chief Fire Warden Training"
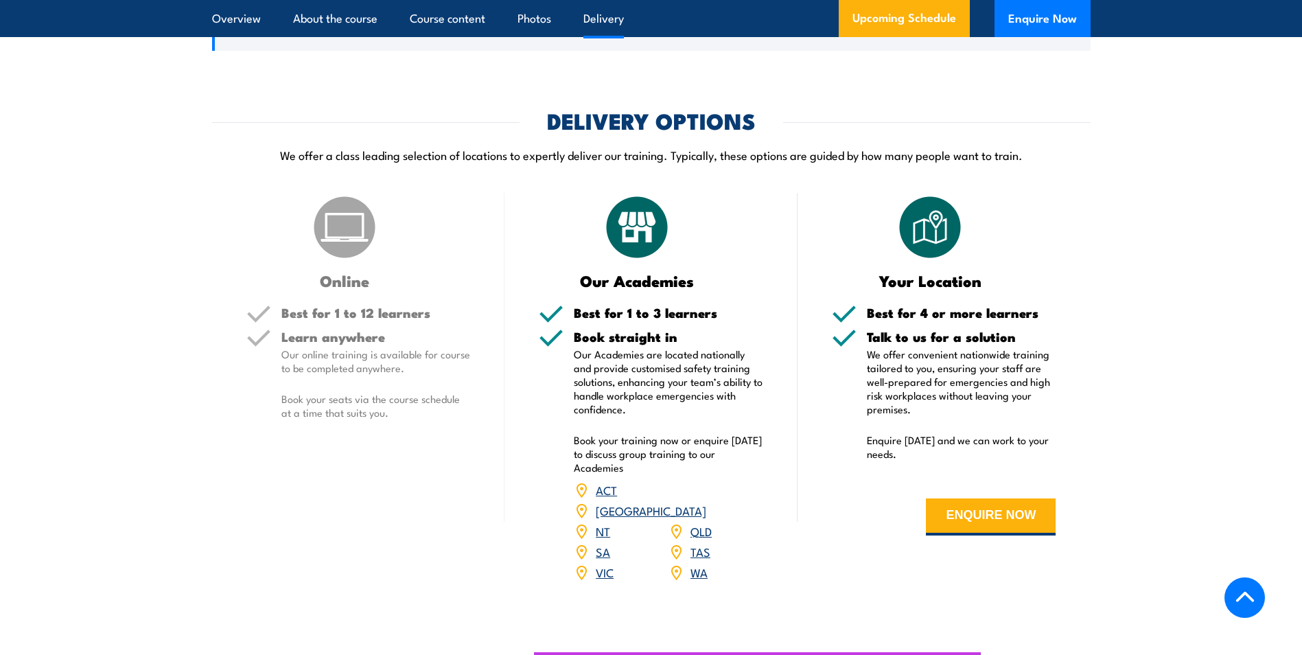
scroll to position [1647, 0]
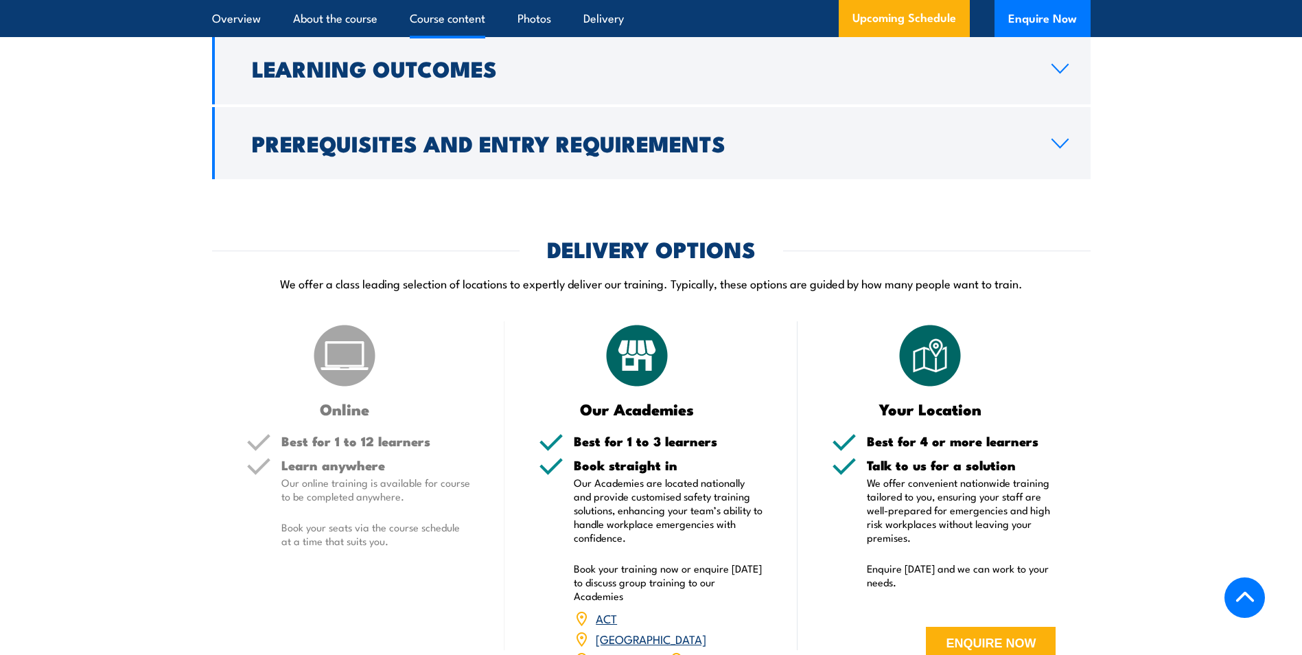
click at [229, 291] on p "We offer a class leading selection of locations to expertly deliver our trainin…" at bounding box center [651, 283] width 879 height 16
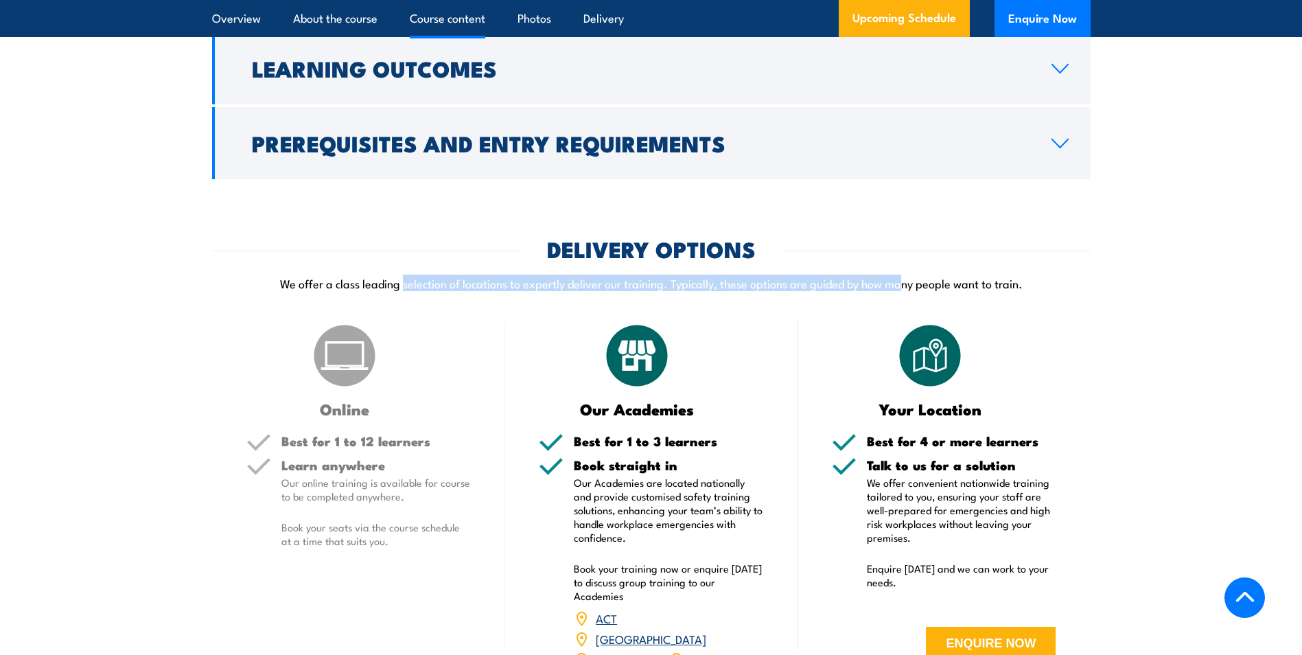
drag, startPoint x: 403, startPoint y: 291, endPoint x: 905, endPoint y: 292, distance: 501.8
click at [905, 291] on p "We offer a class leading selection of locations to expertly deliver our trainin…" at bounding box center [651, 283] width 879 height 16
drag, startPoint x: 905, startPoint y: 292, endPoint x: 930, endPoint y: 293, distance: 25.4
click at [905, 291] on p "We offer a class leading selection of locations to expertly deliver our trainin…" at bounding box center [651, 283] width 879 height 16
drag, startPoint x: 1021, startPoint y: 299, endPoint x: 273, endPoint y: 297, distance: 748.9
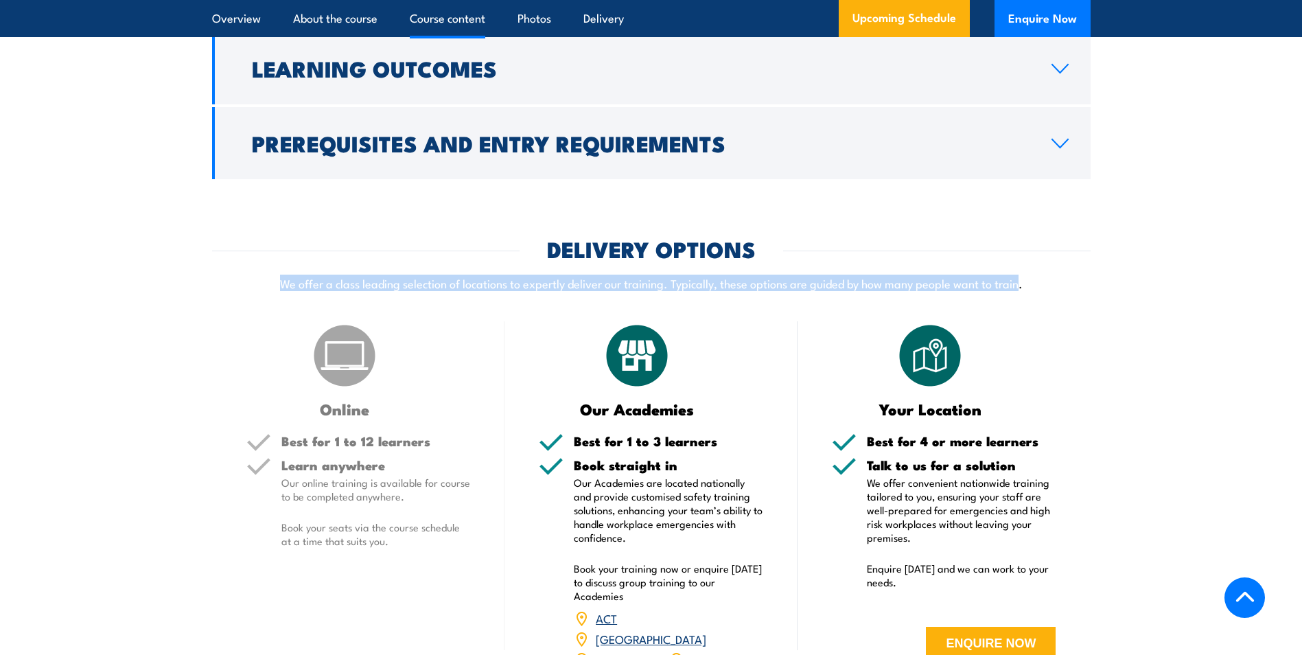
click at [273, 291] on p "We offer a class leading selection of locations to expertly deliver our trainin…" at bounding box center [651, 283] width 879 height 16
